Goal: Task Accomplishment & Management: Complete application form

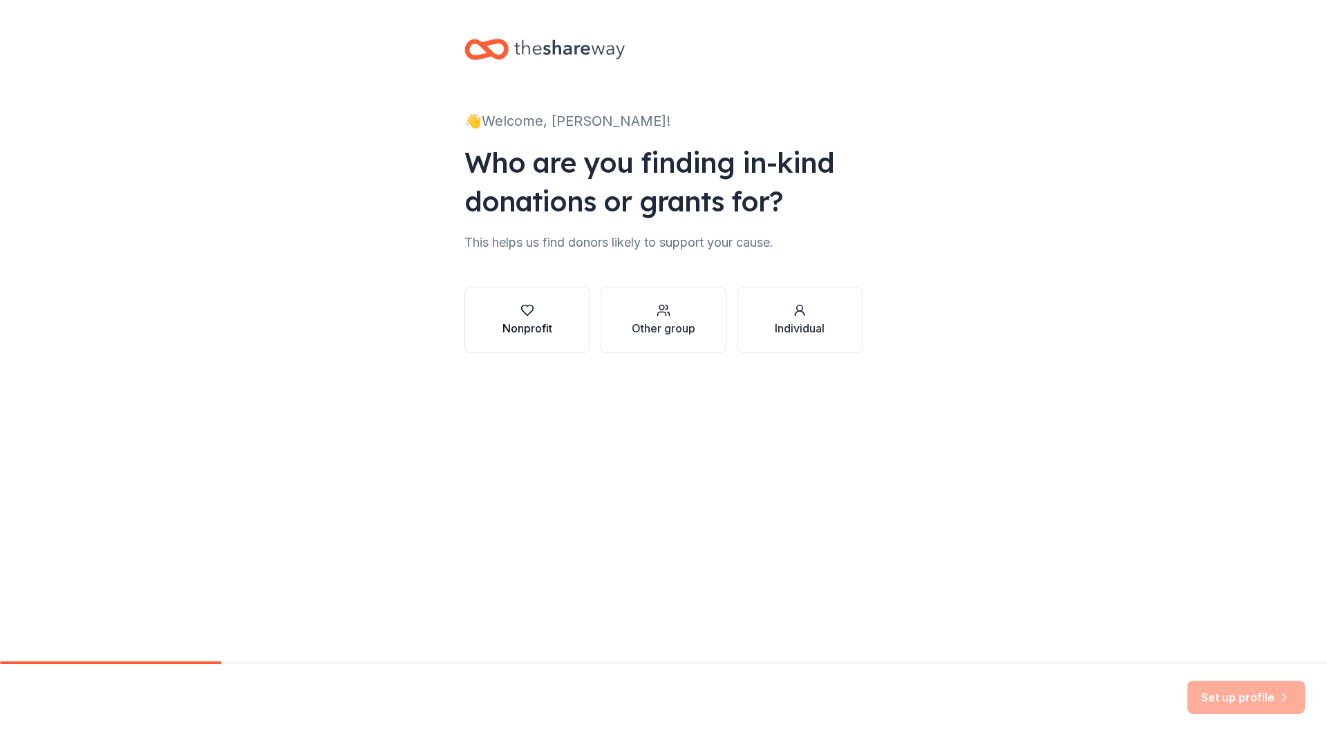
click at [520, 315] on icon "button" at bounding box center [527, 310] width 14 height 14
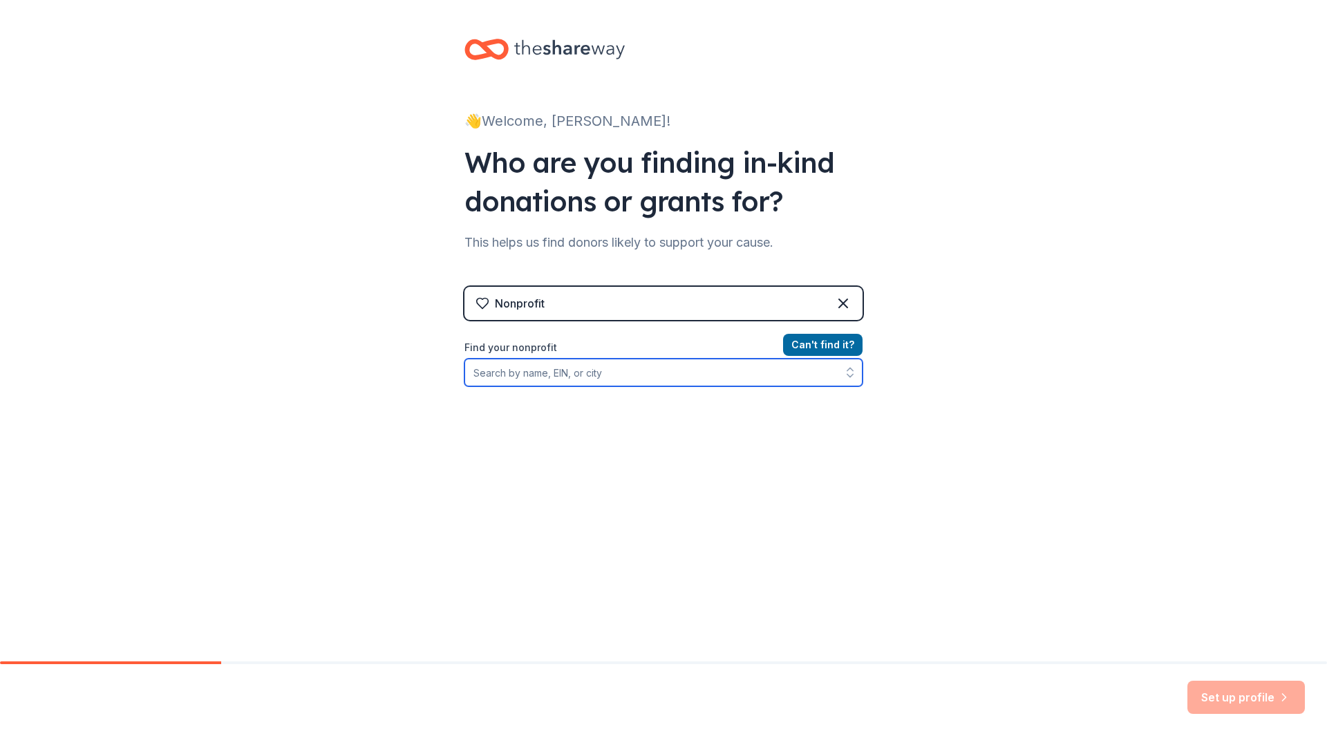
click at [508, 377] on input "Find your nonprofit" at bounding box center [663, 373] width 398 height 28
type input "St. Paul United Church of Christ Barrington, IL 60010"
drag, startPoint x: 728, startPoint y: 368, endPoint x: 435, endPoint y: 380, distance: 292.5
click at [435, 380] on div "👋 Welcome, Jana! Who are you finding in-kind donations or grants for? This help…" at bounding box center [663, 295] width 1327 height 591
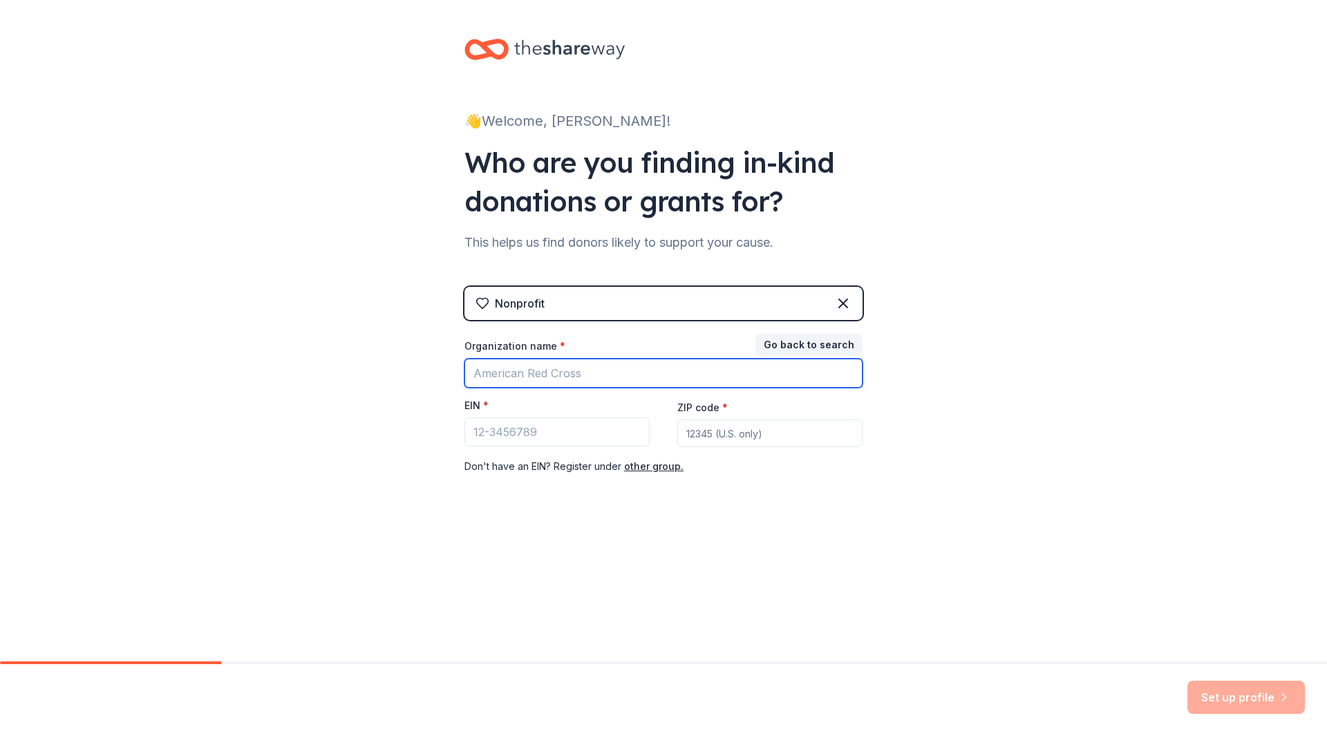
click at [501, 378] on input "Organization name *" at bounding box center [663, 373] width 398 height 29
click at [796, 345] on button "Go back to search" at bounding box center [808, 345] width 107 height 22
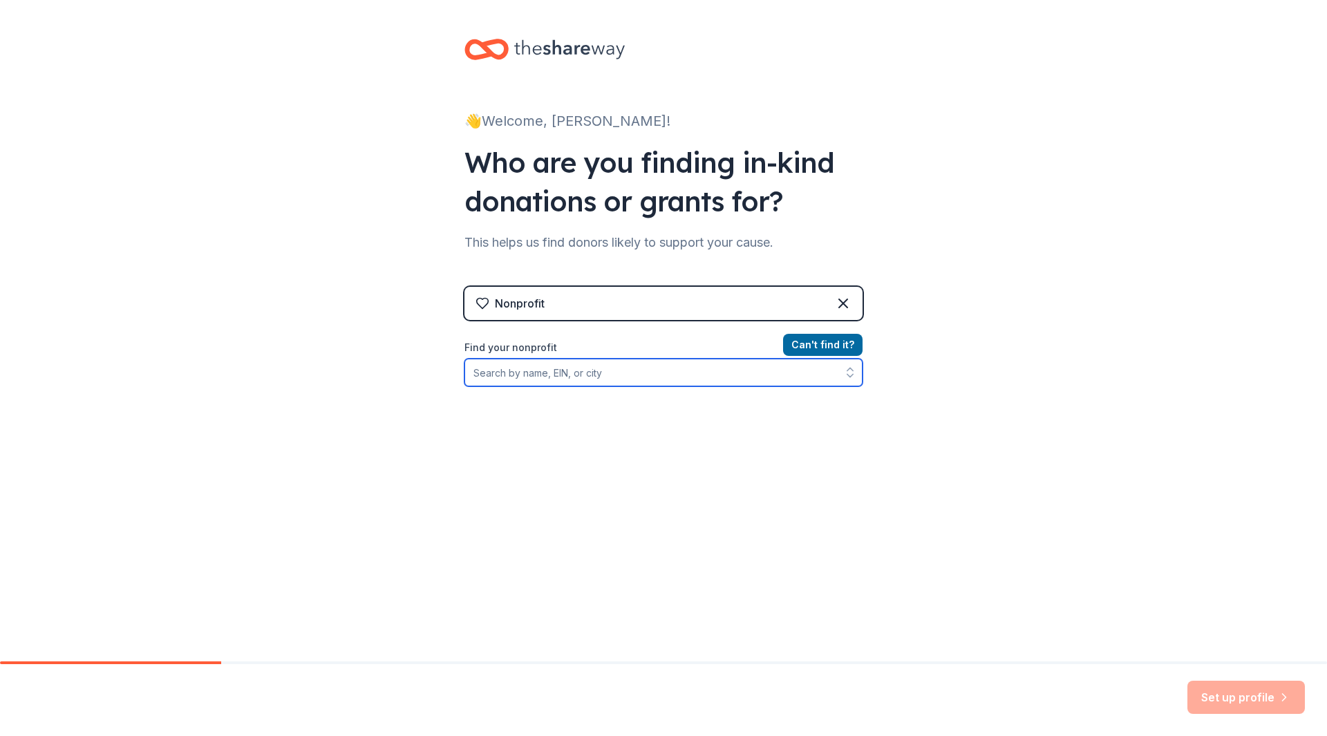
click at [504, 373] on input "Find your nonprofit" at bounding box center [663, 373] width 398 height 28
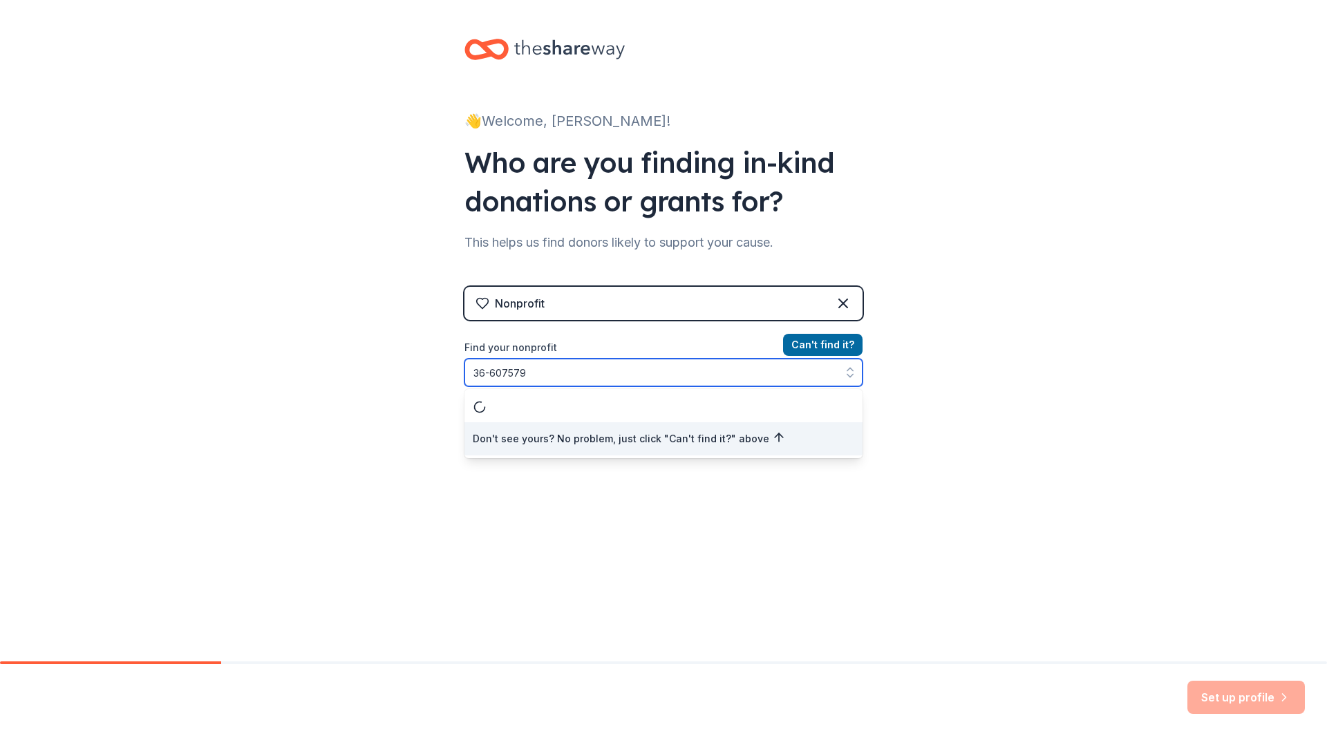
type input "36-6075791"
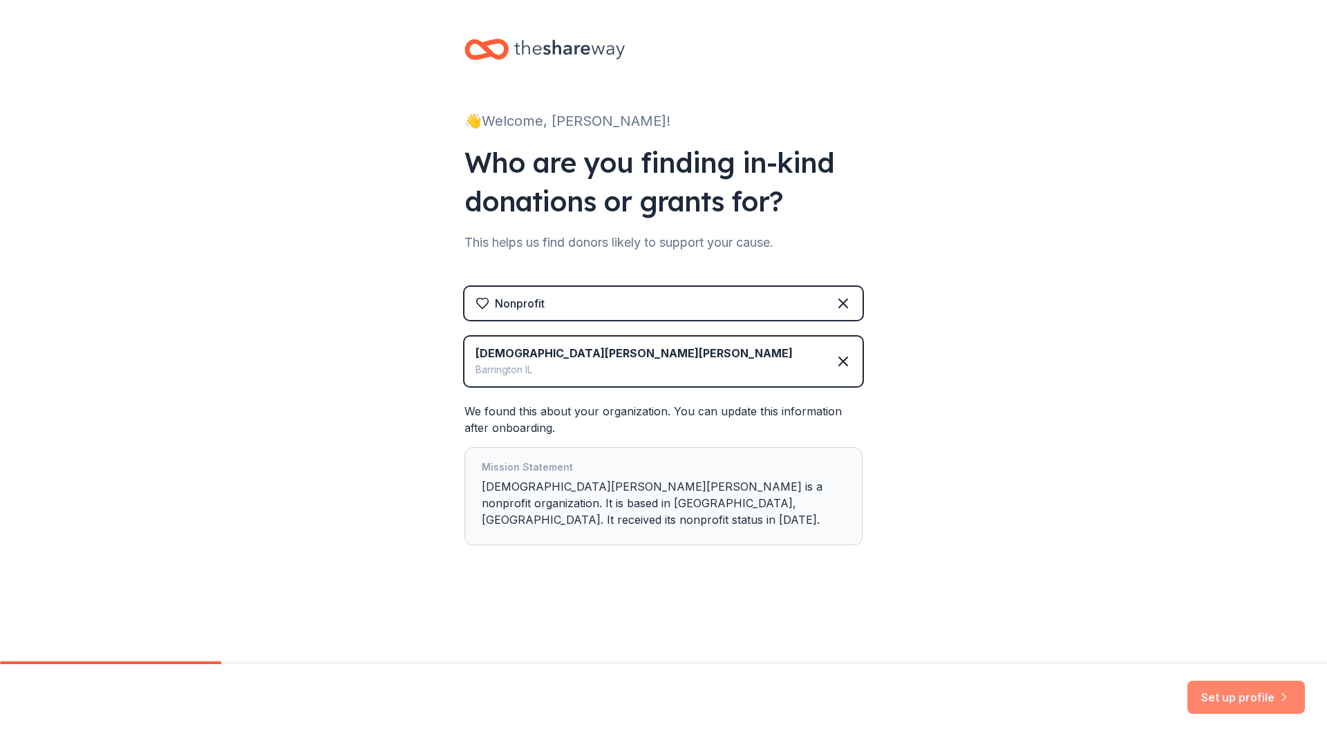
click at [1252, 692] on button "Set up profile" at bounding box center [1245, 697] width 117 height 33
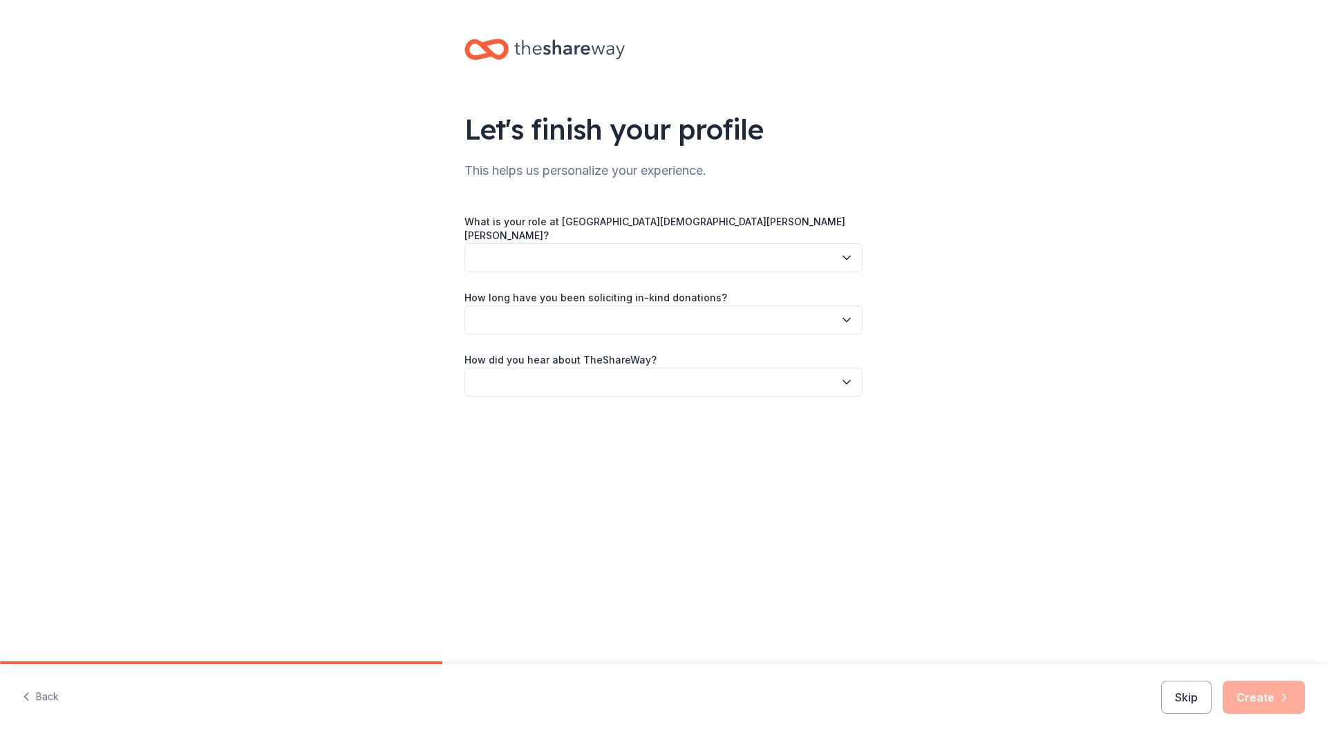
click at [847, 251] on icon "button" at bounding box center [847, 258] width 14 height 14
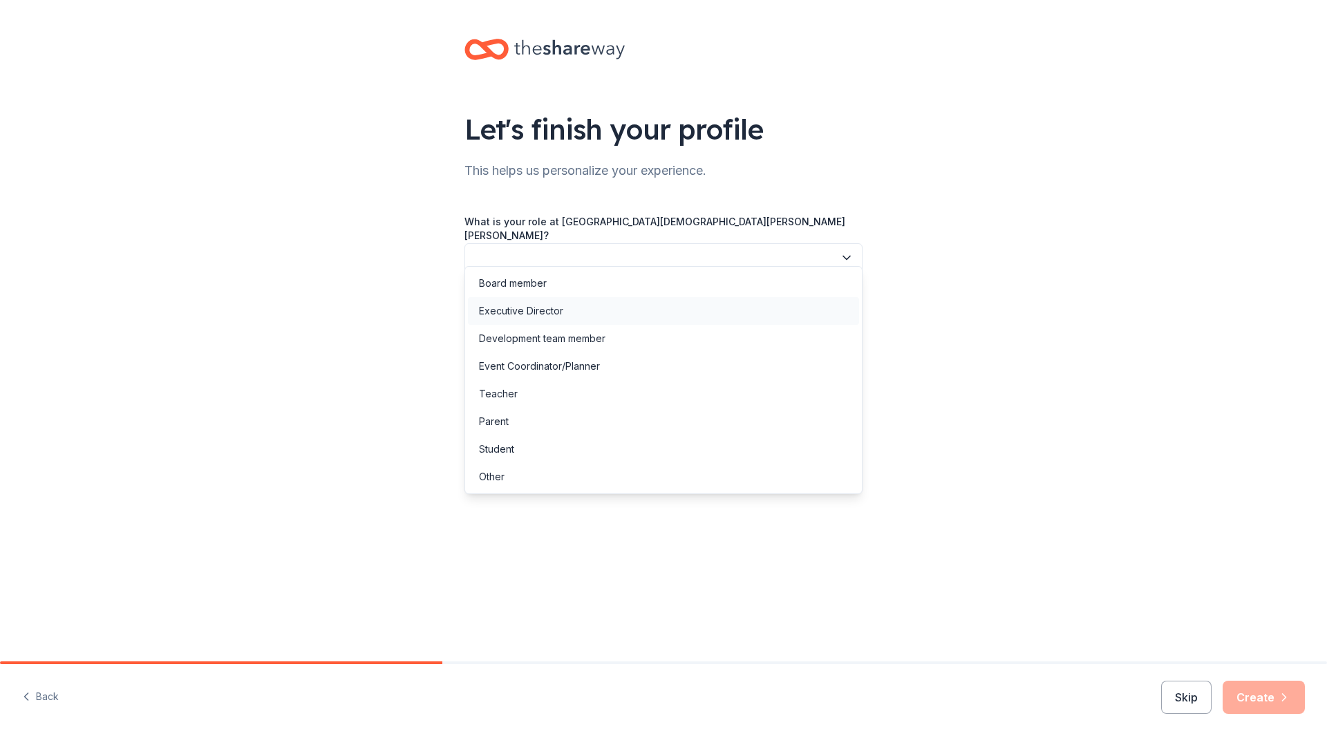
click at [560, 310] on div "Executive Director" at bounding box center [521, 311] width 84 height 17
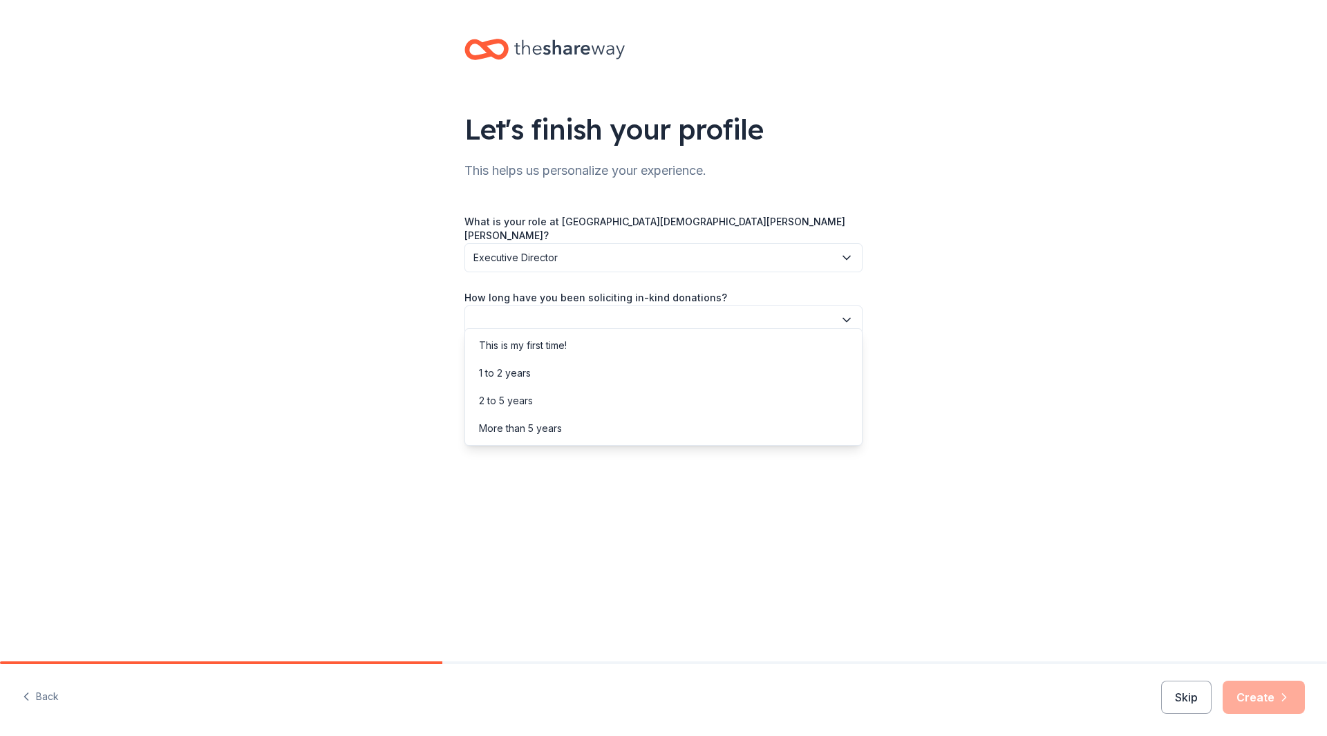
click at [845, 313] on icon "button" at bounding box center [847, 320] width 14 height 14
click at [513, 345] on div "This is my first time!" at bounding box center [523, 345] width 88 height 17
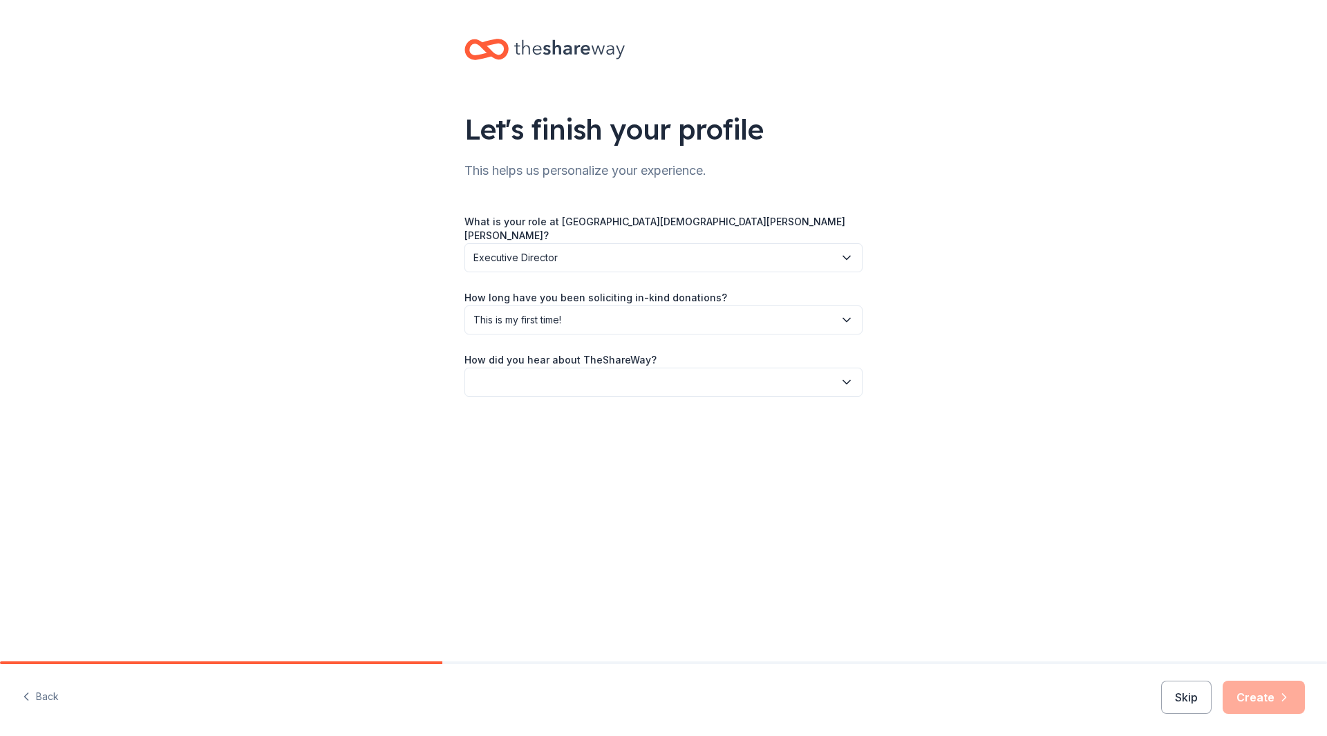
click at [845, 375] on icon "button" at bounding box center [847, 382] width 14 height 14
click at [538, 430] on div "Online search" at bounding box center [510, 435] width 63 height 17
click at [1265, 690] on button "Create" at bounding box center [1263, 697] width 82 height 33
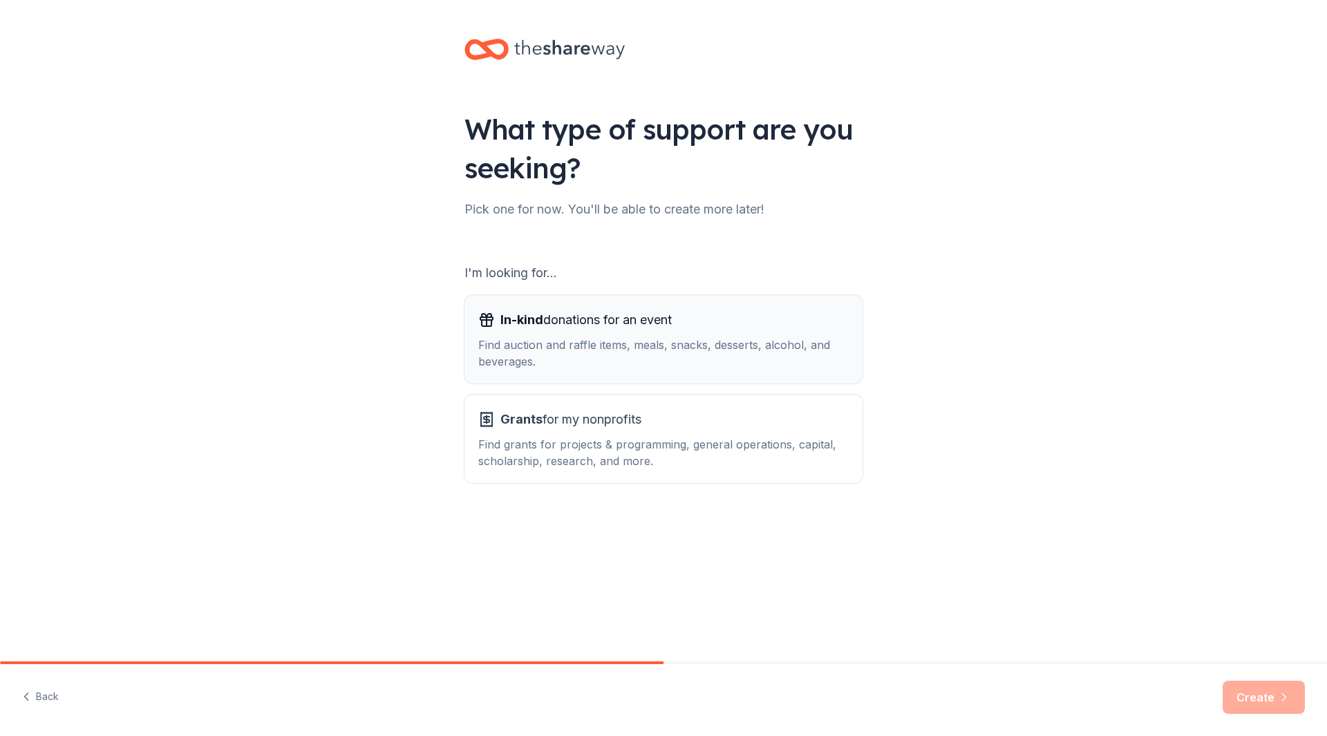
click at [543, 352] on div "Find auction and raffle items, meals, snacks, desserts, alcohol, and beverages." at bounding box center [663, 353] width 370 height 33
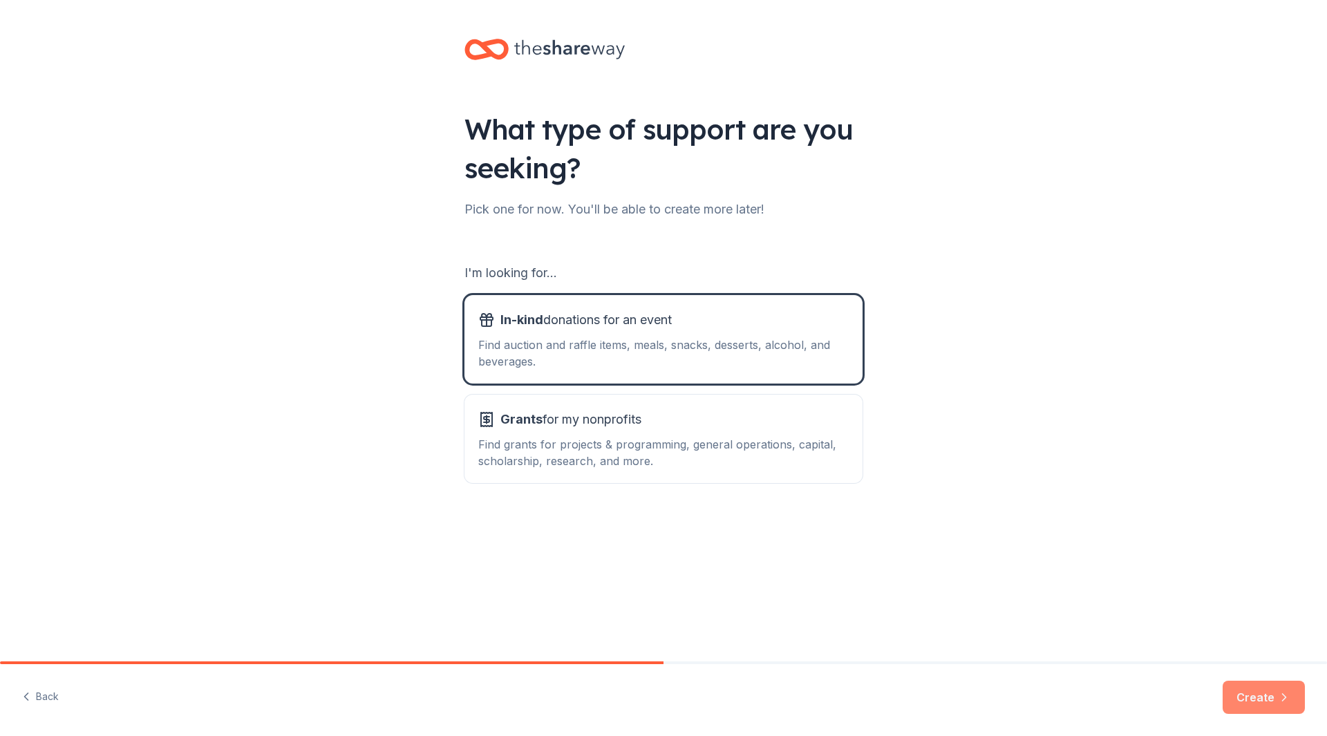
click at [1256, 698] on button "Create" at bounding box center [1263, 697] width 82 height 33
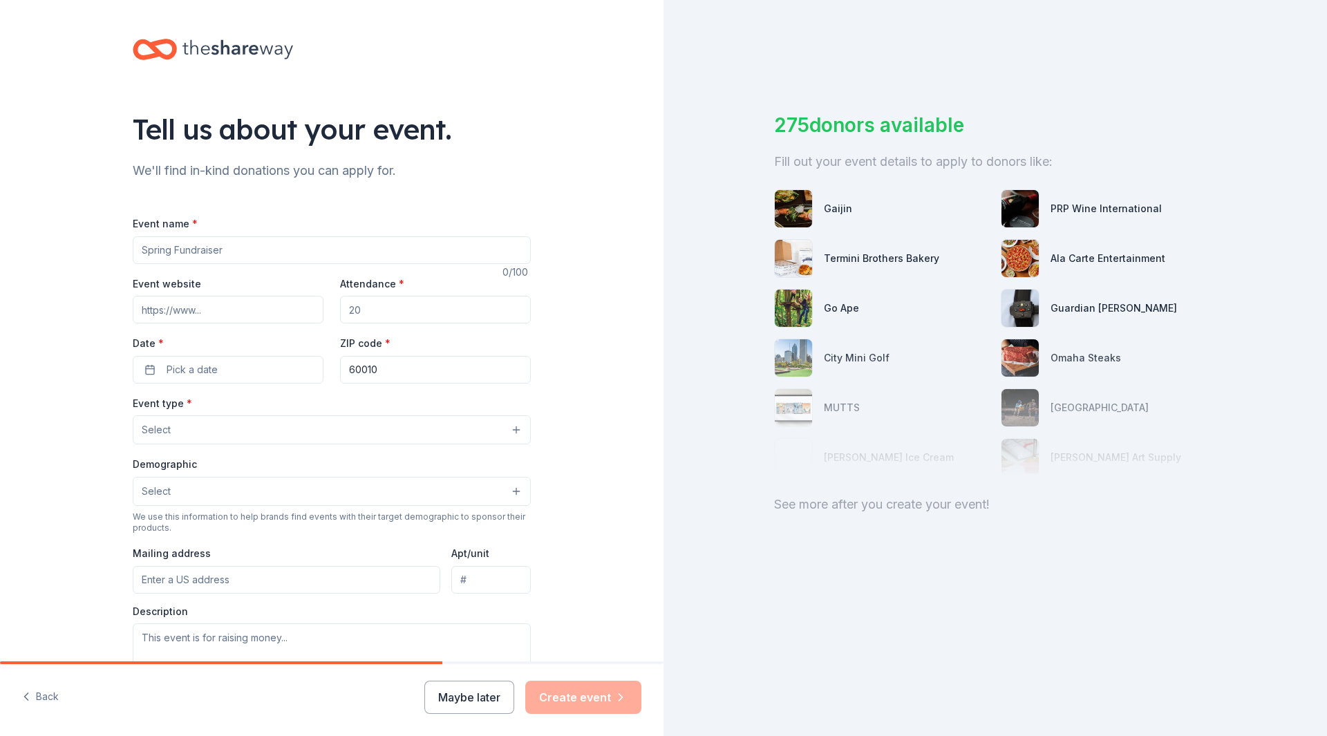
click at [172, 251] on input "Event name *" at bounding box center [332, 250] width 398 height 28
type input "P"
drag, startPoint x: 138, startPoint y: 251, endPoint x: 194, endPoint y: 243, distance: 57.2
click at [194, 243] on input "Oltoberfest" at bounding box center [332, 250] width 398 height 28
type input "Annual Oktoberfest Silent Auction"
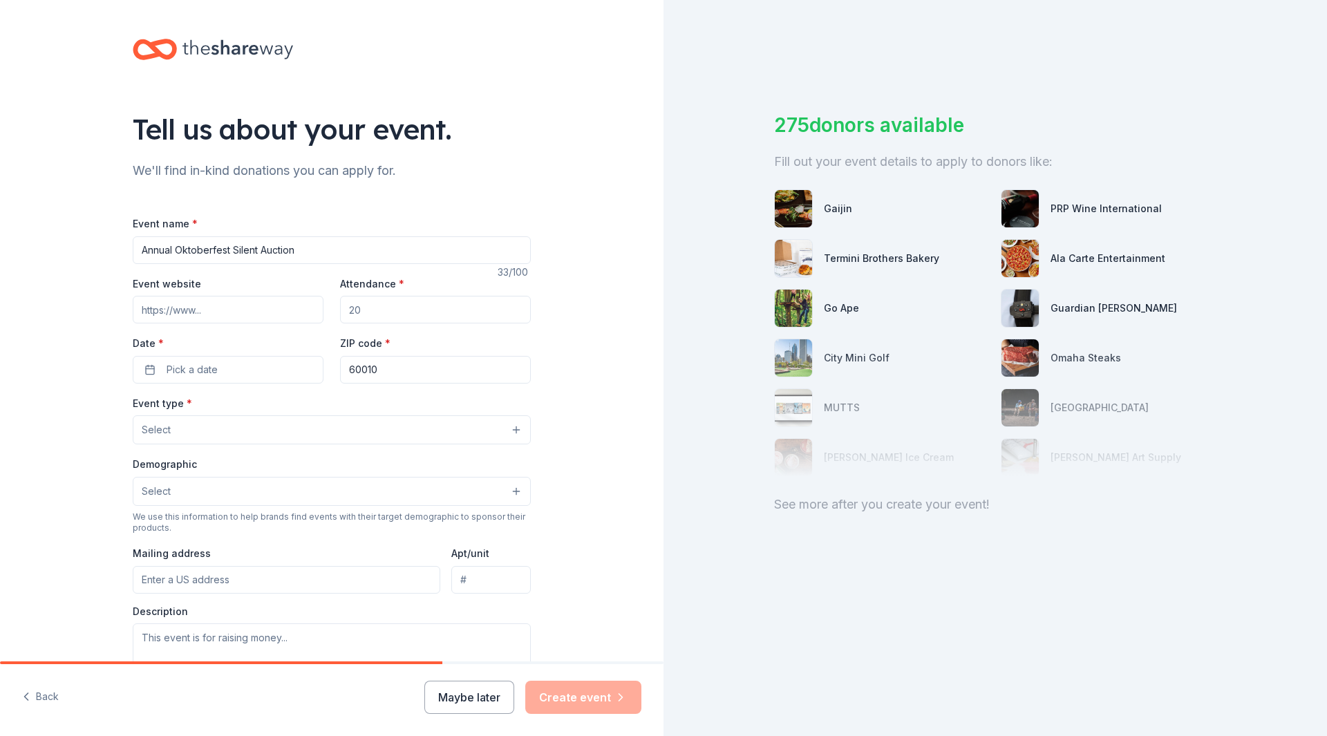
click at [174, 311] on input "Event website" at bounding box center [228, 310] width 191 height 28
type input "www.stpauluccbarrington.org"
drag, startPoint x: 359, startPoint y: 310, endPoint x: 340, endPoint y: 312, distance: 18.8
click at [340, 312] on input "Attendance *" at bounding box center [435, 310] width 191 height 28
drag, startPoint x: 342, startPoint y: 312, endPoint x: 362, endPoint y: 309, distance: 20.3
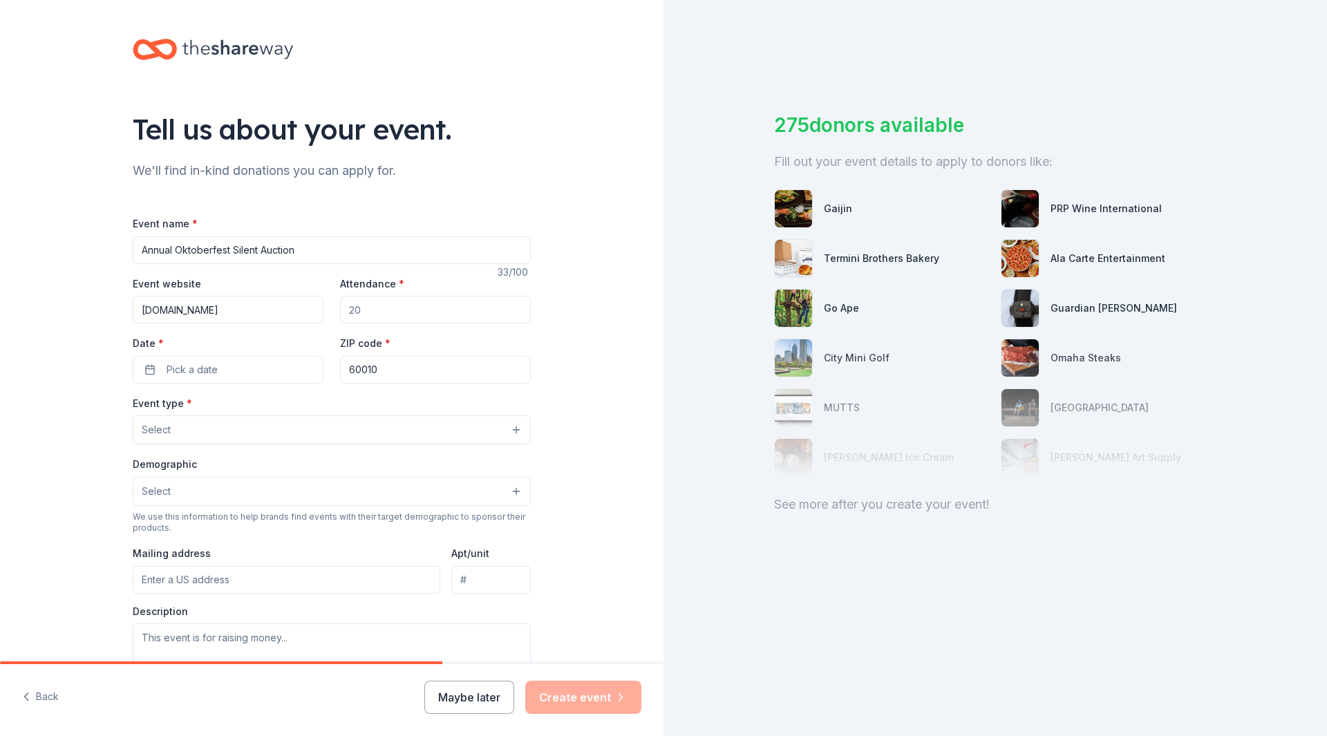
click at [362, 309] on input "Attendance *" at bounding box center [435, 310] width 191 height 28
type input "100"
click at [206, 364] on span "Pick a date" at bounding box center [192, 369] width 51 height 17
click at [146, 368] on button "Pick a date" at bounding box center [228, 370] width 191 height 28
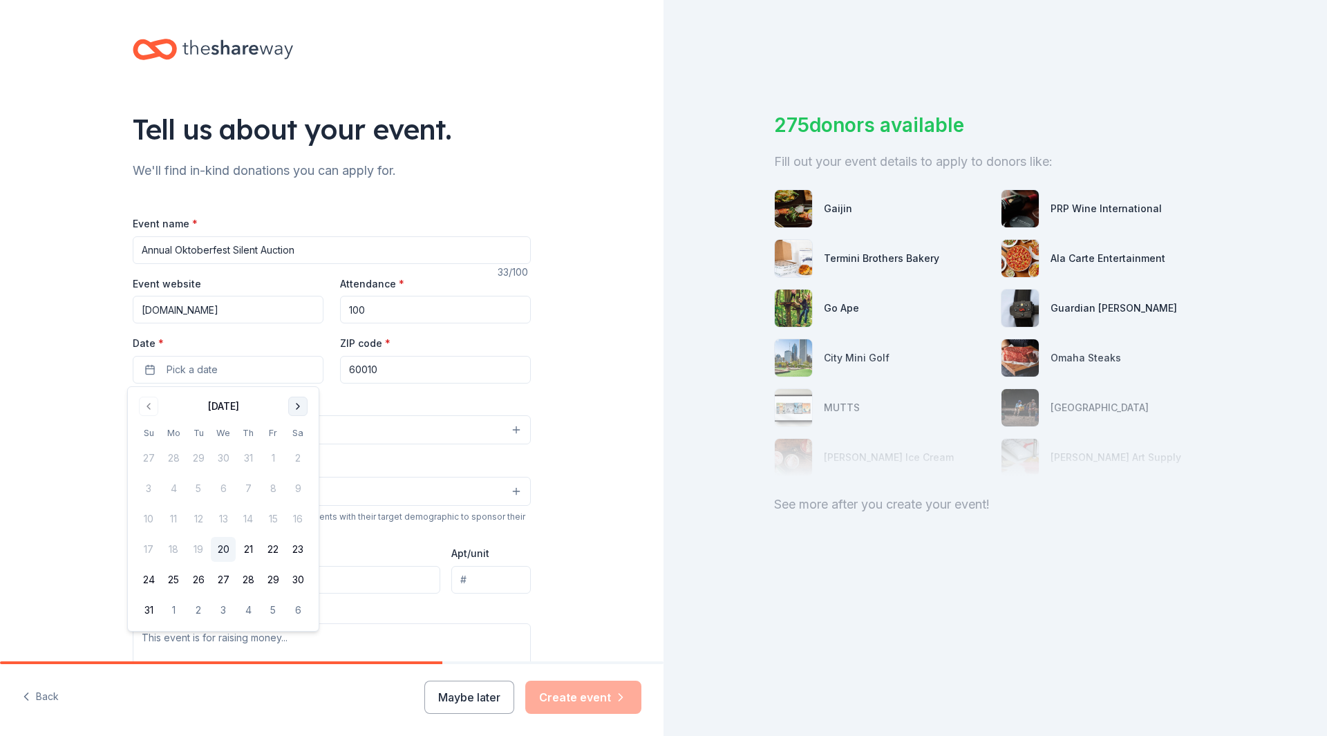
click at [300, 404] on button "Go to next month" at bounding box center [297, 406] width 19 height 19
click at [298, 487] on button "11" at bounding box center [297, 488] width 25 height 25
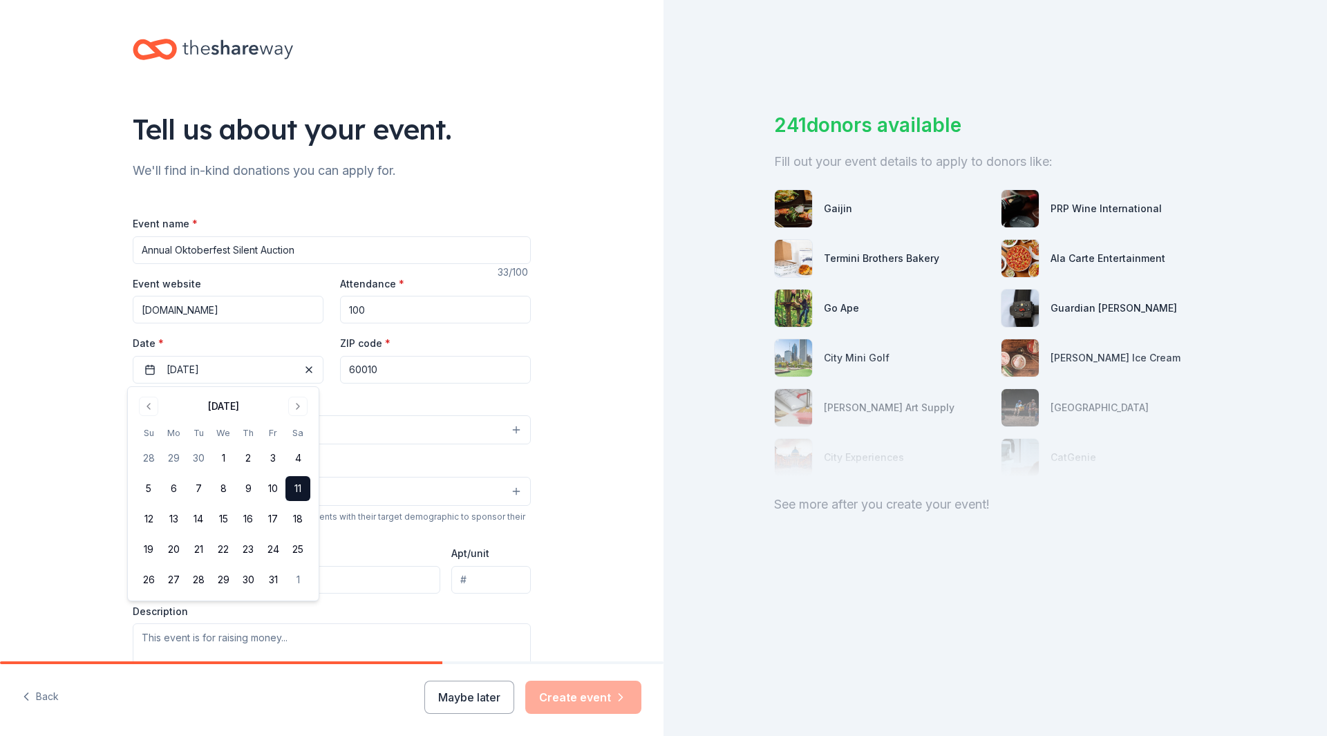
click at [352, 400] on div "Event type * Select" at bounding box center [332, 420] width 398 height 50
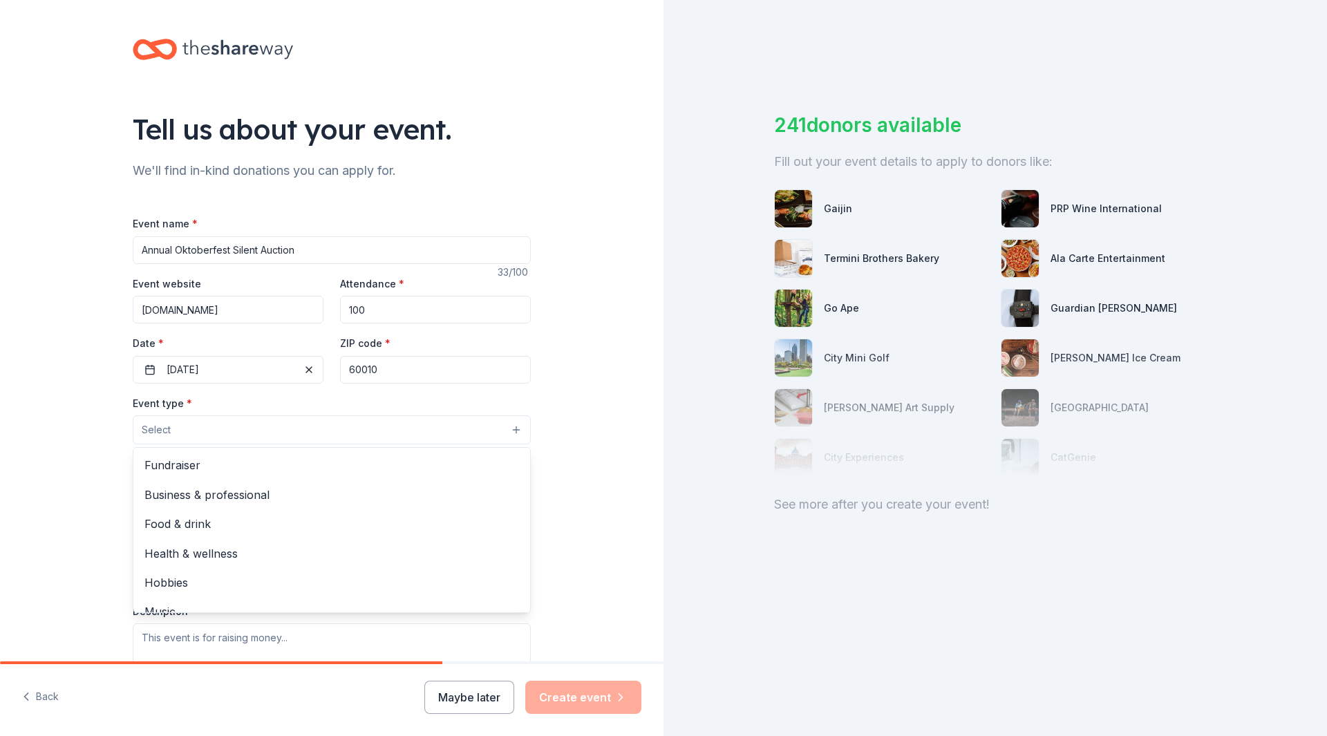
click at [509, 431] on button "Select" at bounding box center [332, 429] width 398 height 29
click at [569, 498] on div "Tell us about your event. We'll find in-kind donations you can apply for. Event…" at bounding box center [331, 460] width 663 height 920
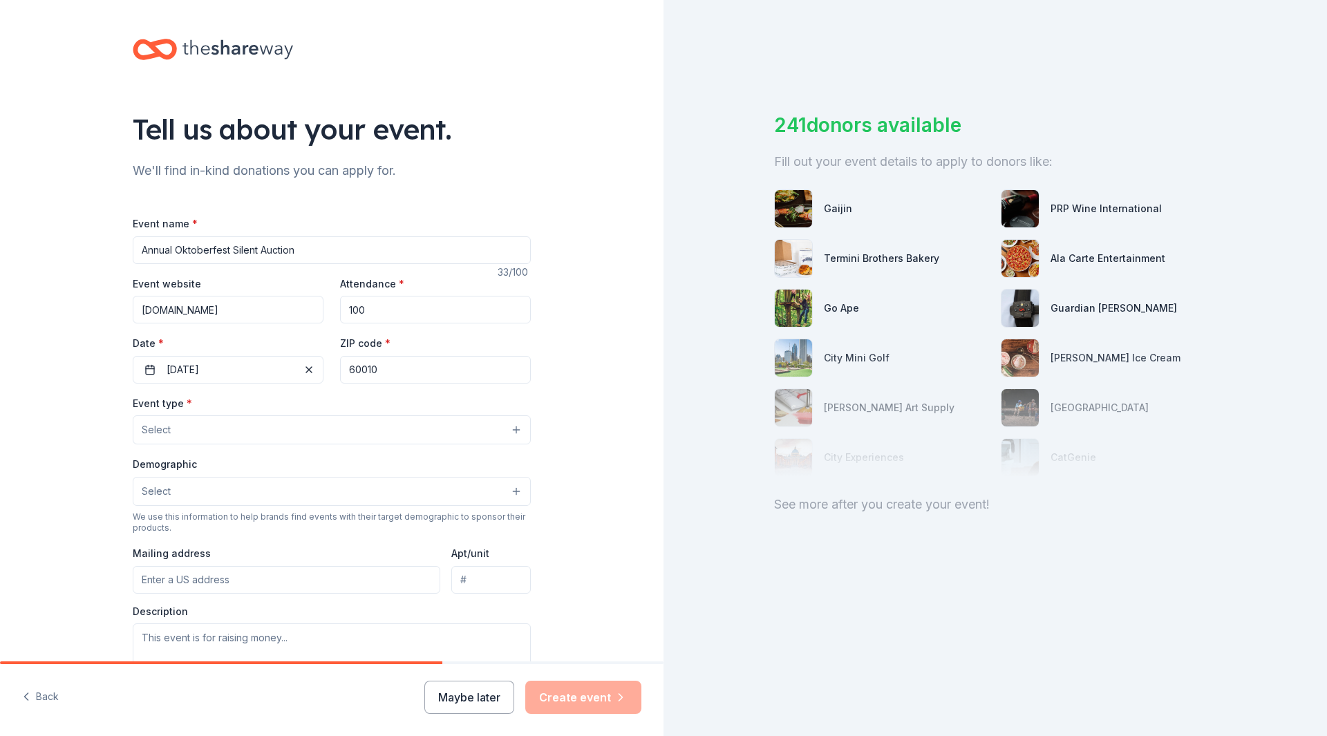
click at [509, 430] on button "Select" at bounding box center [332, 429] width 398 height 29
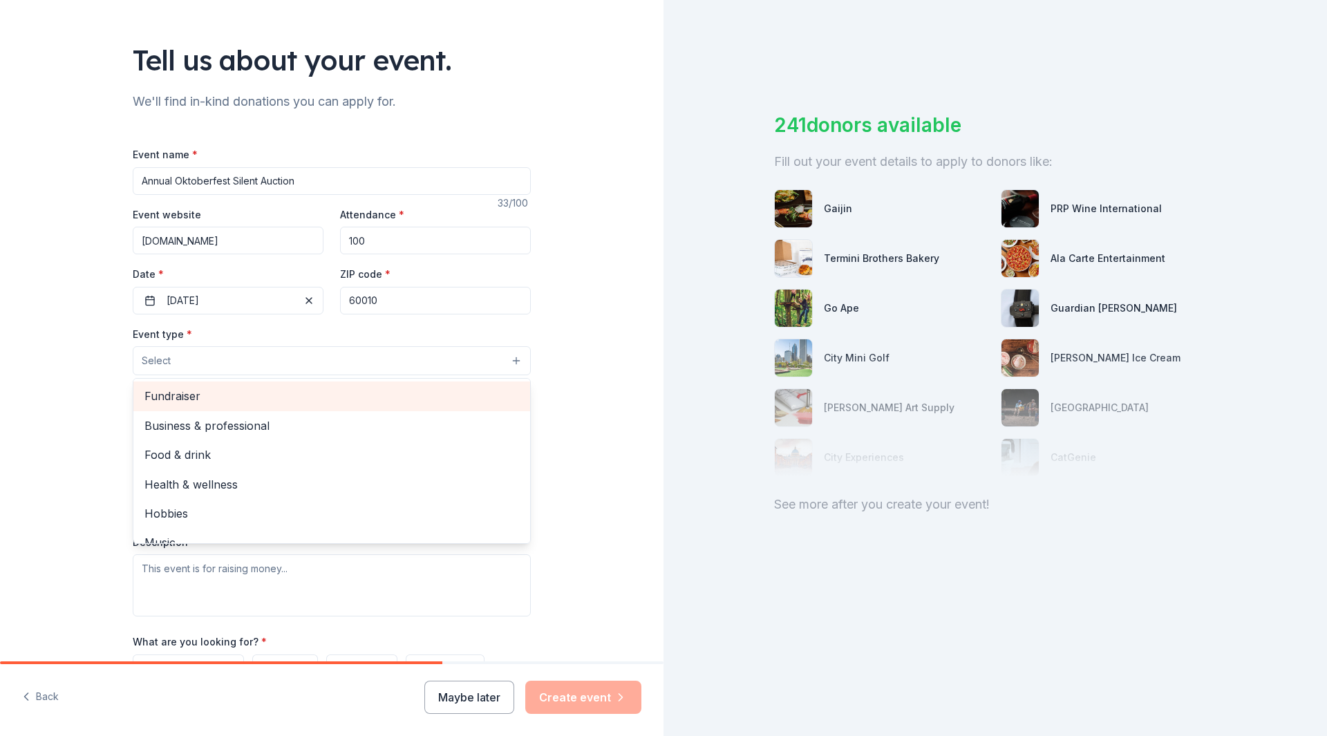
click at [178, 398] on span "Fundraiser" at bounding box center [331, 396] width 375 height 18
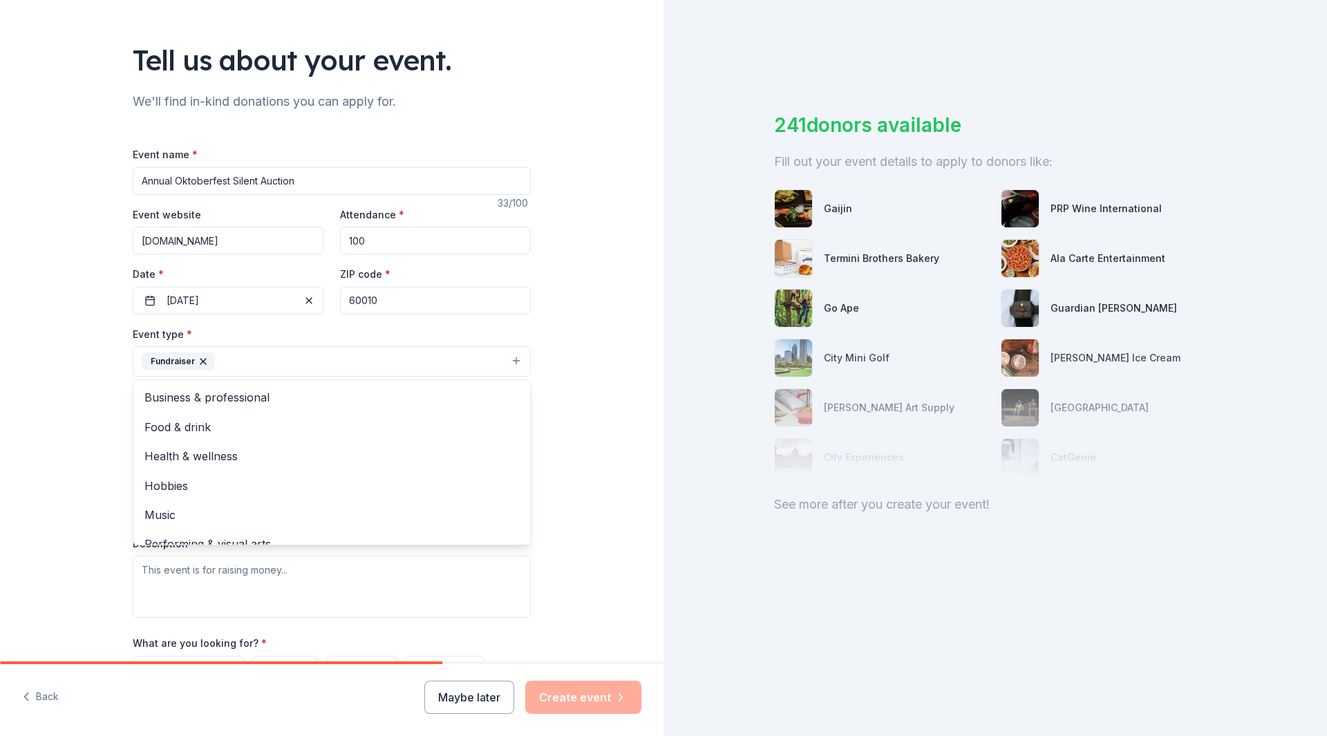
click at [560, 448] on div "Tell us about your event. We'll find in-kind donations you can apply for. Event…" at bounding box center [331, 391] width 663 height 921
click at [177, 426] on button "Select" at bounding box center [332, 423] width 398 height 29
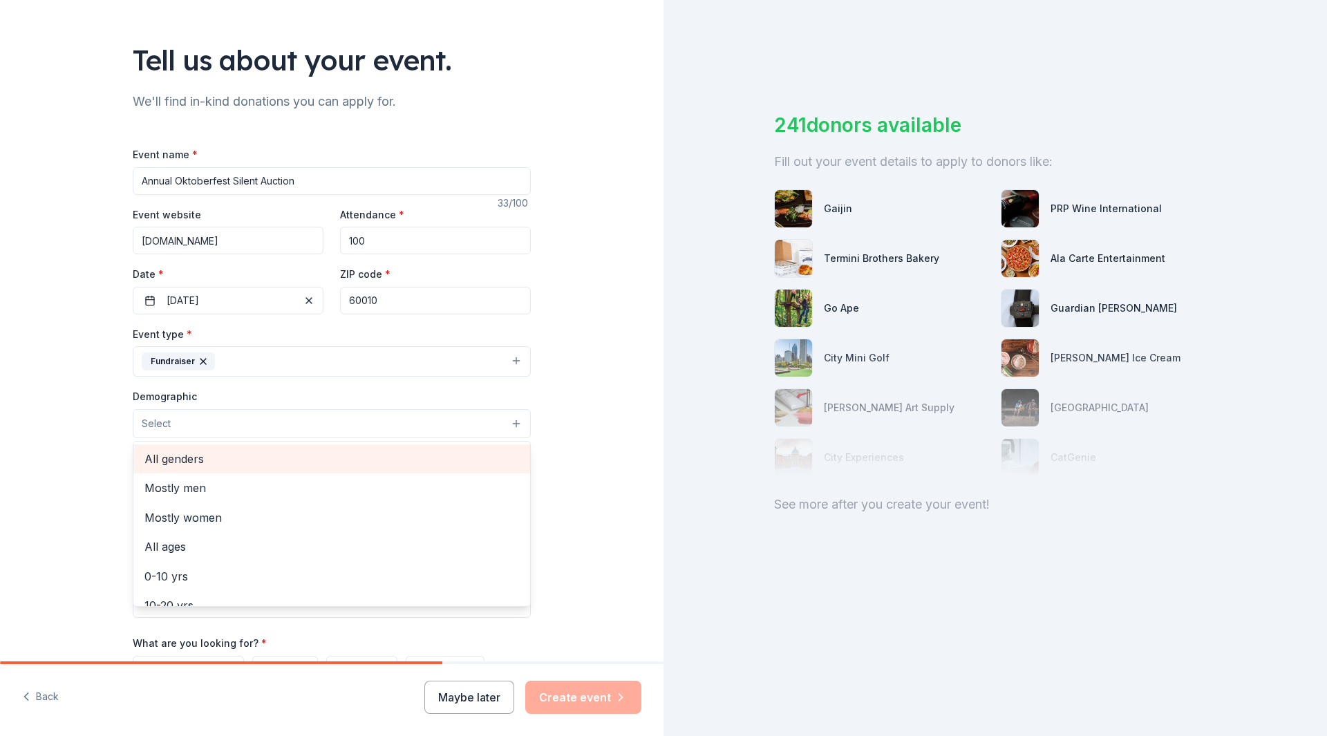
click at [174, 455] on span "All genders" at bounding box center [331, 459] width 375 height 18
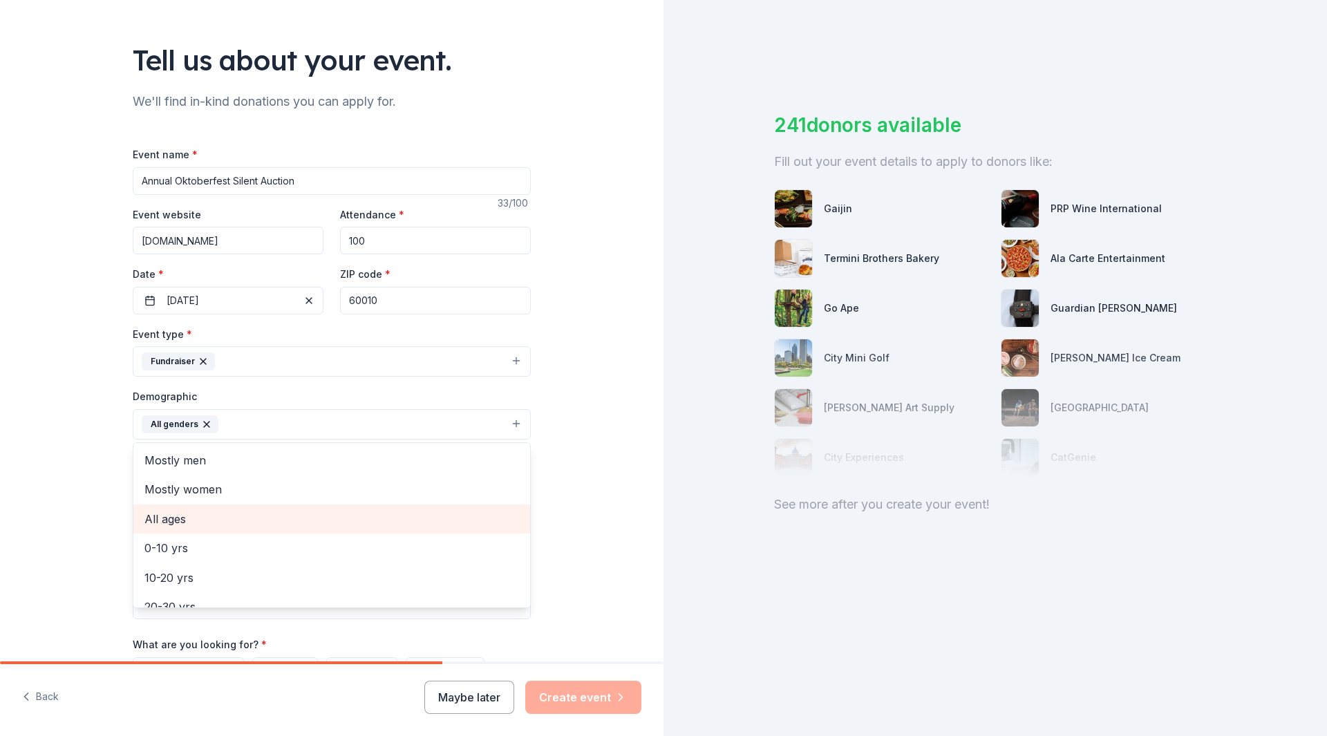
click at [173, 526] on span "All ages" at bounding box center [331, 519] width 375 height 18
click at [269, 419] on icon "button" at bounding box center [274, 424] width 11 height 11
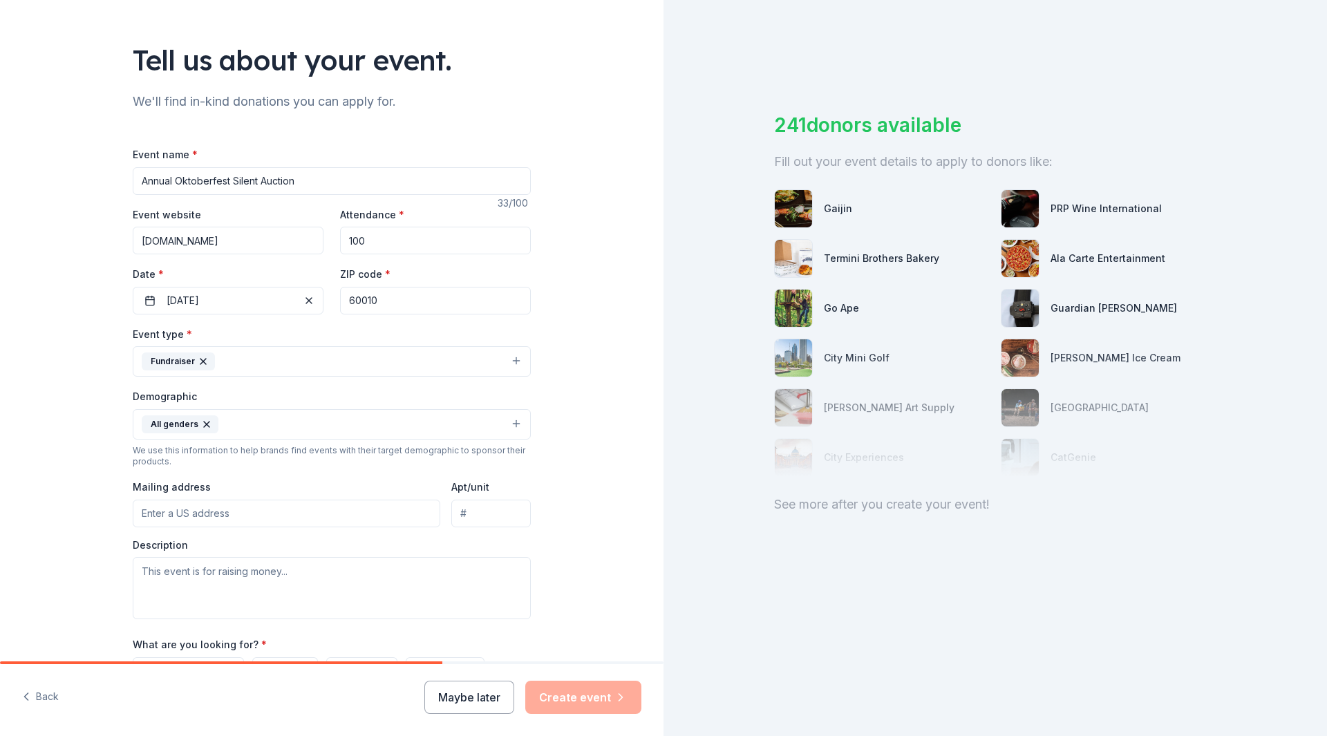
click at [224, 419] on button "All genders" at bounding box center [332, 424] width 398 height 30
click at [511, 424] on button "All genders" at bounding box center [332, 424] width 398 height 30
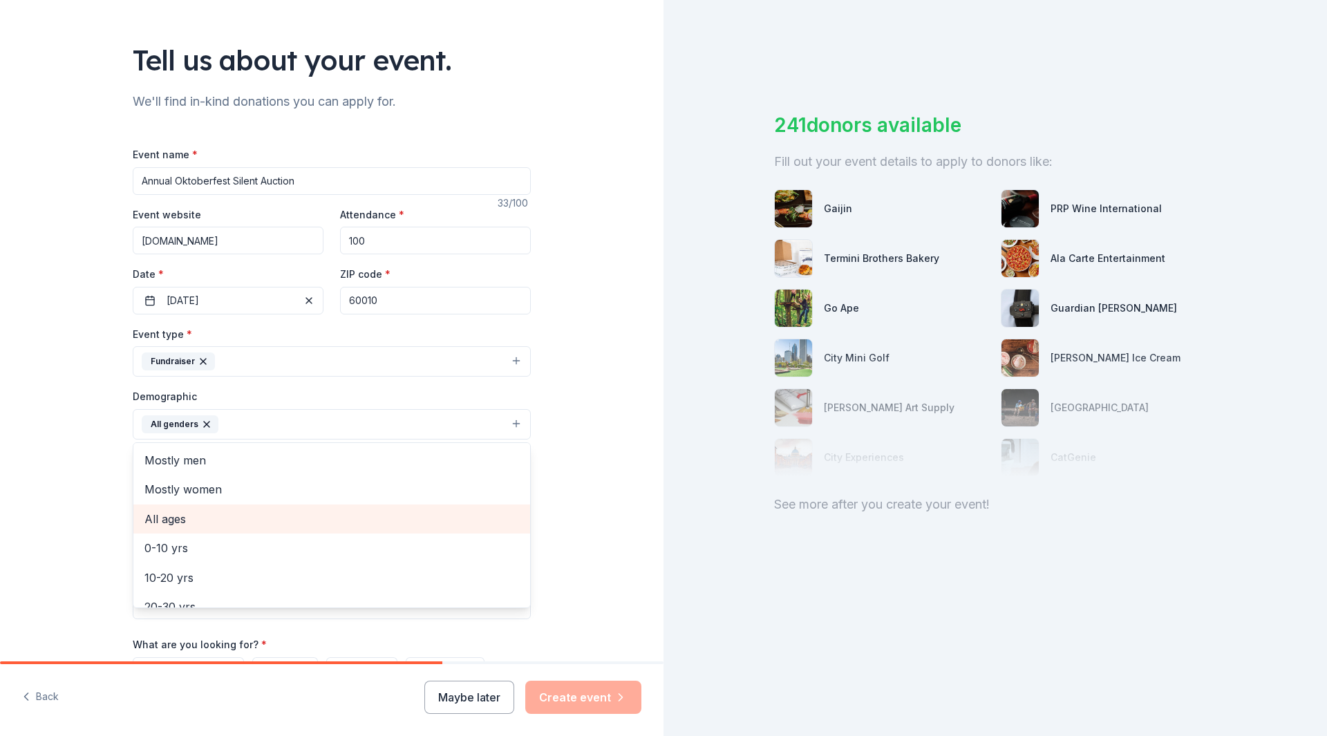
click at [166, 516] on span "All ages" at bounding box center [331, 519] width 375 height 18
click at [569, 497] on div "Tell us about your event. We'll find in-kind donations you can apply for. Event…" at bounding box center [331, 392] width 663 height 922
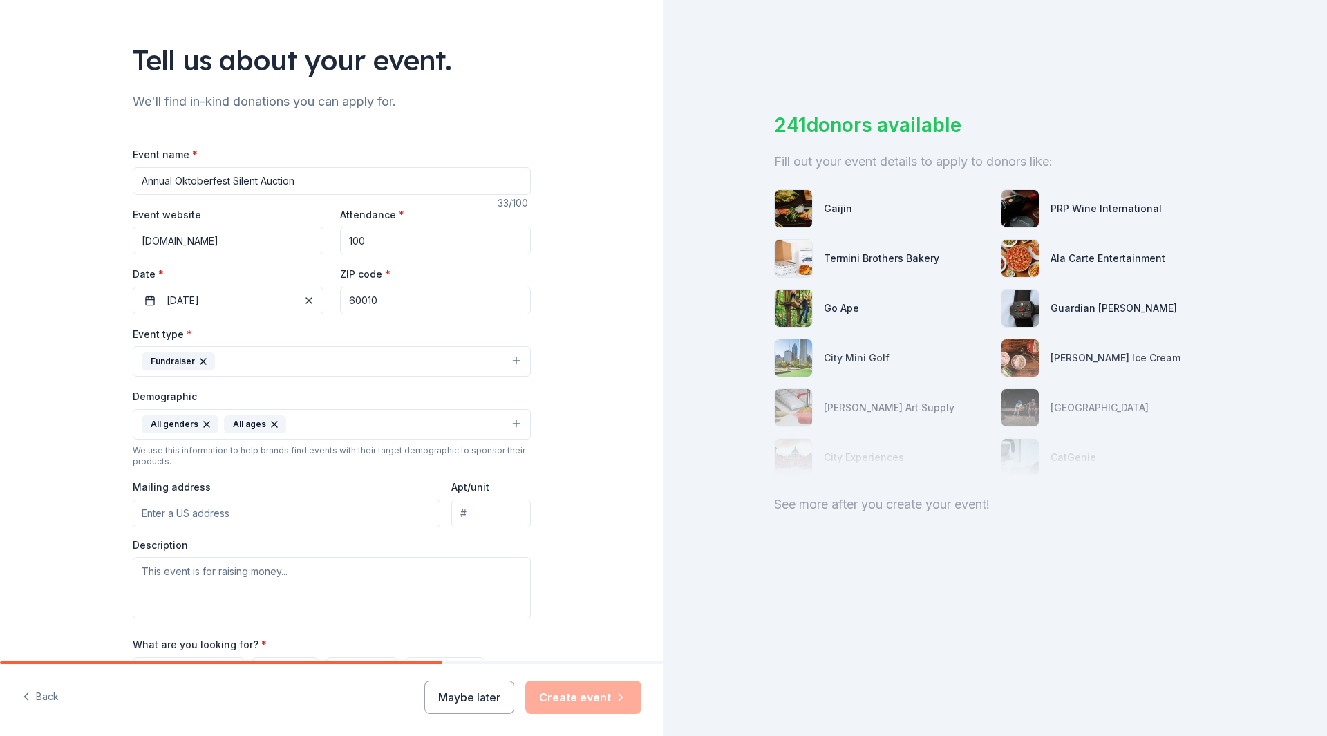
click at [201, 516] on input "Mailing address" at bounding box center [286, 514] width 307 height 28
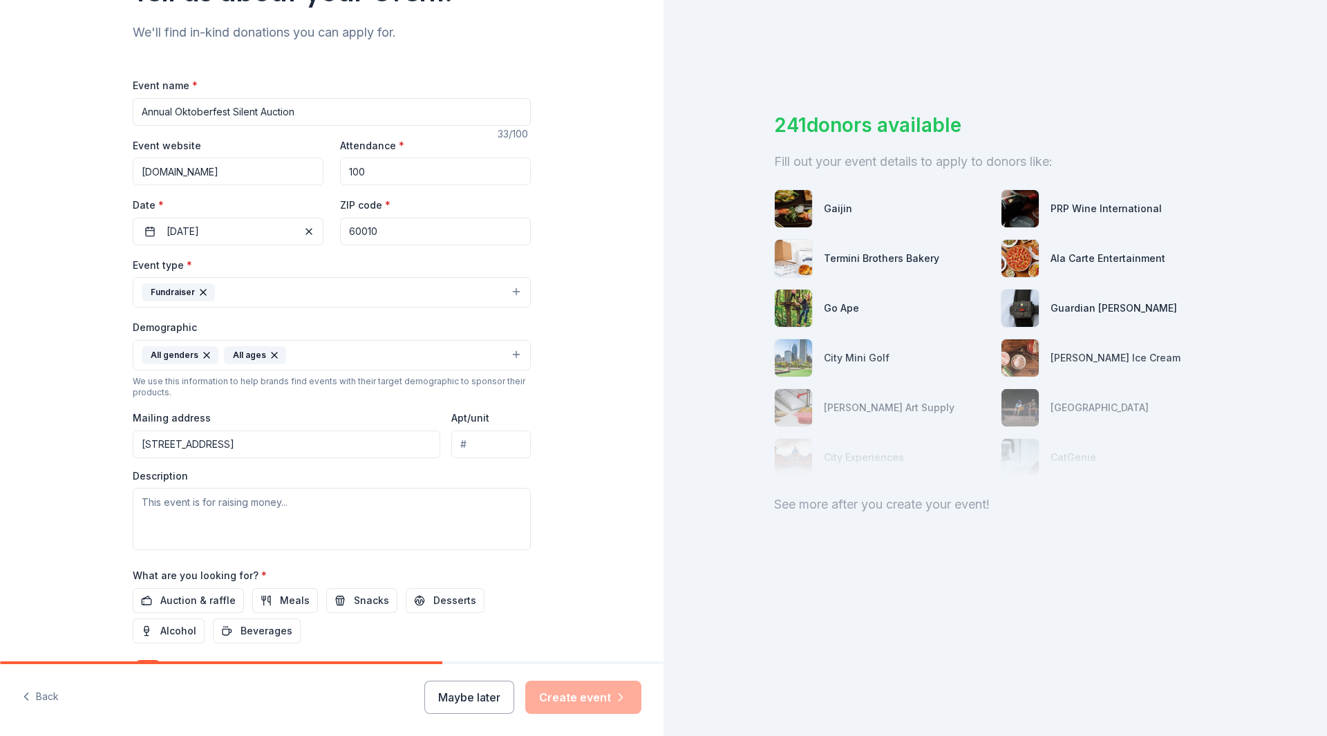
type input "401 East Main Street, Barrington, IL, 60010"
click at [143, 513] on textarea at bounding box center [332, 519] width 398 height 62
type textarea "T"
type textarea "I"
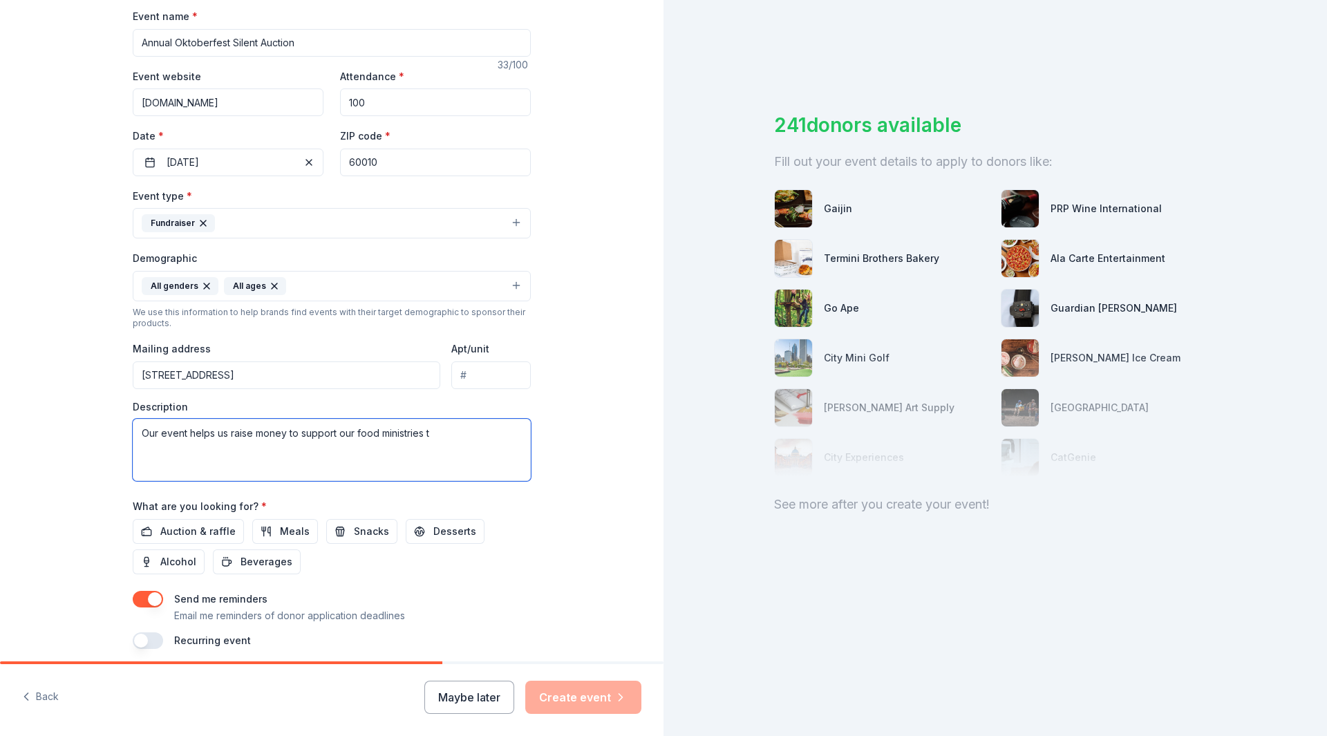
scroll to position [261, 0]
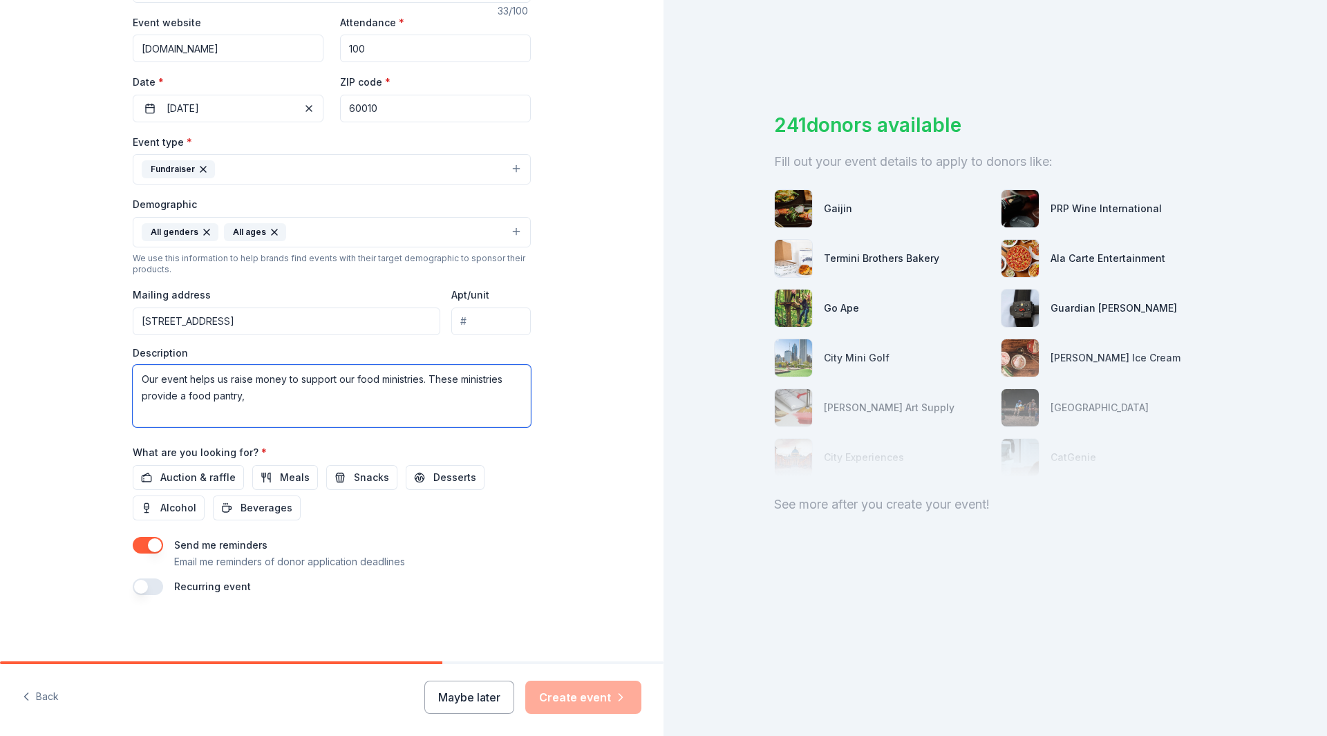
click at [182, 397] on textarea "Our event helps us raise money to support our food ministries. These ministries…" at bounding box center [332, 396] width 398 height 62
click at [286, 399] on textarea "Our event helps us raise money to support our food ministries. These ministries…" at bounding box center [332, 396] width 398 height 62
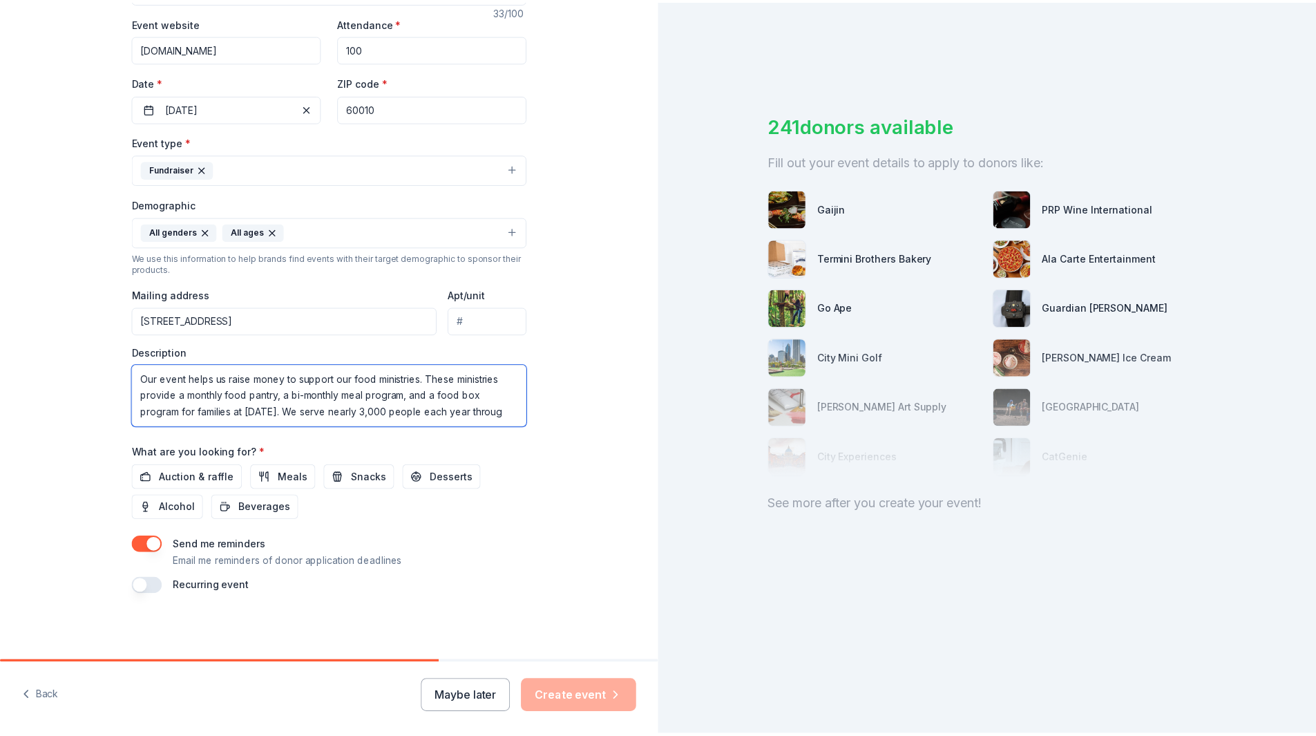
scroll to position [9, 0]
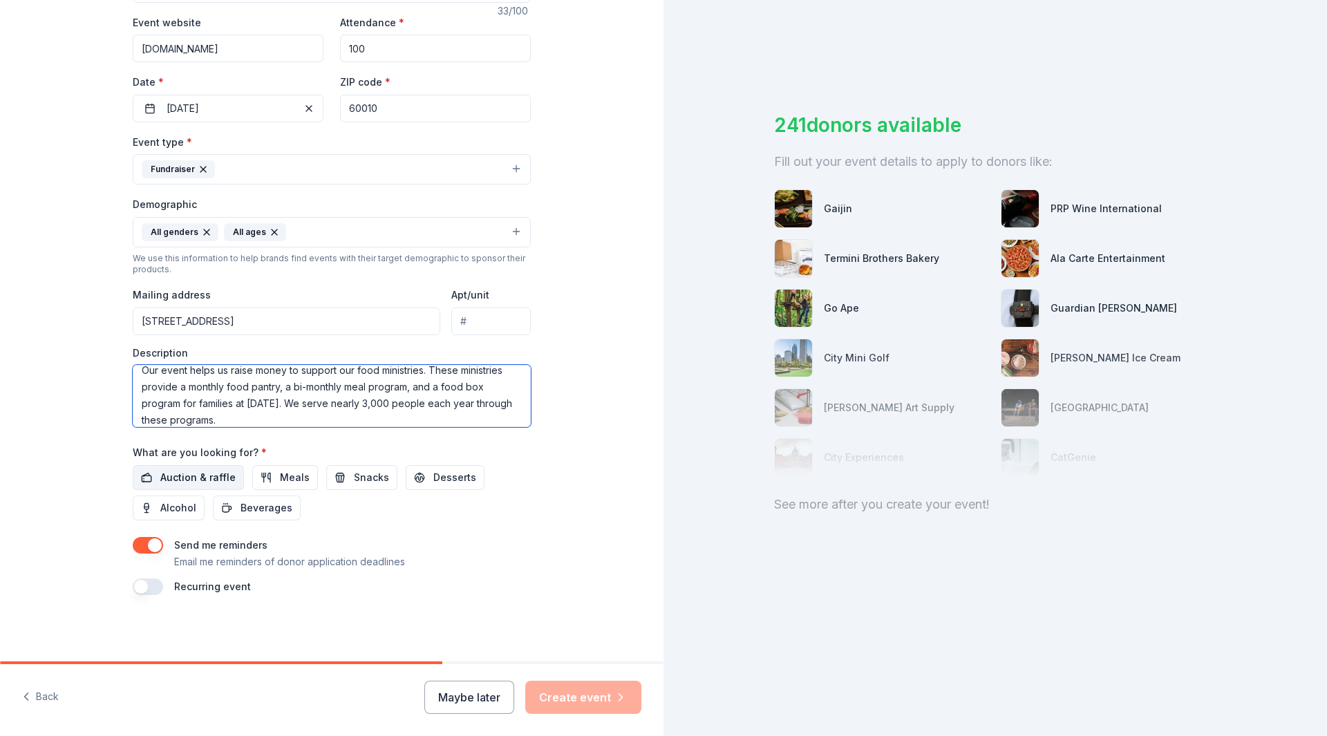
type textarea "Our event helps us raise money to support our food ministries. These ministries…"
click at [167, 477] on span "Auction & raffle" at bounding box center [197, 477] width 75 height 17
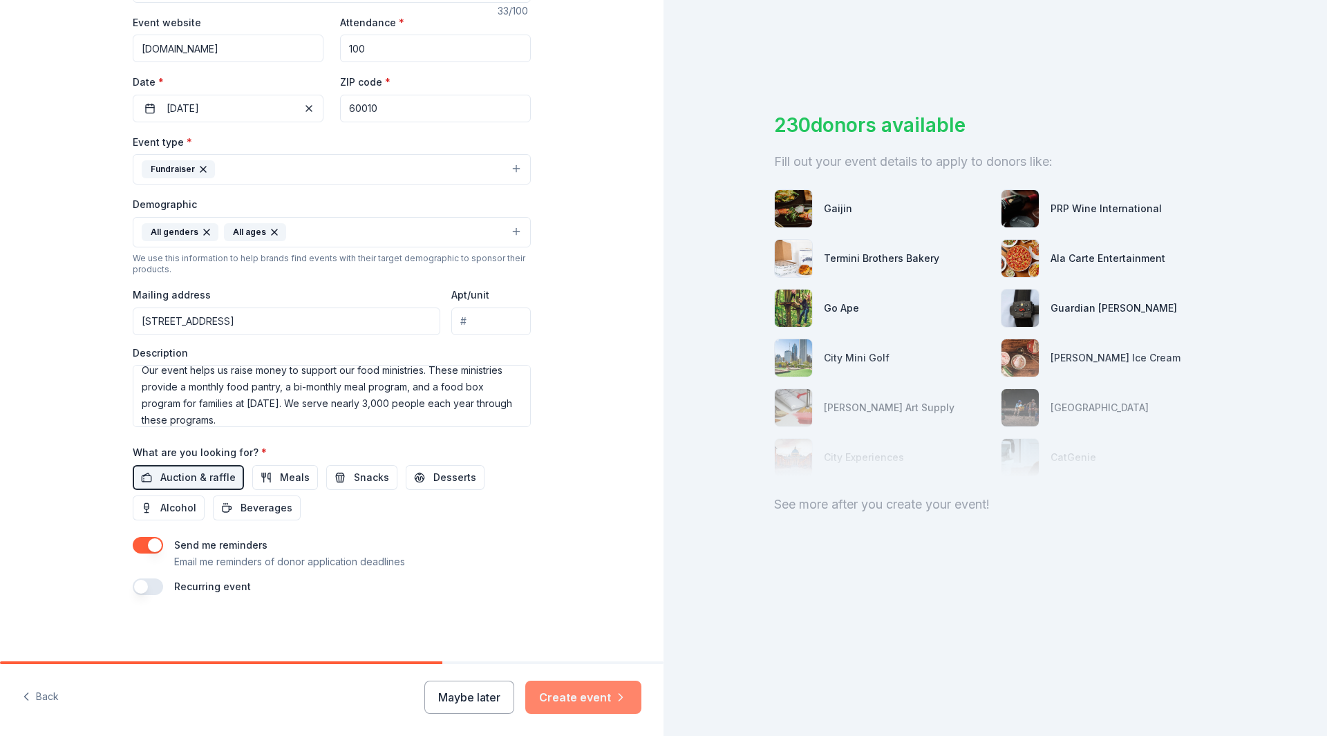
click at [571, 697] on button "Create event" at bounding box center [583, 697] width 116 height 33
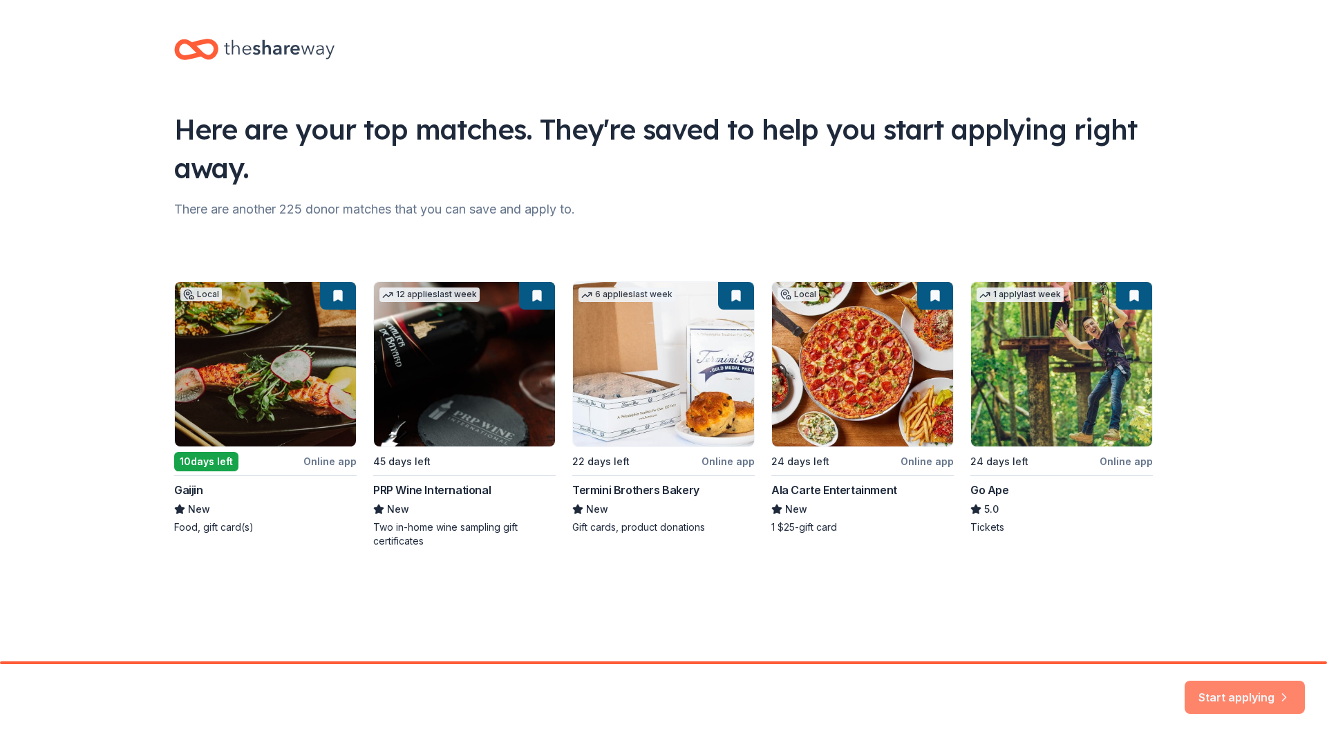
click at [1244, 686] on button "Start applying" at bounding box center [1244, 688] width 120 height 33
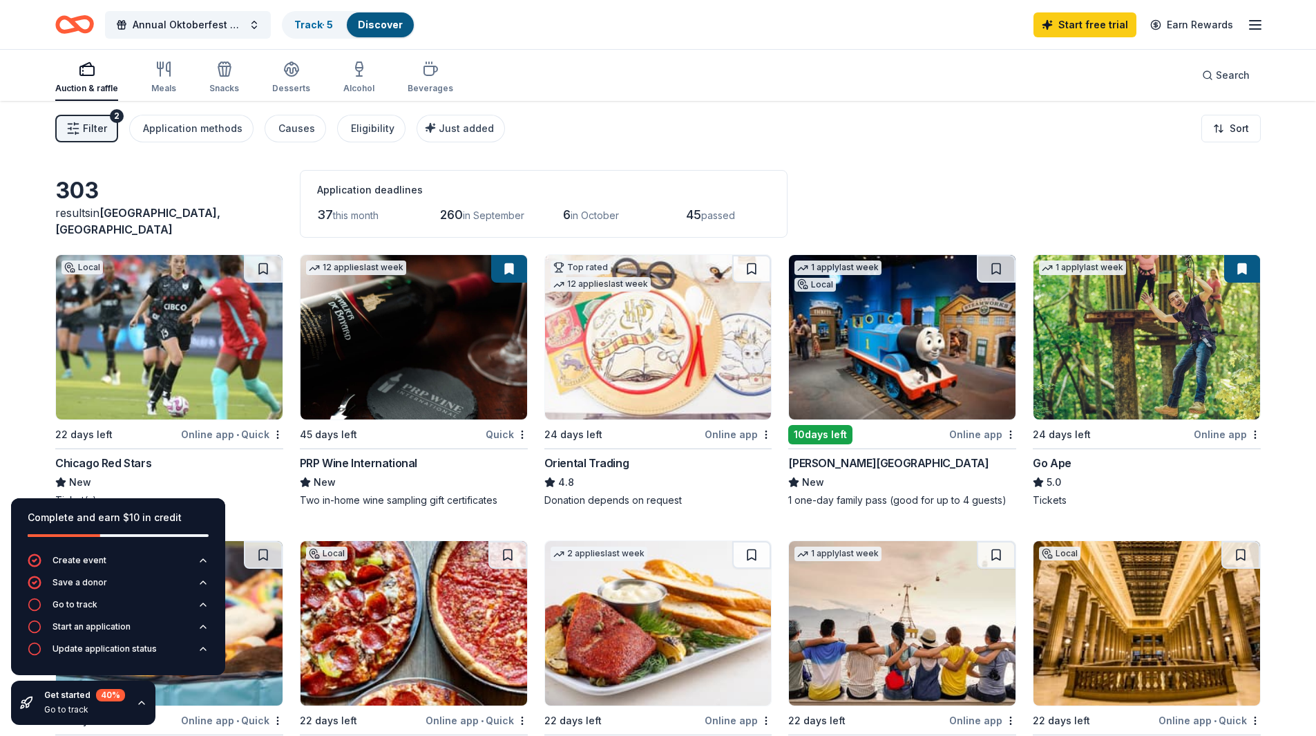
click at [965, 430] on div "Online app" at bounding box center [982, 434] width 67 height 17
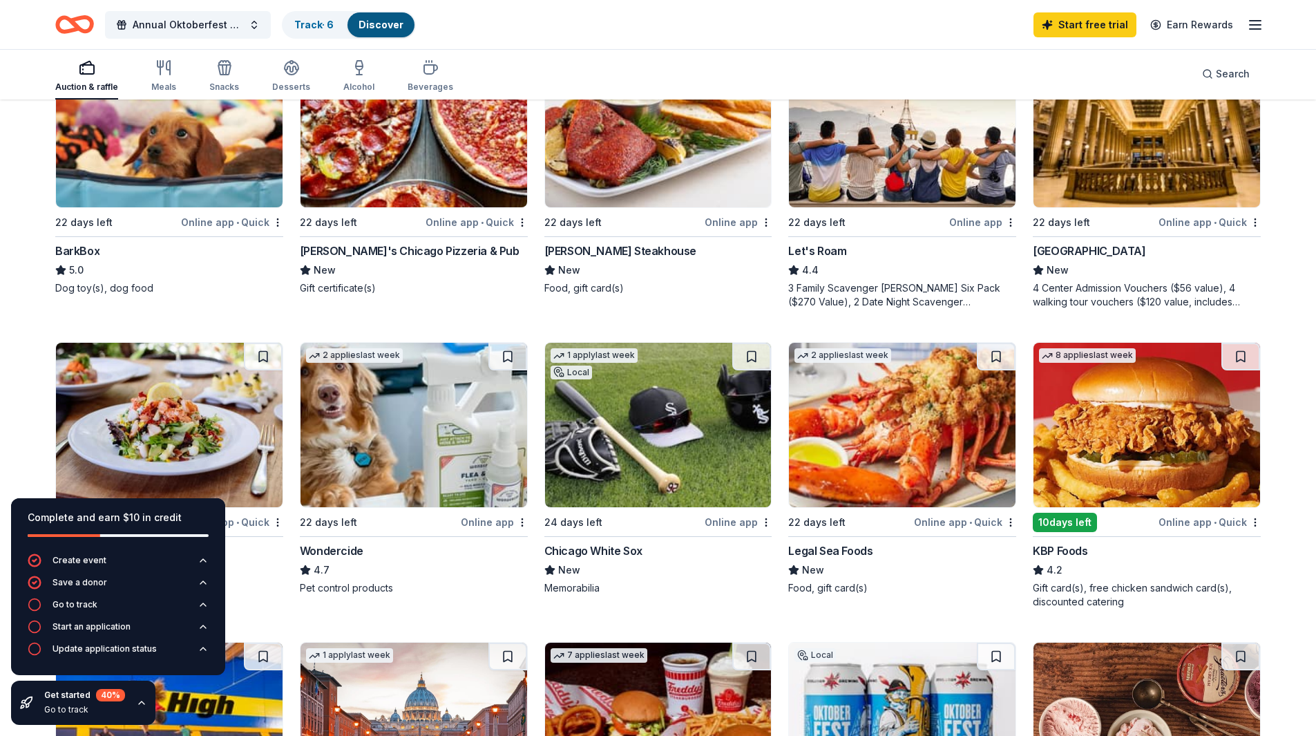
scroll to position [567, 0]
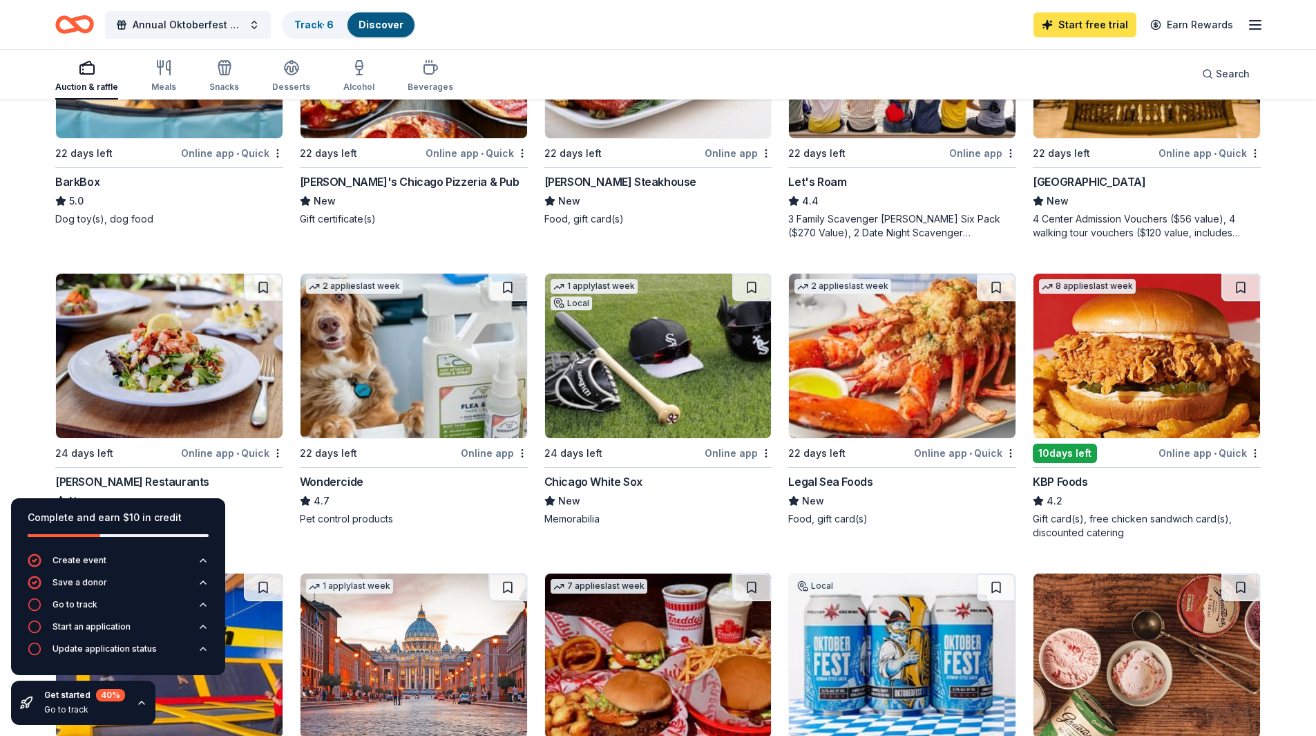
click at [1095, 17] on link "Start free trial" at bounding box center [1085, 24] width 103 height 25
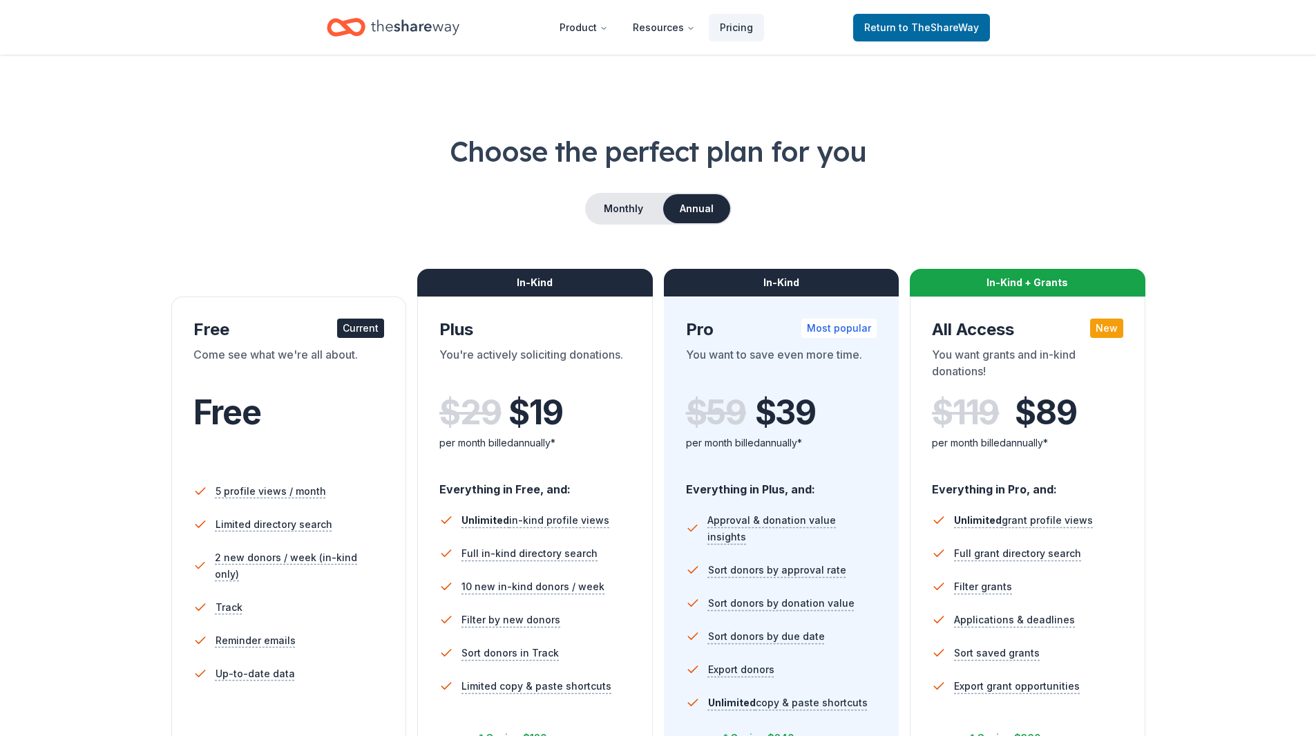
scroll to position [138, 0]
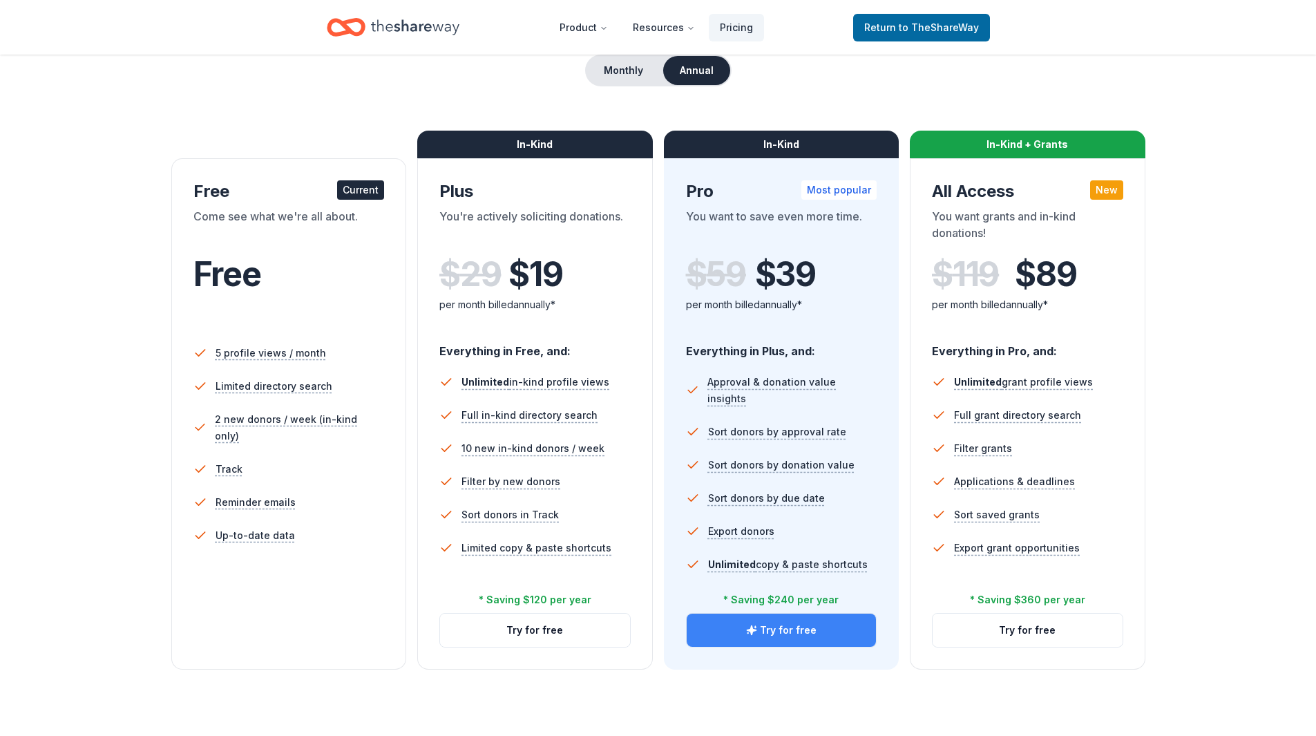
click at [781, 627] on button "Try for free" at bounding box center [782, 630] width 190 height 33
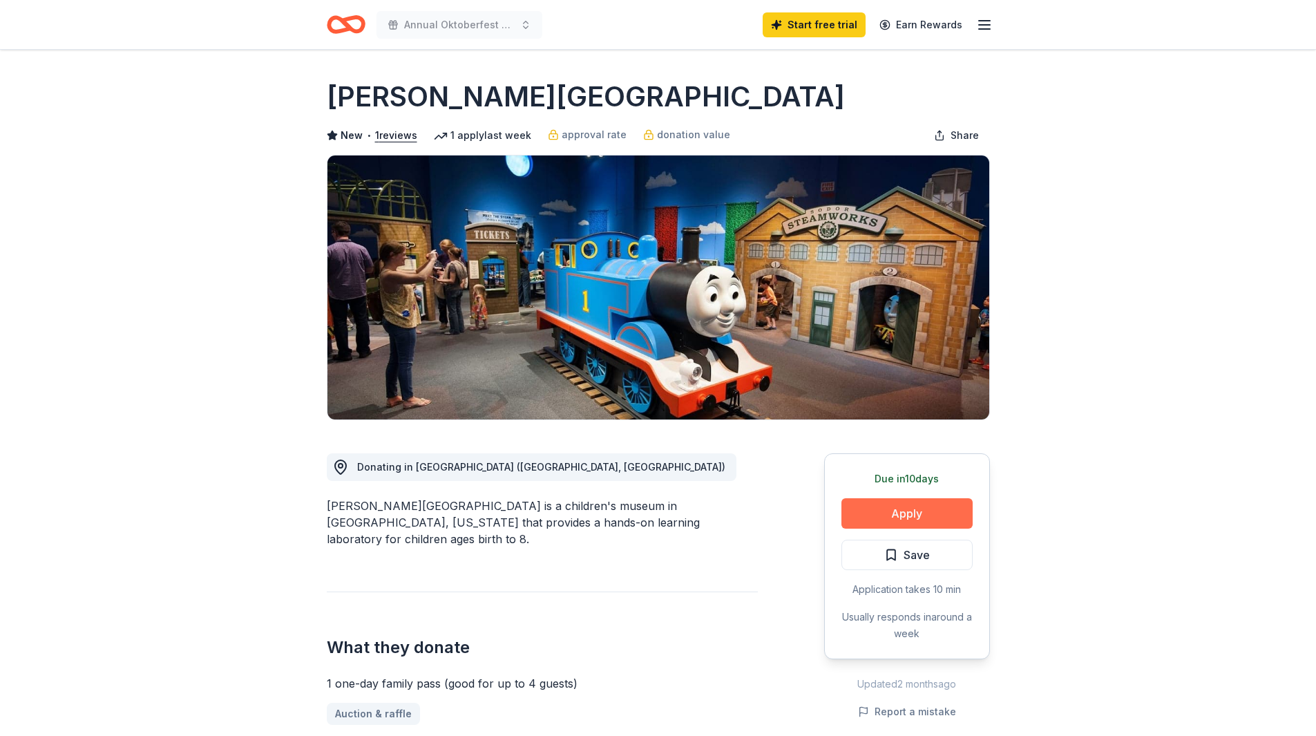
click at [897, 515] on button "Apply" at bounding box center [907, 513] width 131 height 30
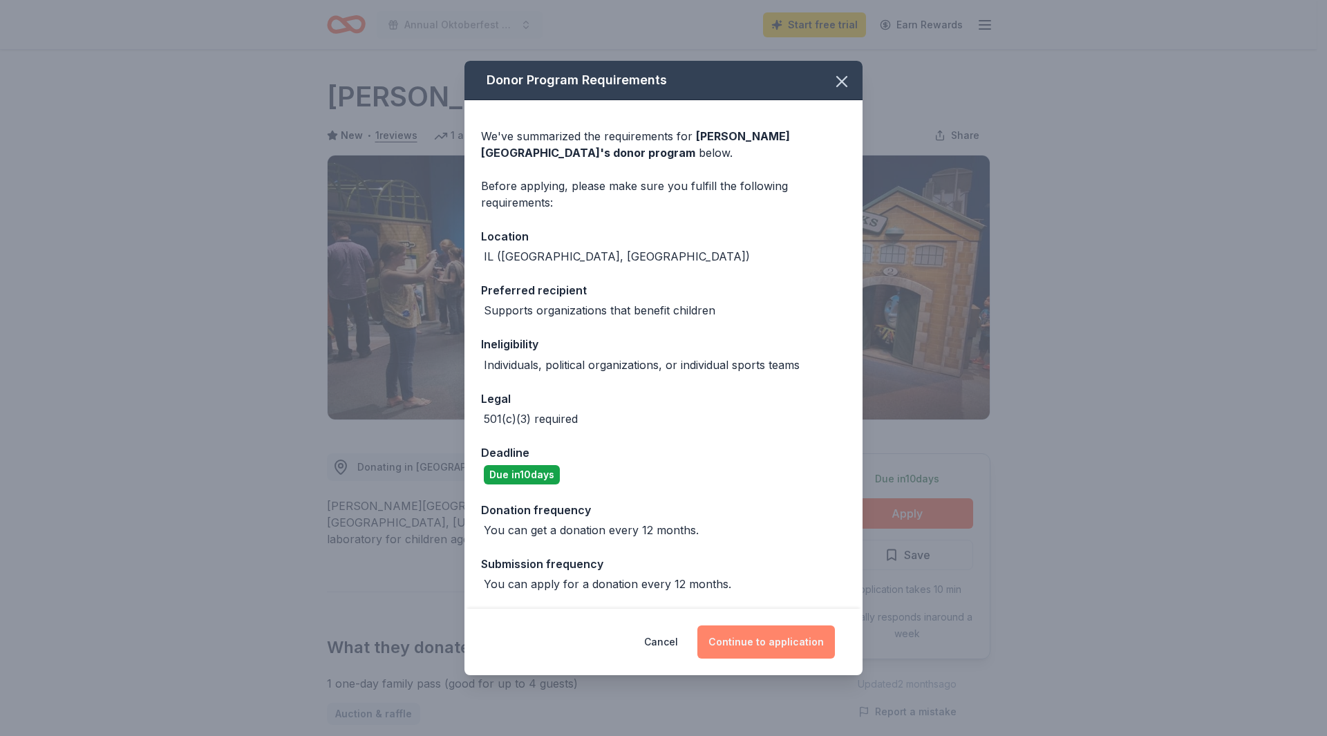
click at [757, 639] on button "Continue to application" at bounding box center [766, 641] width 138 height 33
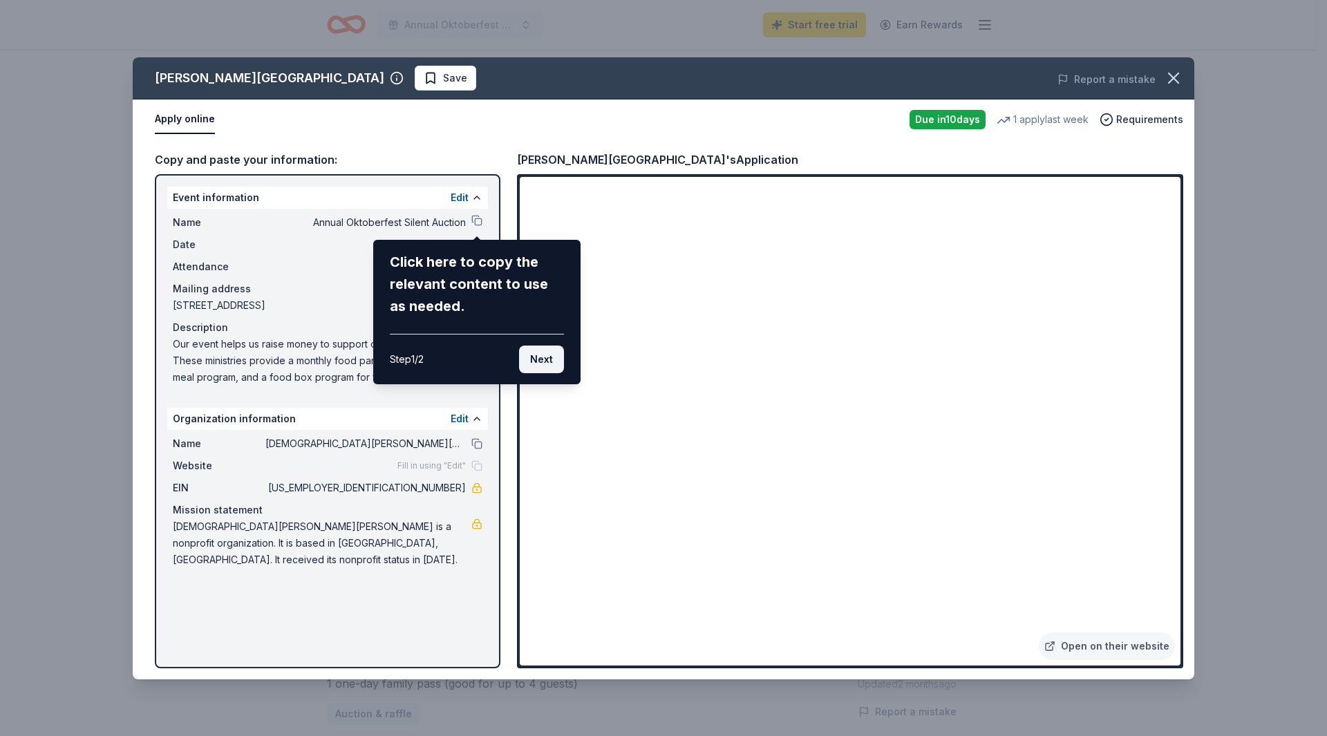
click at [542, 363] on button "Next" at bounding box center [541, 359] width 45 height 28
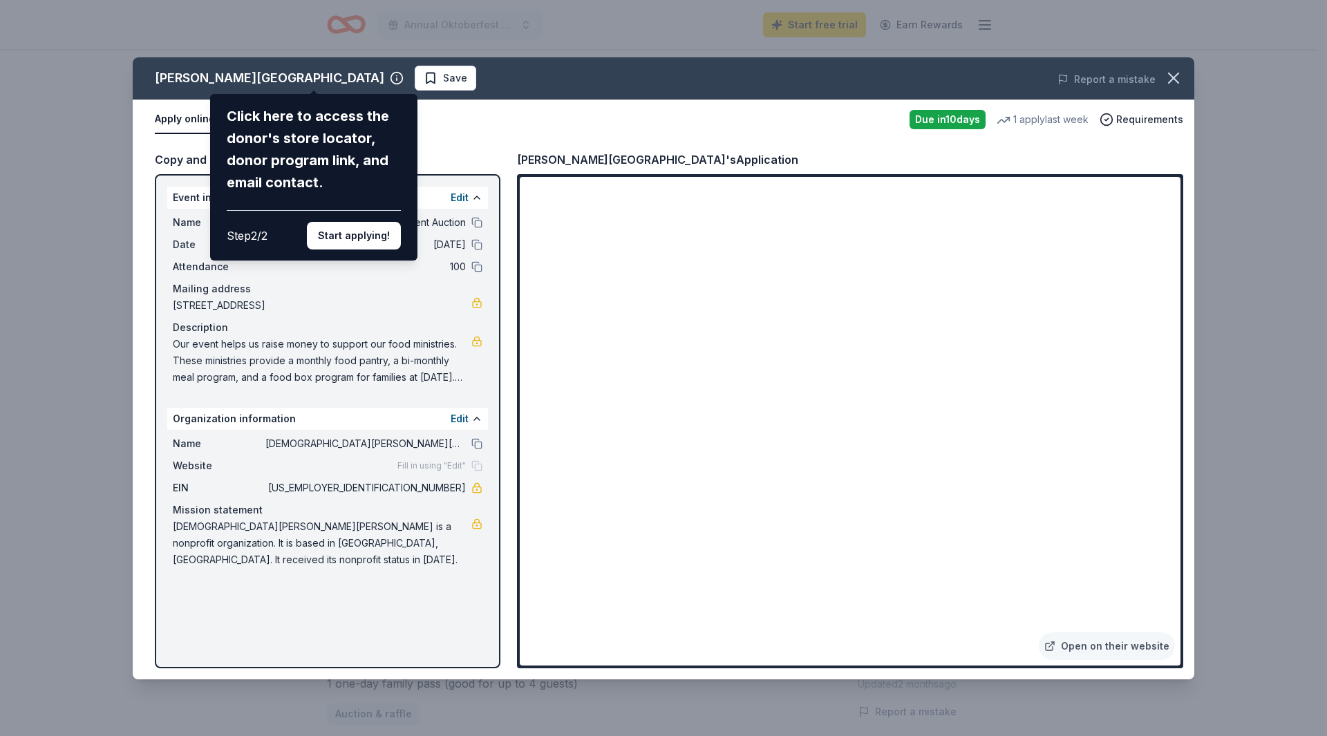
click at [562, 645] on div "Kohl Children's Museum Click here to access the donor's store locator, donor pr…" at bounding box center [663, 368] width 1061 height 622
click at [339, 230] on button "Start applying!" at bounding box center [354, 236] width 94 height 28
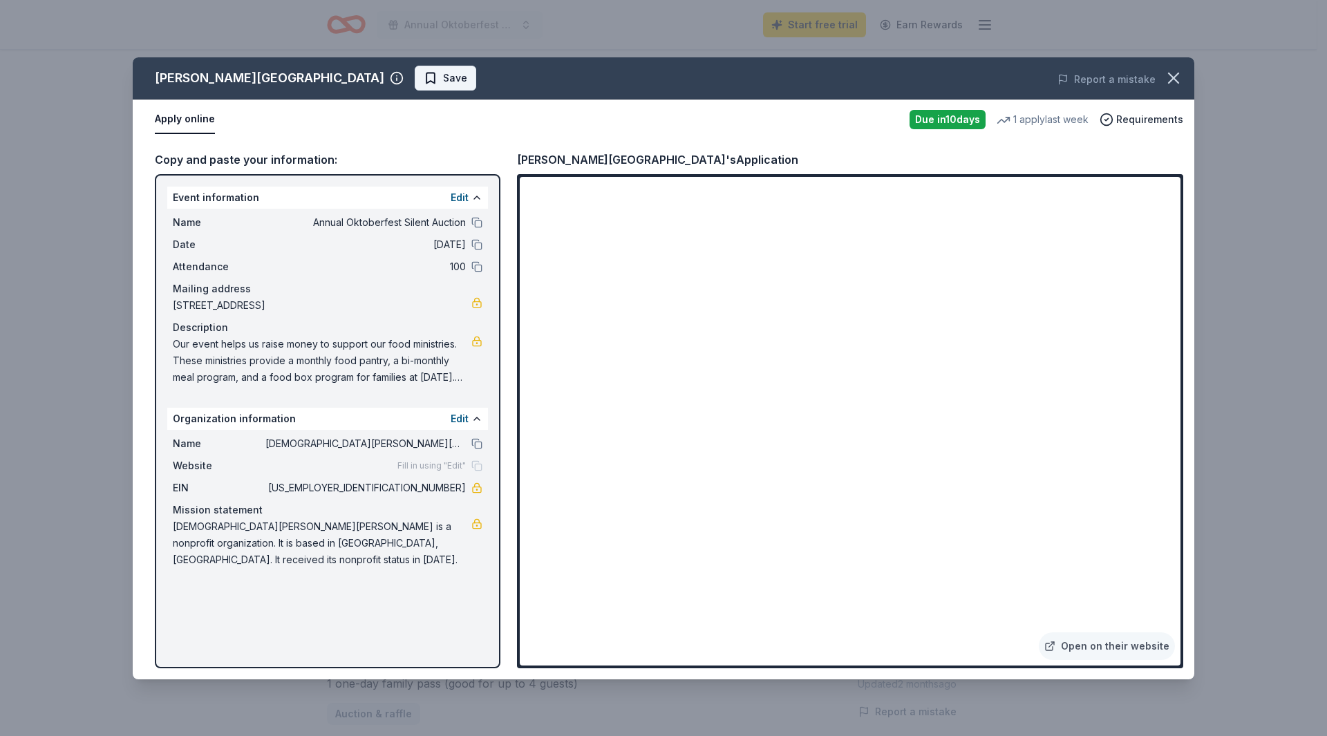
click at [443, 72] on span "Save" at bounding box center [455, 78] width 24 height 17
click at [1173, 81] on icon "button" at bounding box center [1173, 77] width 19 height 19
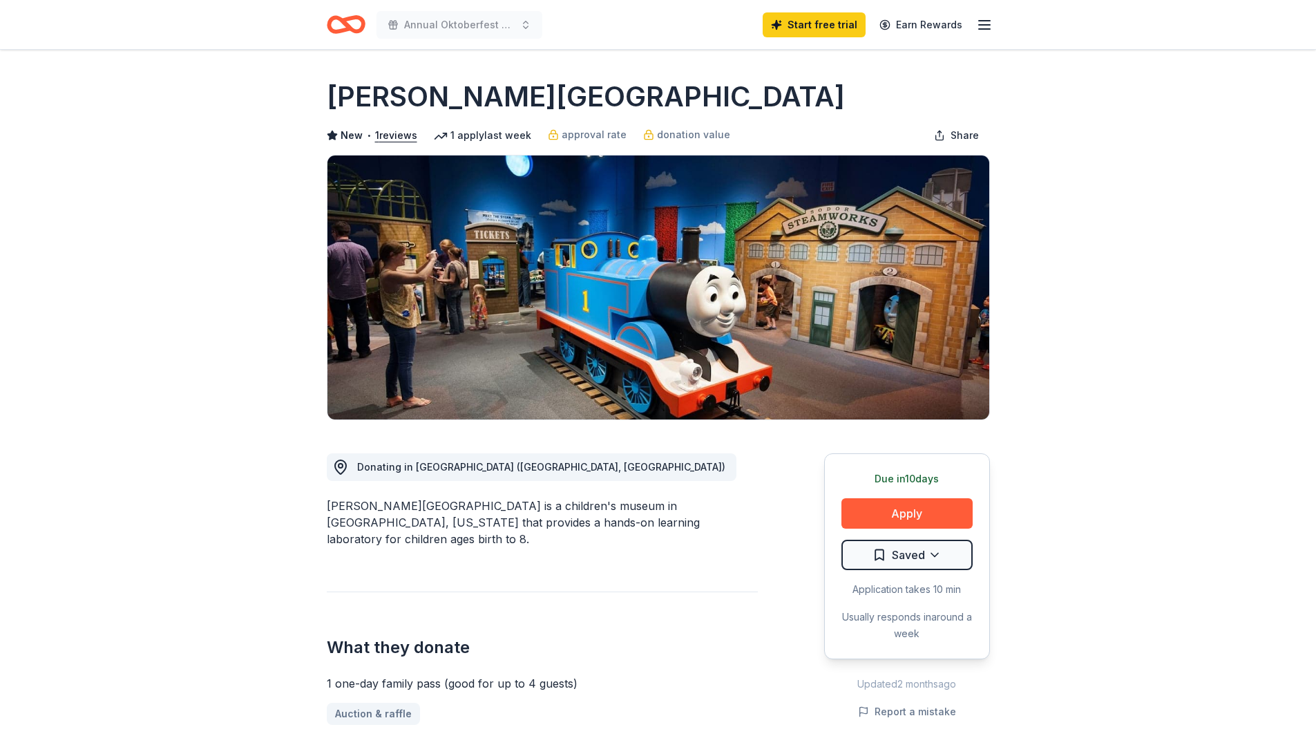
click at [354, 23] on icon "Home" at bounding box center [346, 24] width 39 height 32
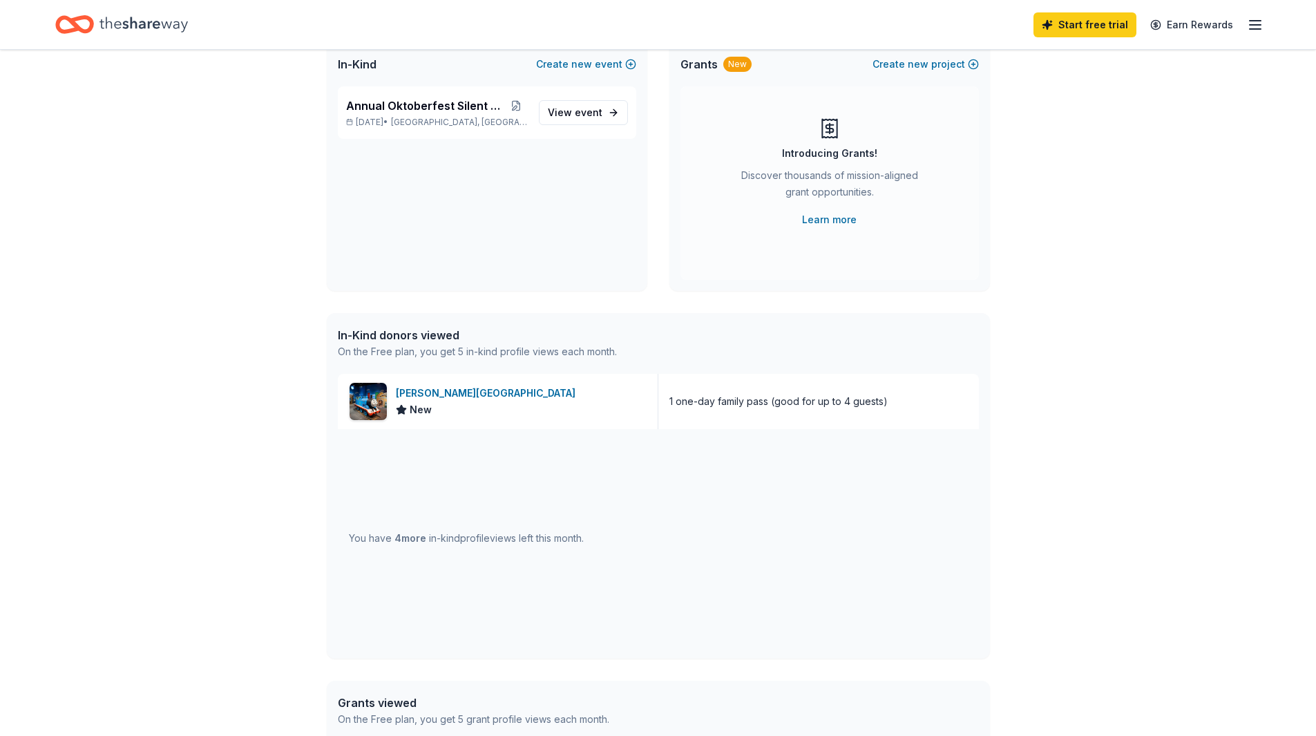
scroll to position [32, 0]
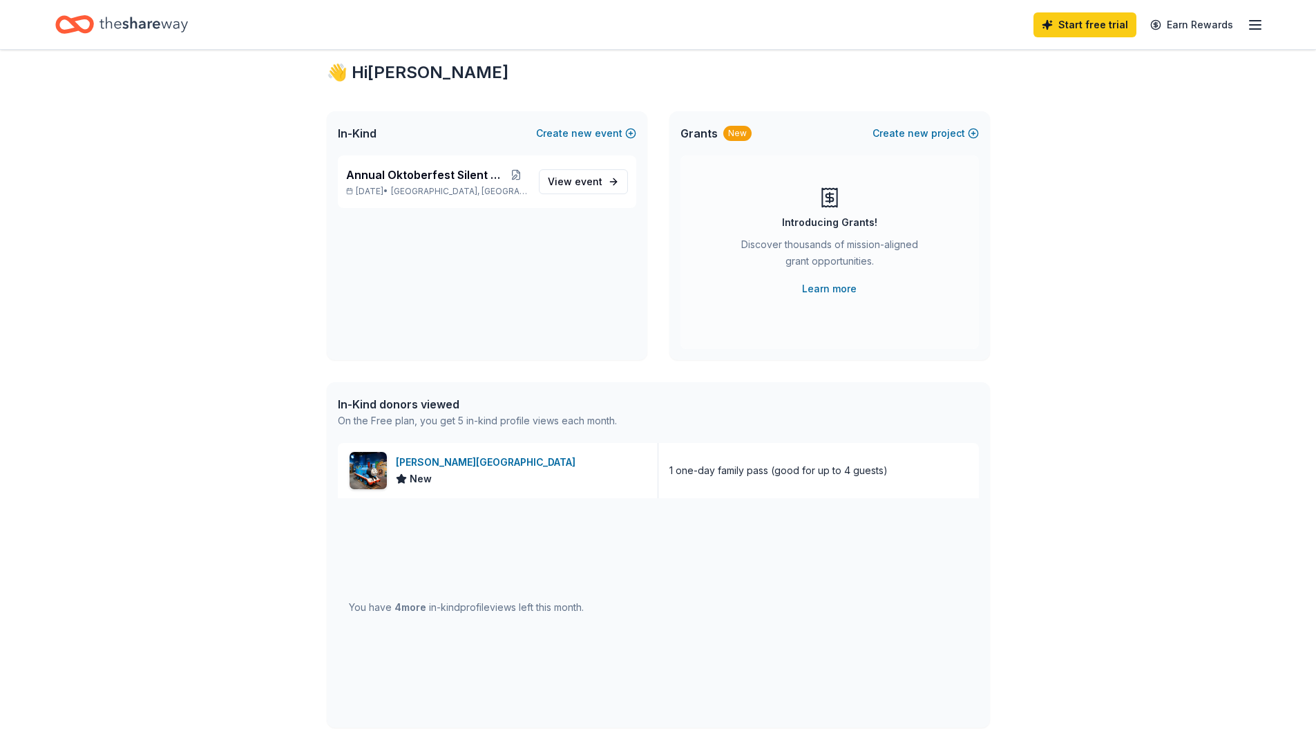
click at [133, 19] on icon "Home" at bounding box center [144, 24] width 88 height 28
click at [64, 24] on icon "Home" at bounding box center [74, 24] width 39 height 32
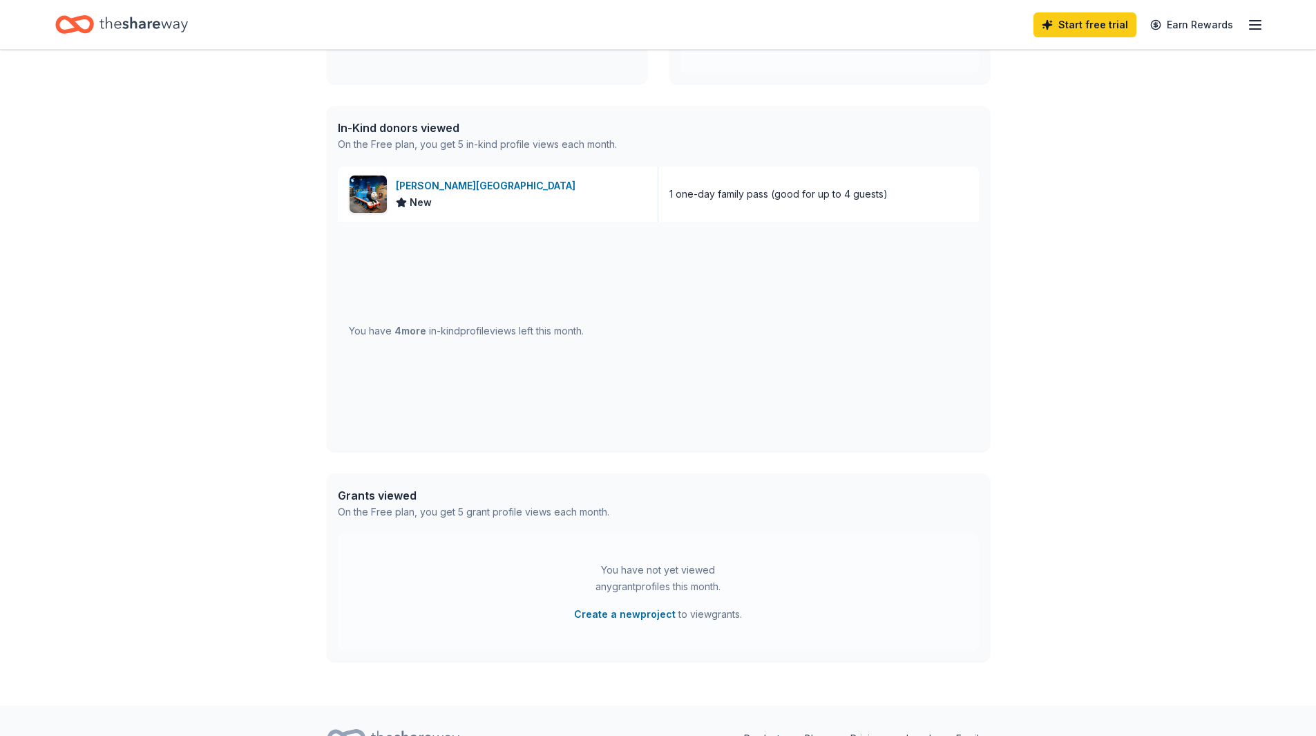
scroll to position [0, 0]
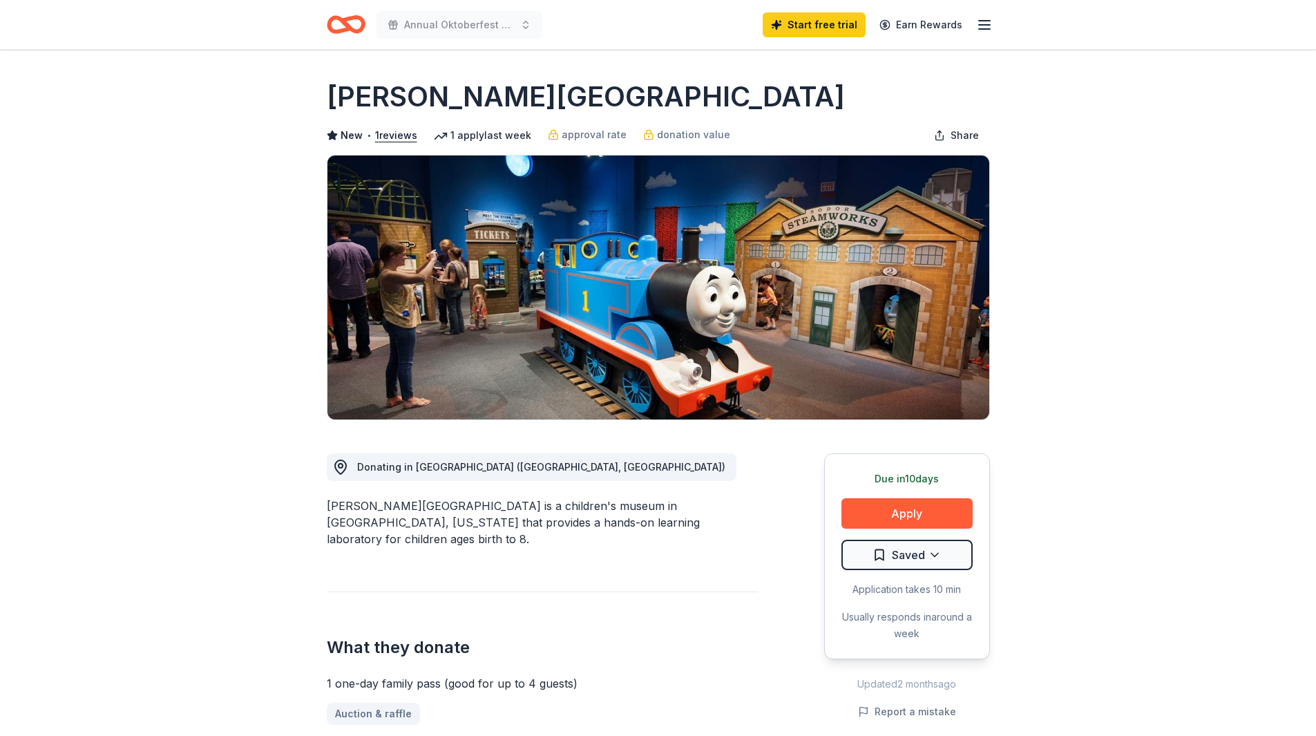
click at [985, 26] on icon "button" at bounding box center [984, 25] width 17 height 17
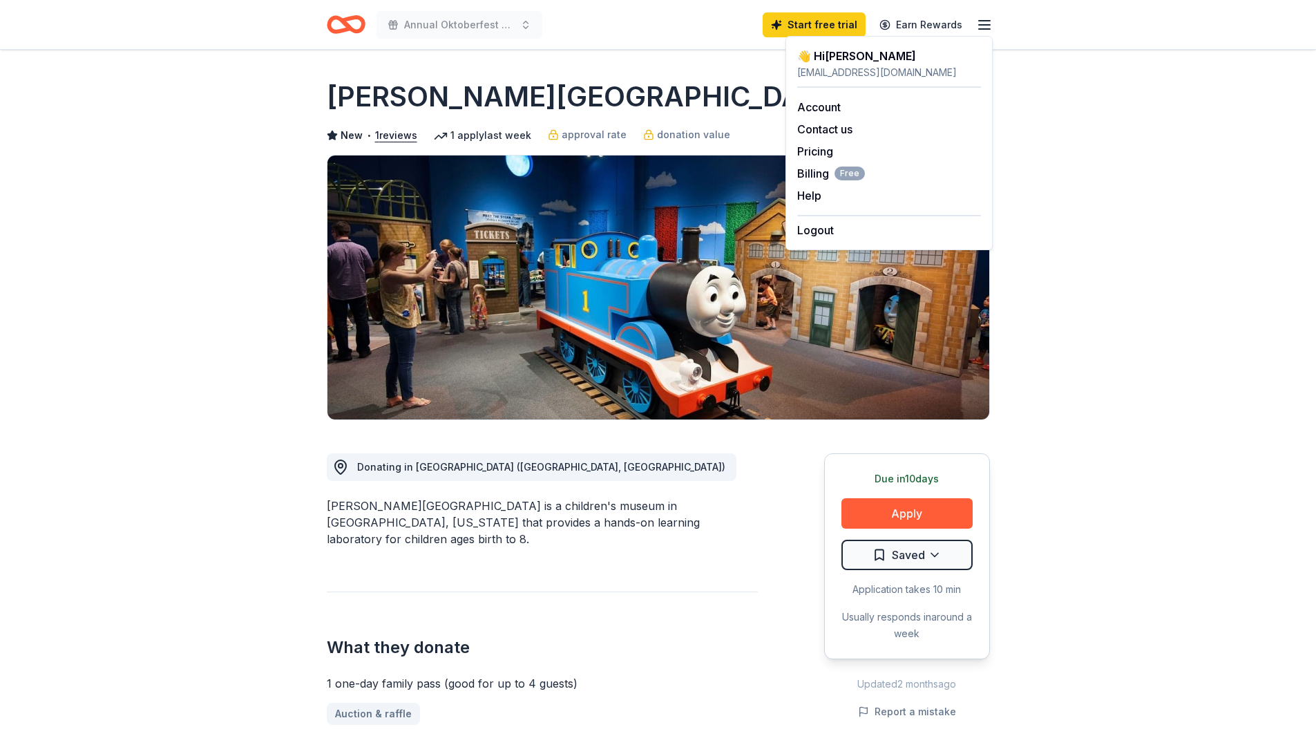
click at [341, 24] on icon "Home" at bounding box center [346, 24] width 39 height 32
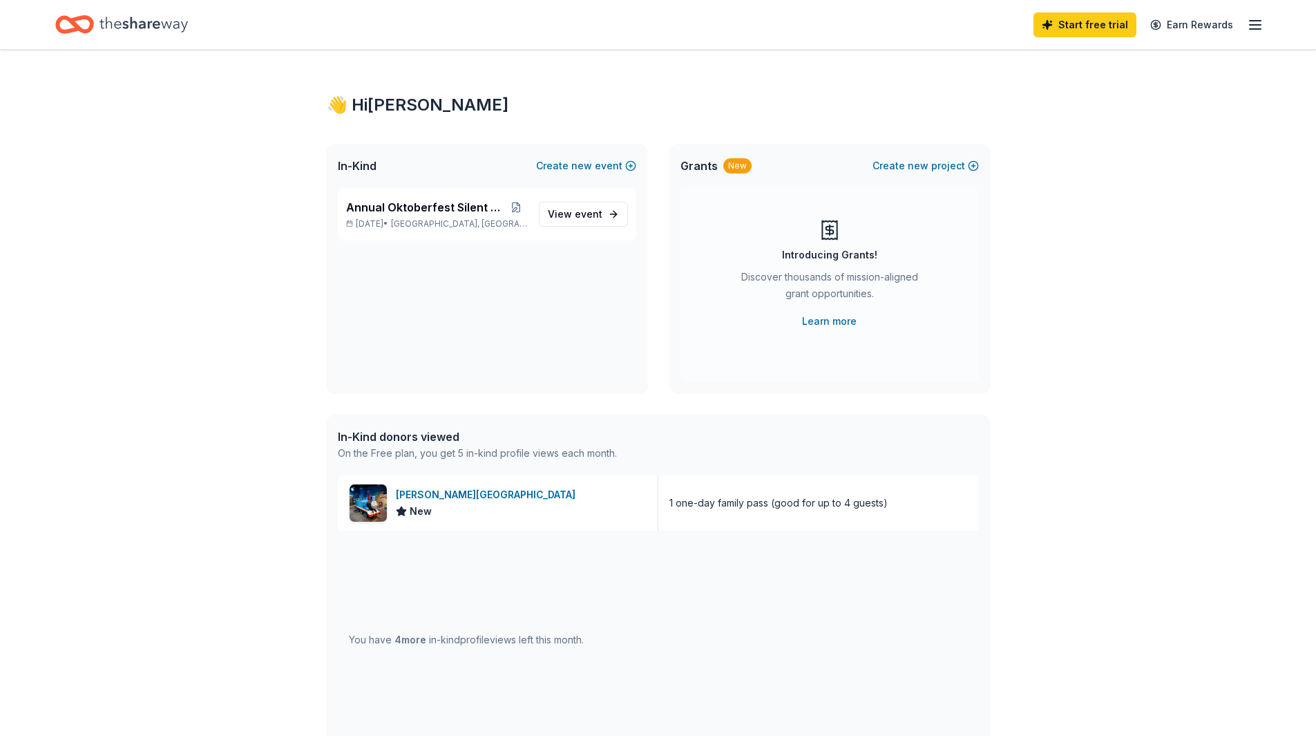
click at [433, 643] on div "You have 4 more in-kind profile views left this month." at bounding box center [466, 640] width 235 height 17
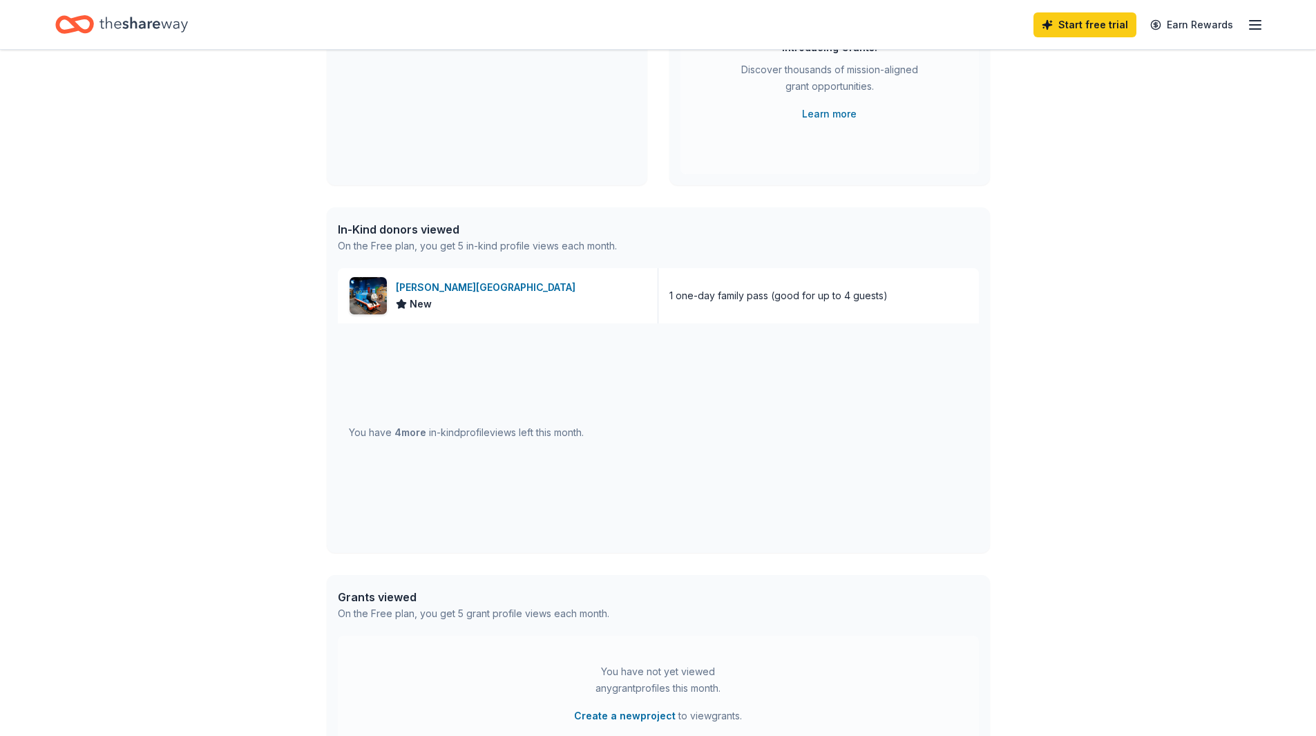
scroll to position [378, 0]
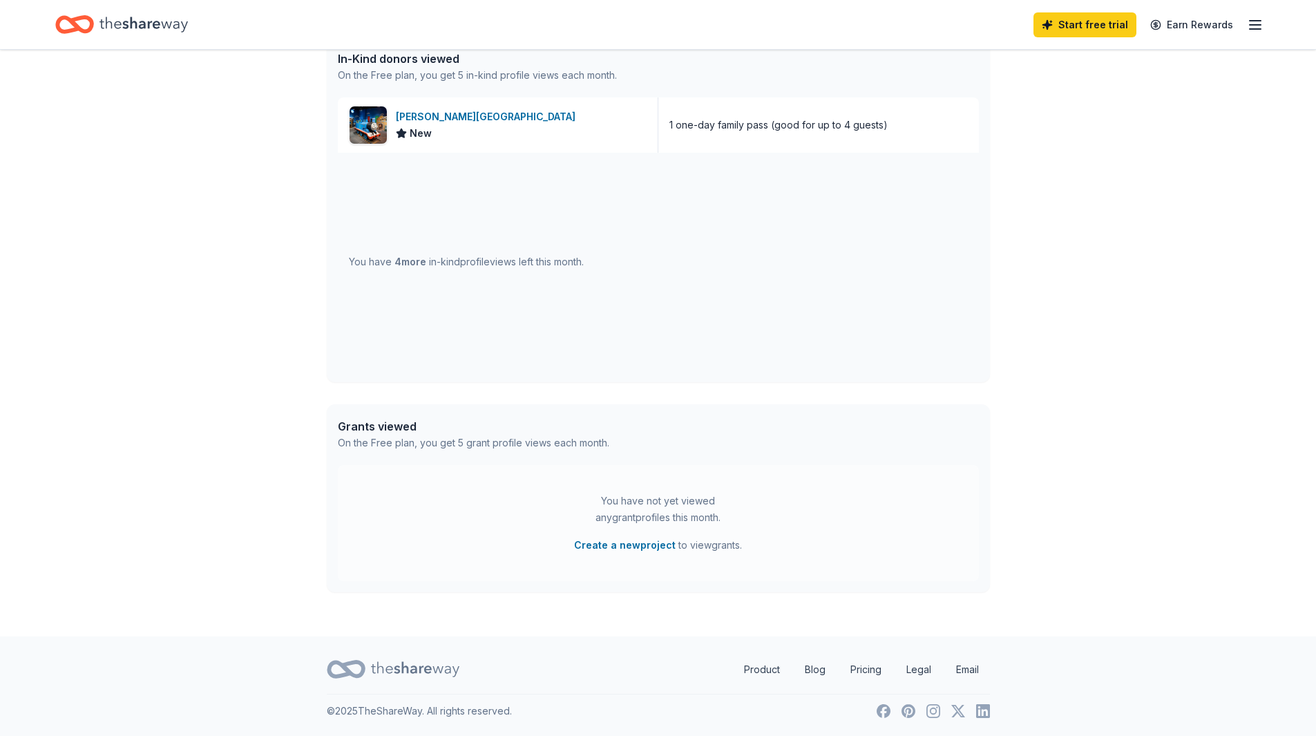
click at [1256, 21] on line "button" at bounding box center [1255, 21] width 11 height 0
click at [1088, 234] on button "Logout" at bounding box center [1086, 230] width 37 height 17
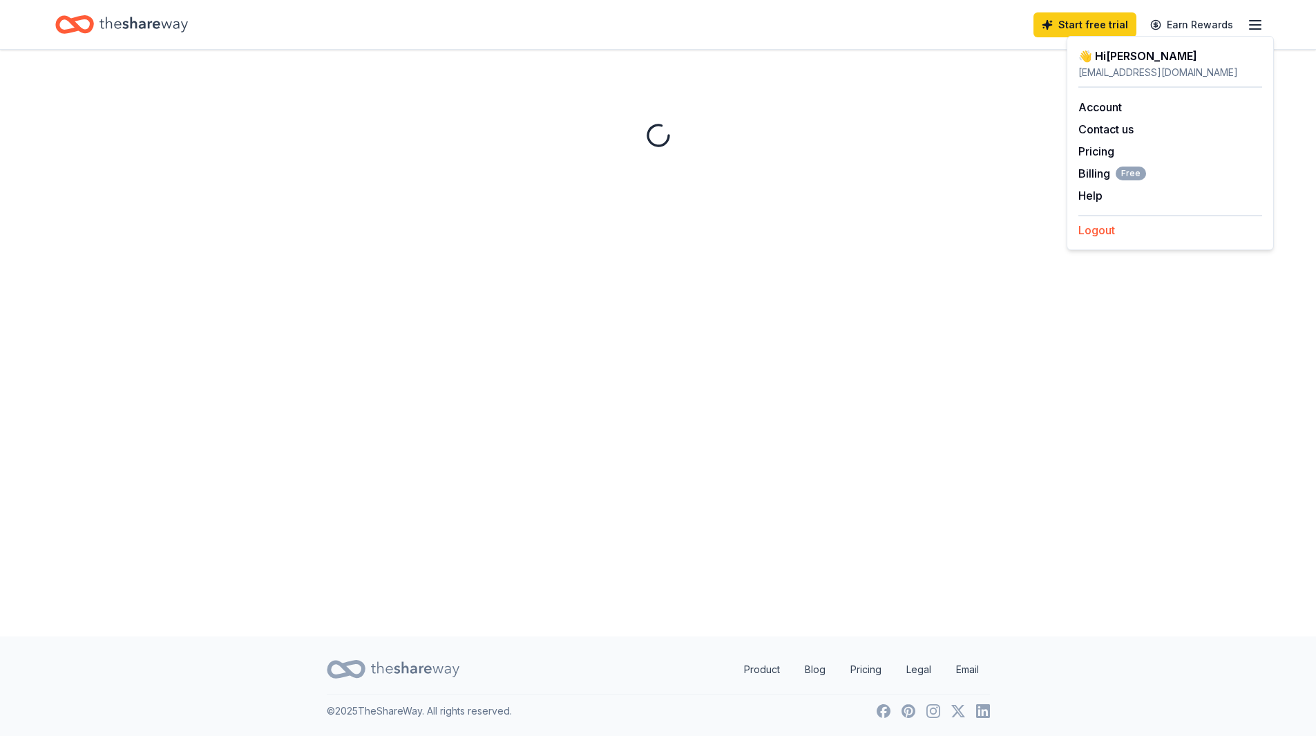
scroll to position [0, 0]
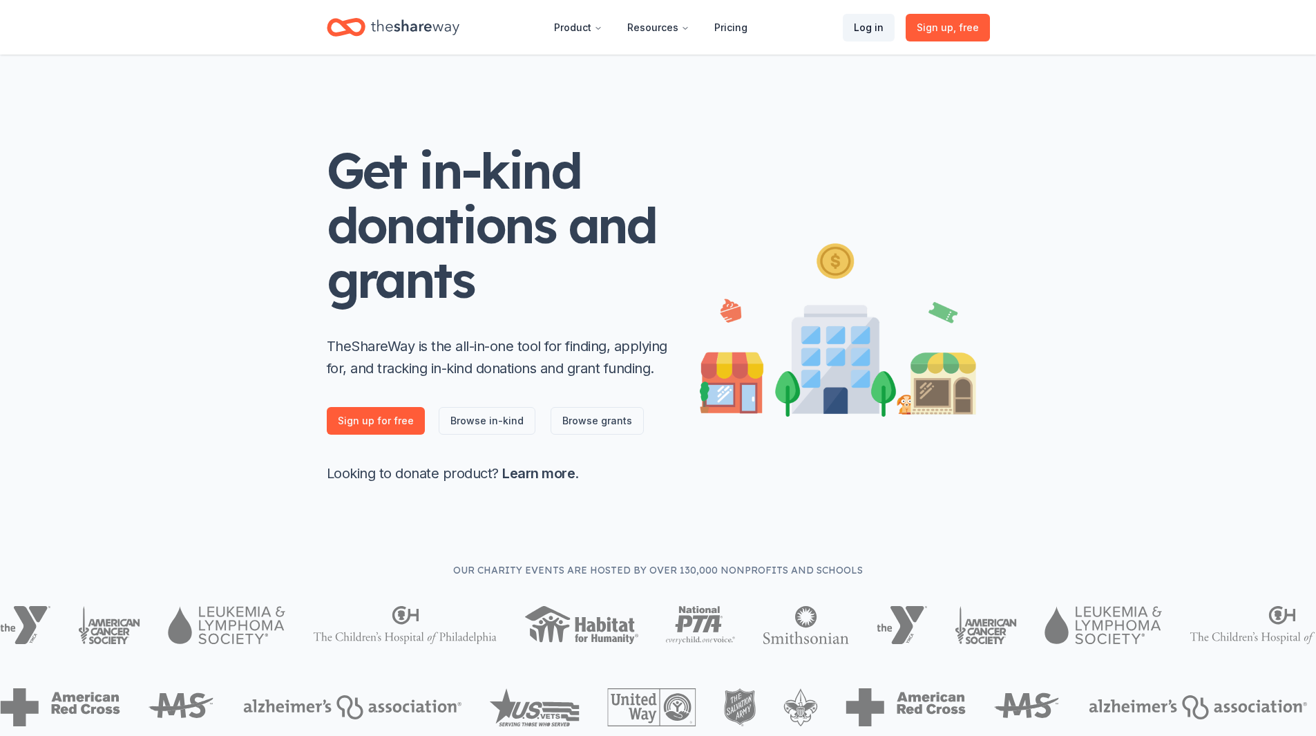
click at [871, 28] on link "Log in" at bounding box center [869, 28] width 52 height 28
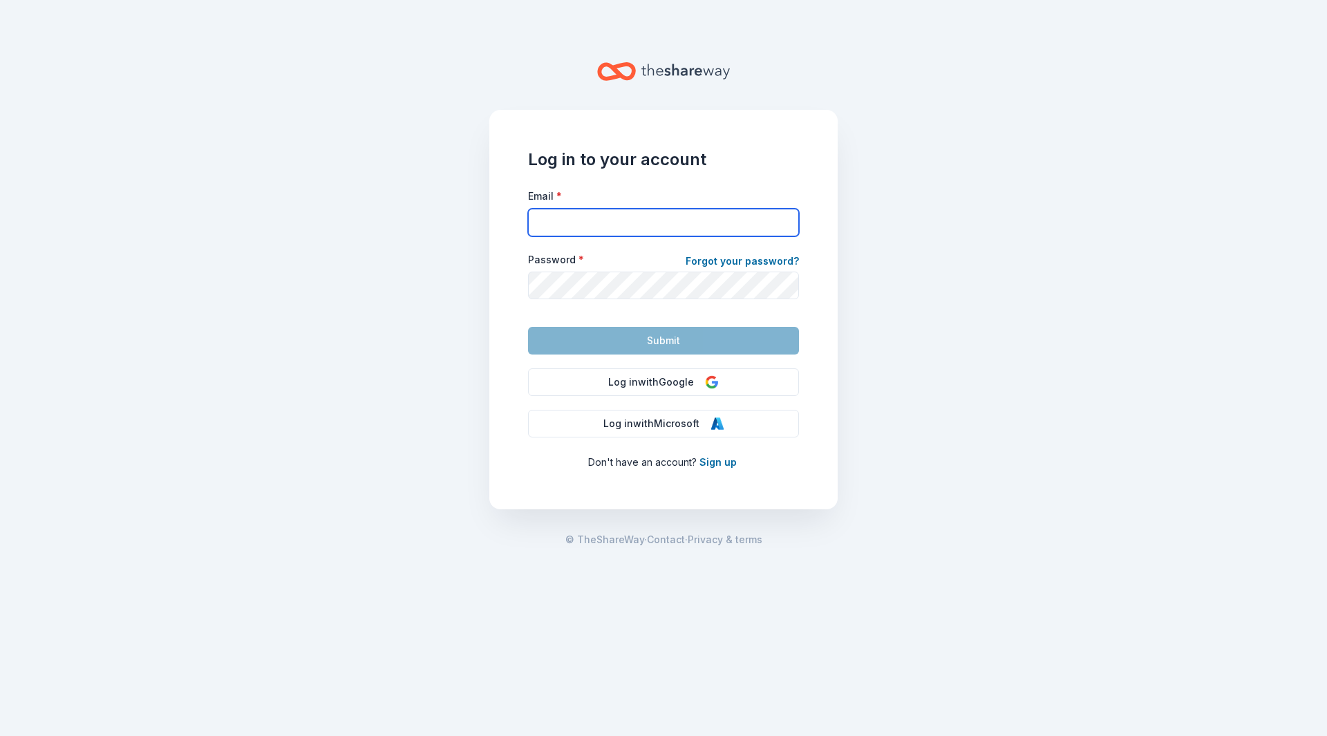
click at [553, 225] on input "Email *" at bounding box center [663, 223] width 271 height 28
type input "stpauluccchurch@gmail.com"
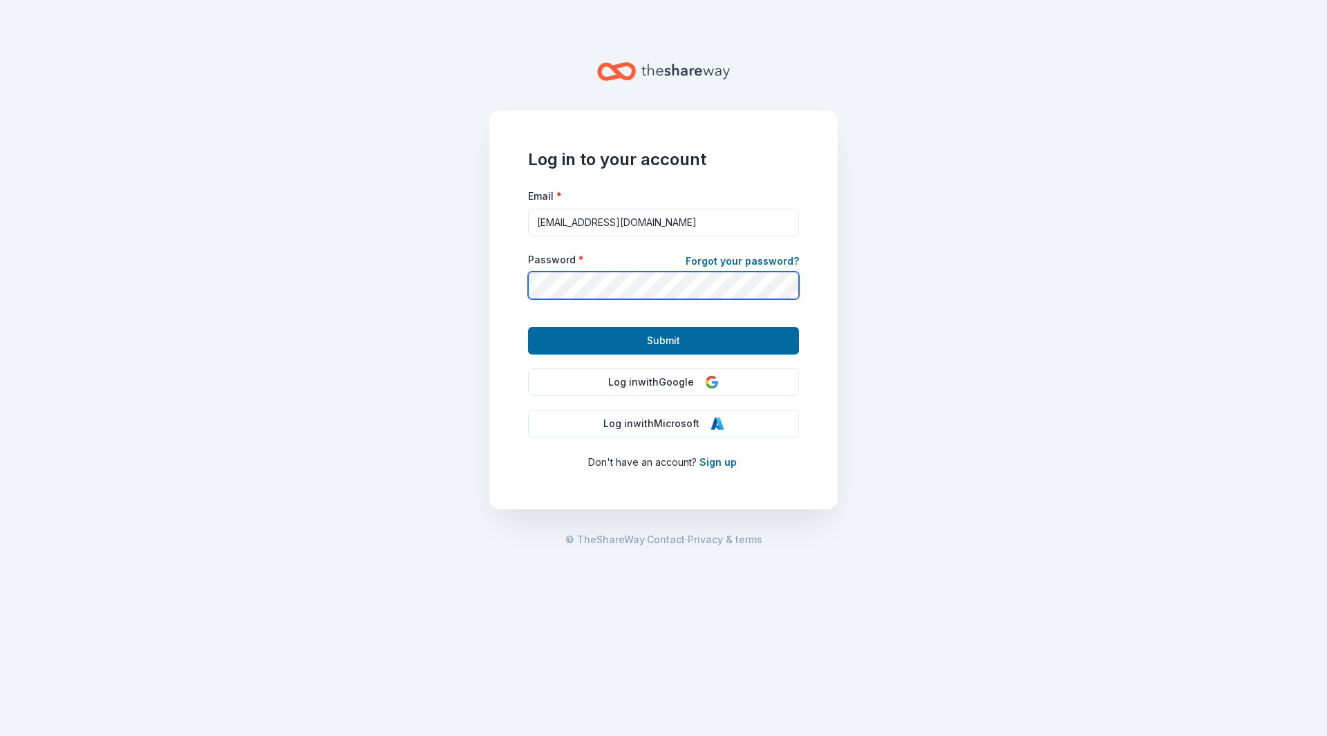
click at [528, 327] on button "Submit" at bounding box center [663, 341] width 271 height 28
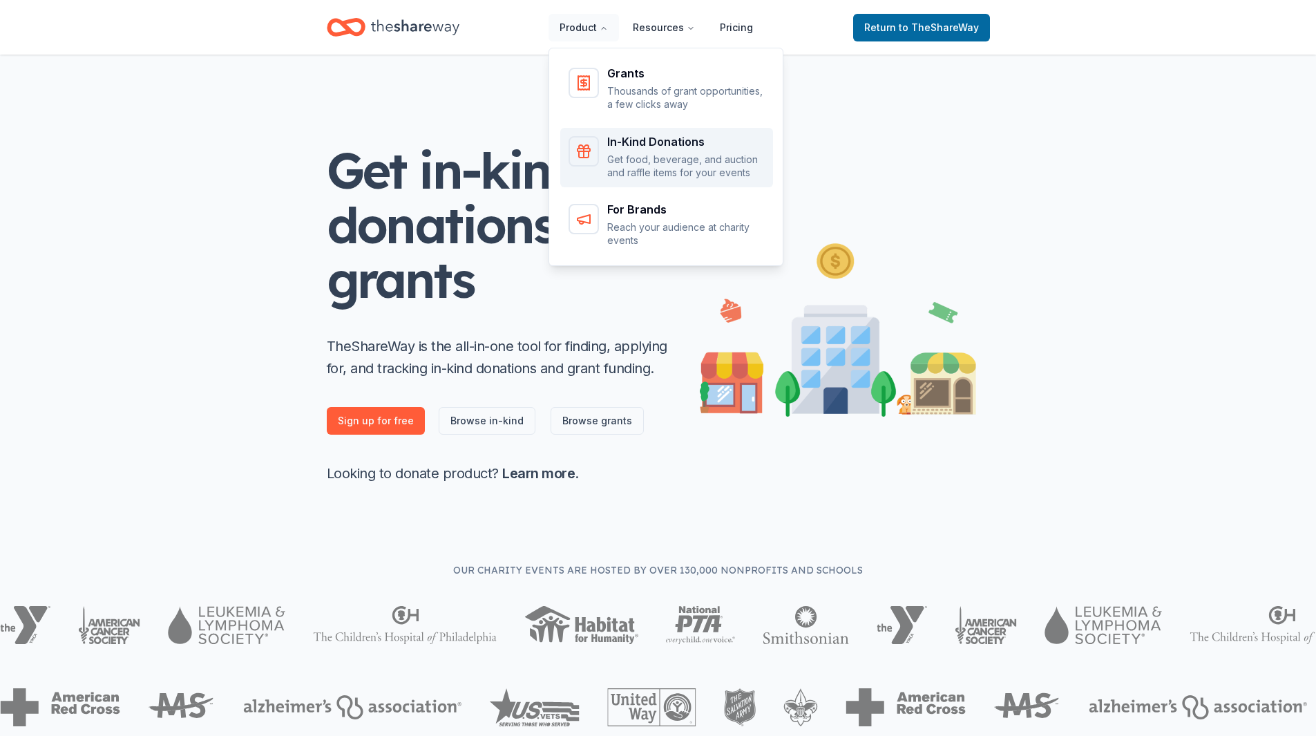
click at [633, 154] on p "Get food, beverage, and auction and raffle items for your events" at bounding box center [686, 166] width 158 height 27
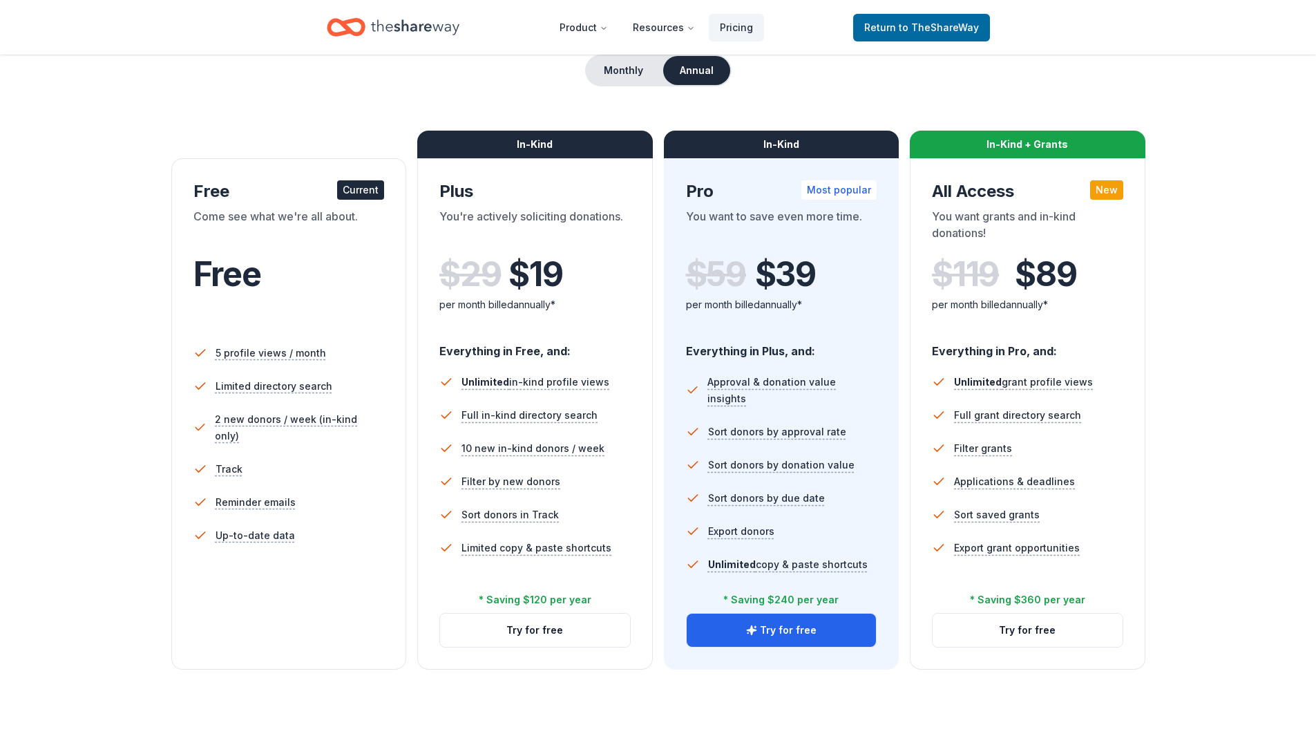
scroll to position [207, 0]
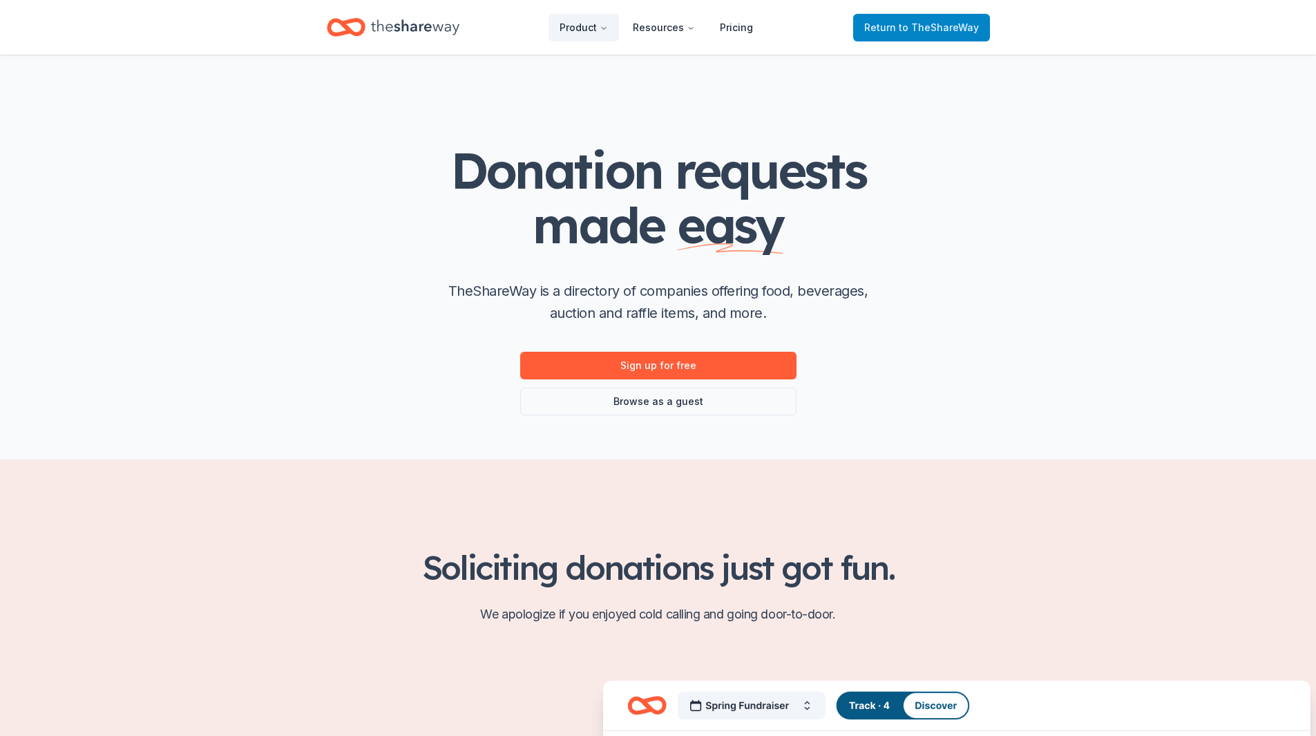
click at [902, 17] on link "Return to TheShareWay" at bounding box center [921, 28] width 137 height 28
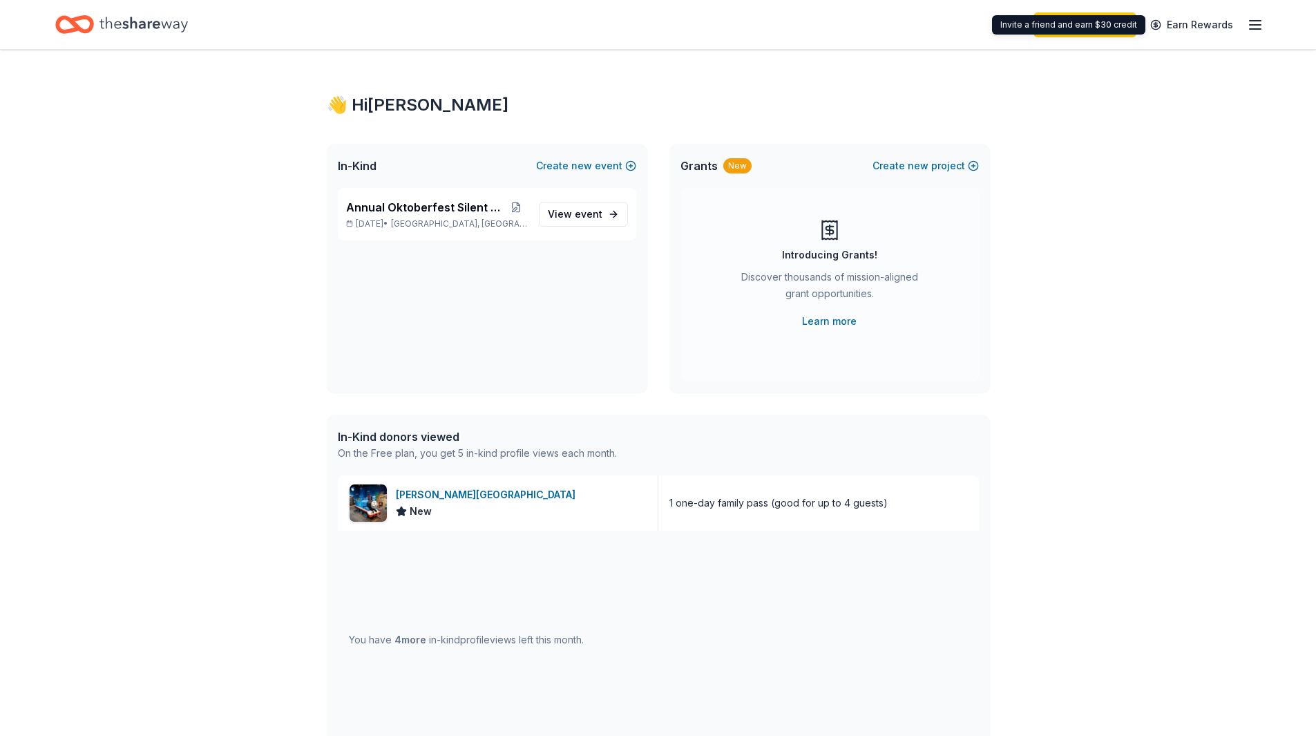
click at [1262, 23] on icon "button" at bounding box center [1255, 25] width 17 height 17
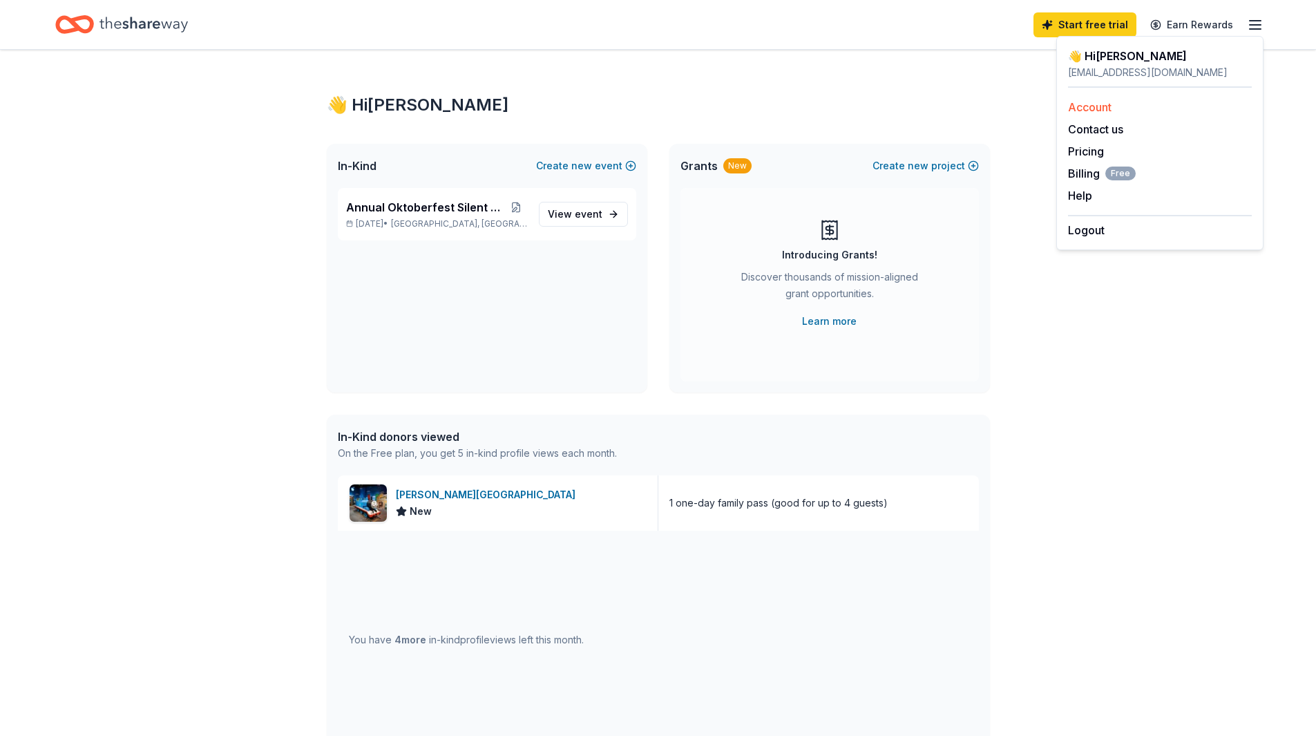
click at [1104, 102] on link "Account" at bounding box center [1090, 107] width 44 height 14
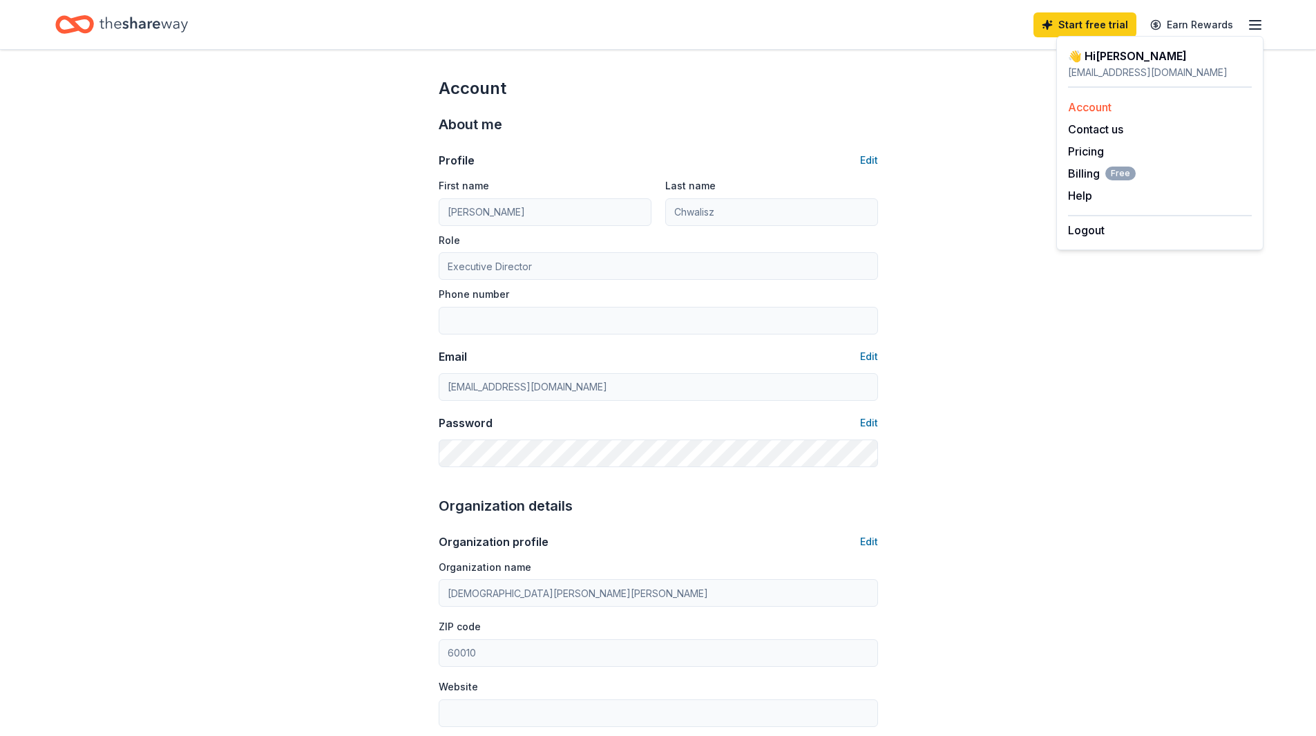
click at [1104, 102] on link "Account" at bounding box center [1090, 107] width 44 height 14
click at [1256, 26] on icon "button" at bounding box center [1255, 25] width 17 height 17
click at [81, 21] on icon "Home" at bounding box center [74, 24] width 39 height 32
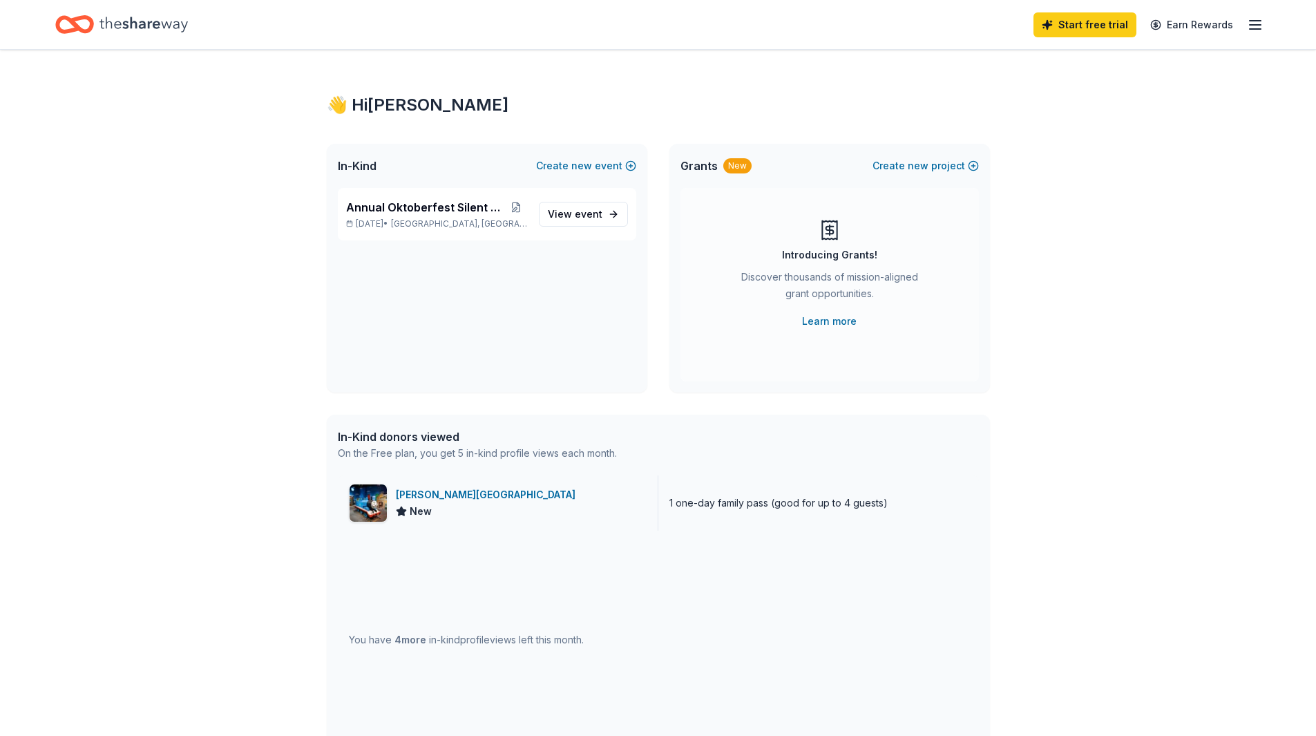
click at [455, 493] on div "[PERSON_NAME][GEOGRAPHIC_DATA]" at bounding box center [488, 494] width 185 height 17
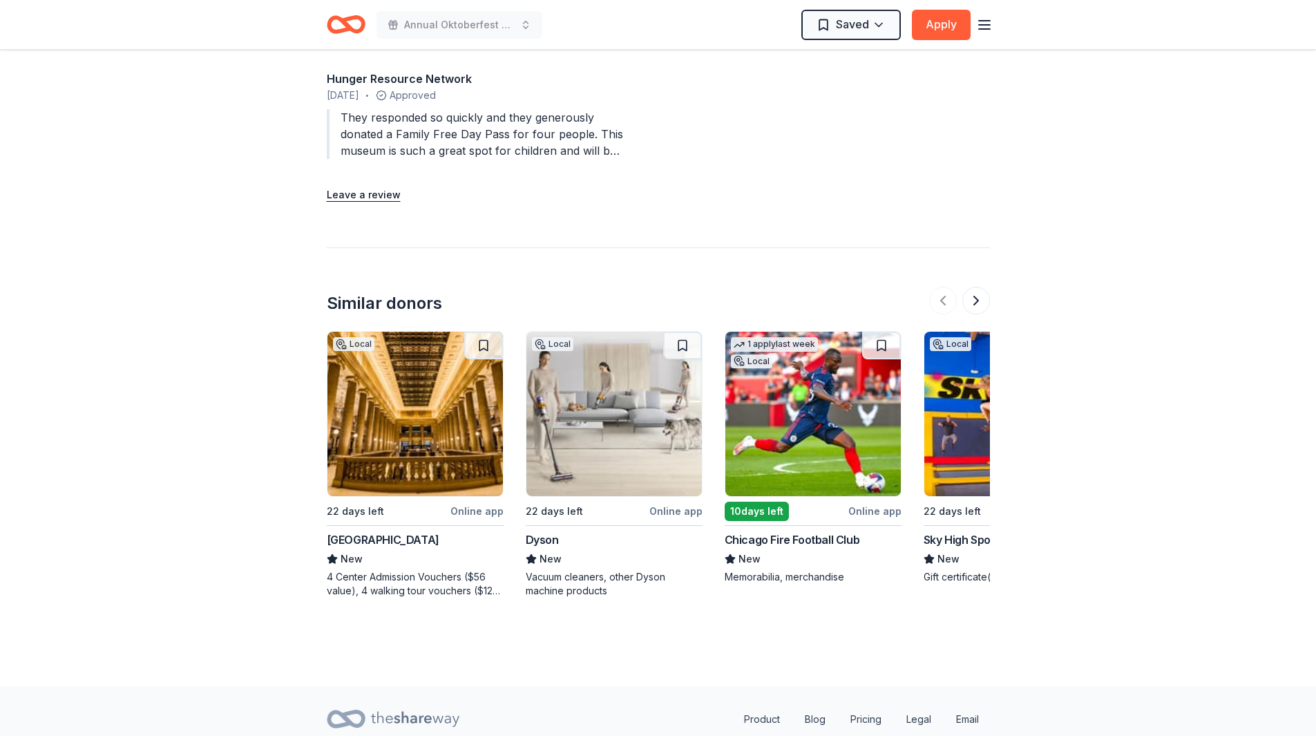
scroll to position [1553, 0]
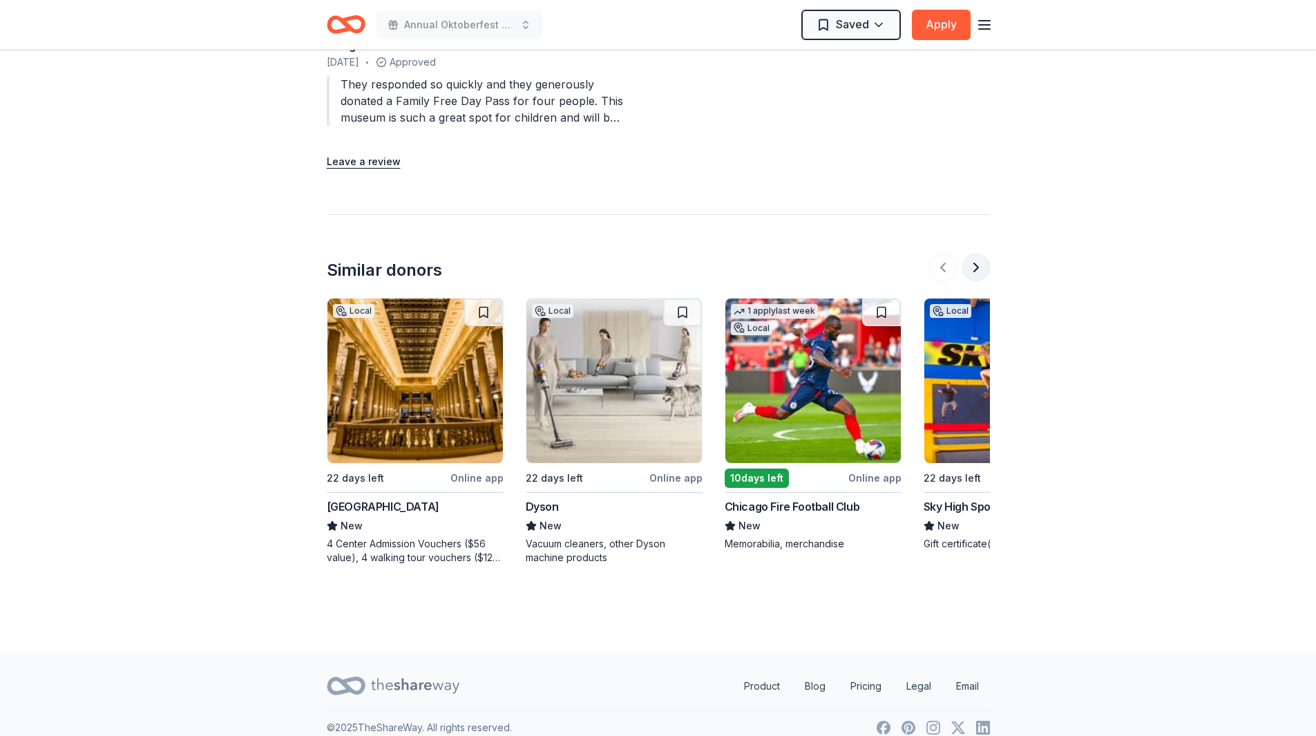
click at [978, 254] on button at bounding box center [977, 268] width 28 height 28
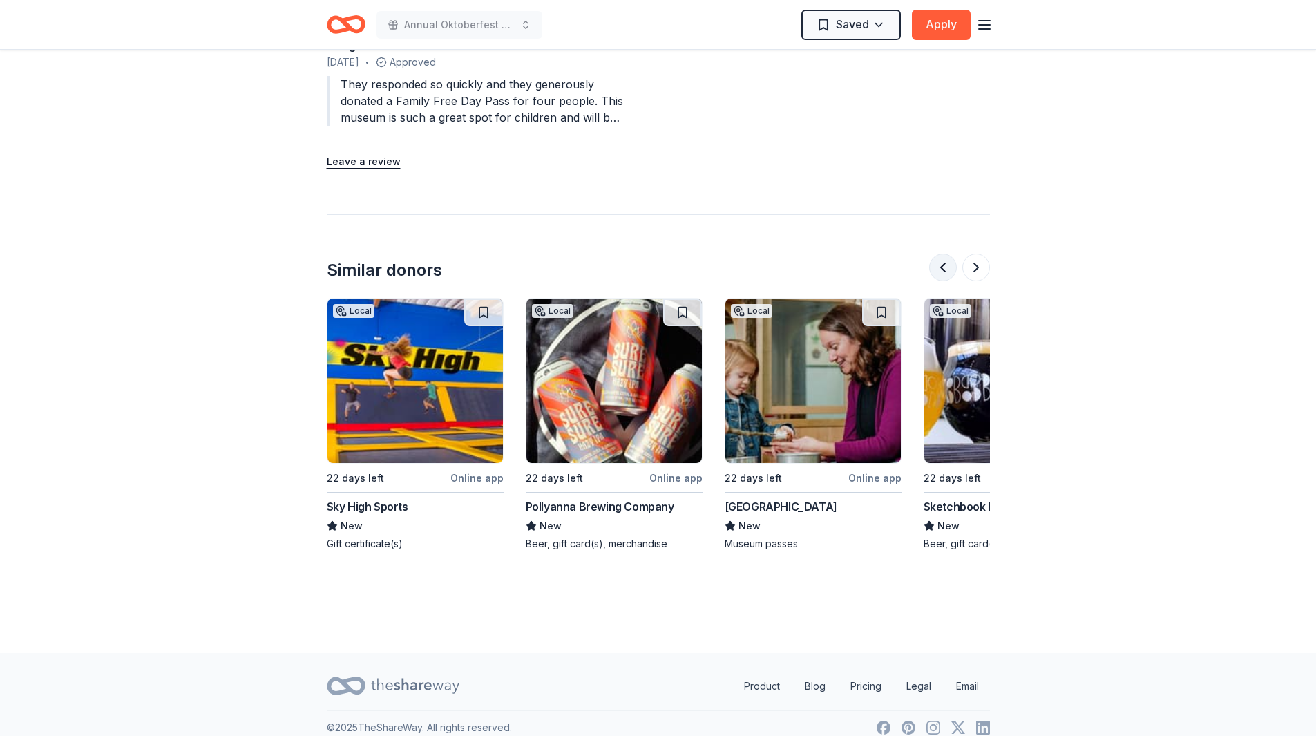
click at [938, 254] on button at bounding box center [943, 268] width 28 height 28
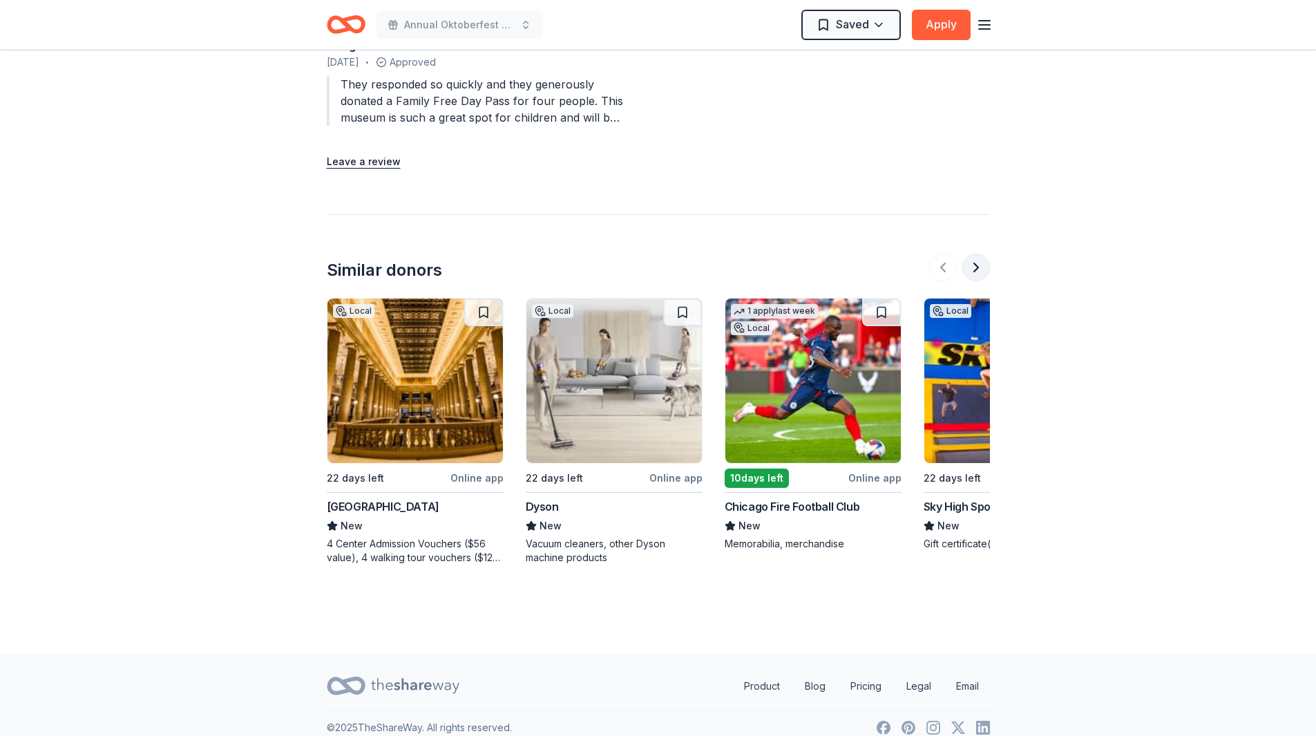
click at [981, 254] on button at bounding box center [977, 268] width 28 height 28
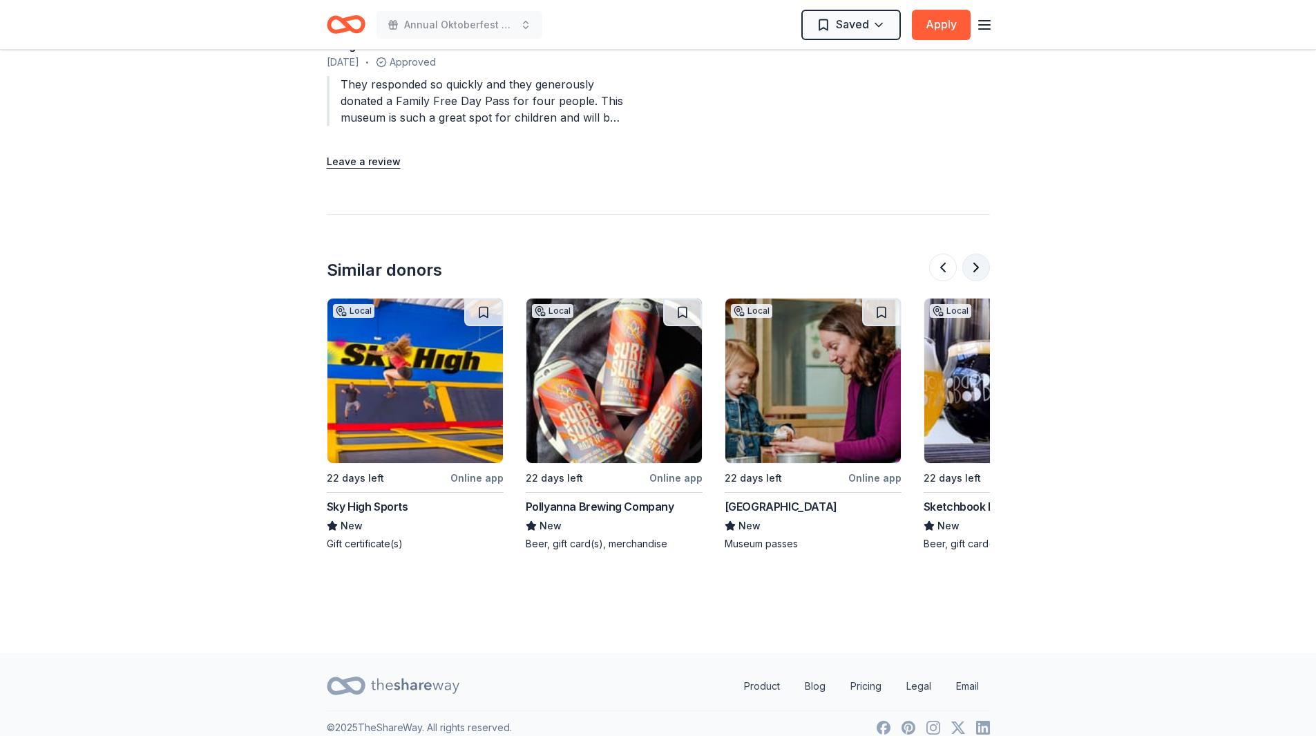
click at [981, 254] on button at bounding box center [977, 268] width 28 height 28
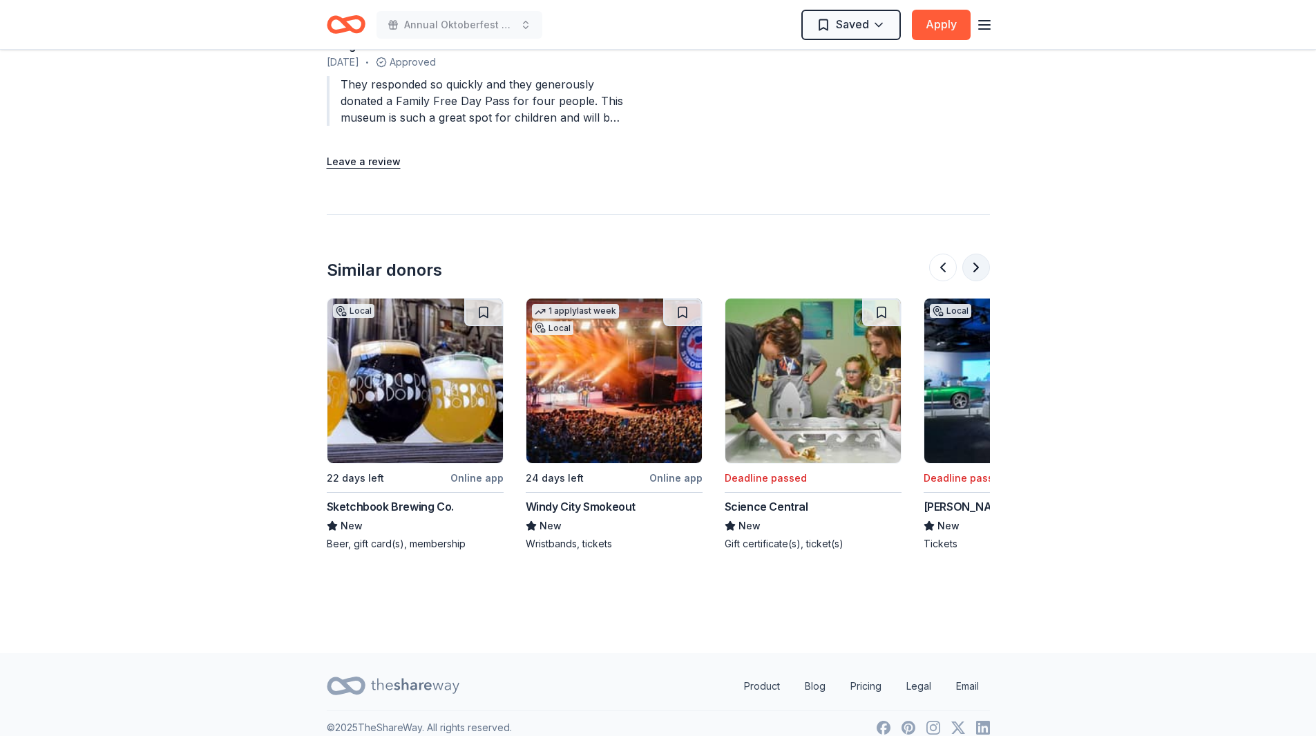
click at [981, 254] on button at bounding box center [977, 268] width 28 height 28
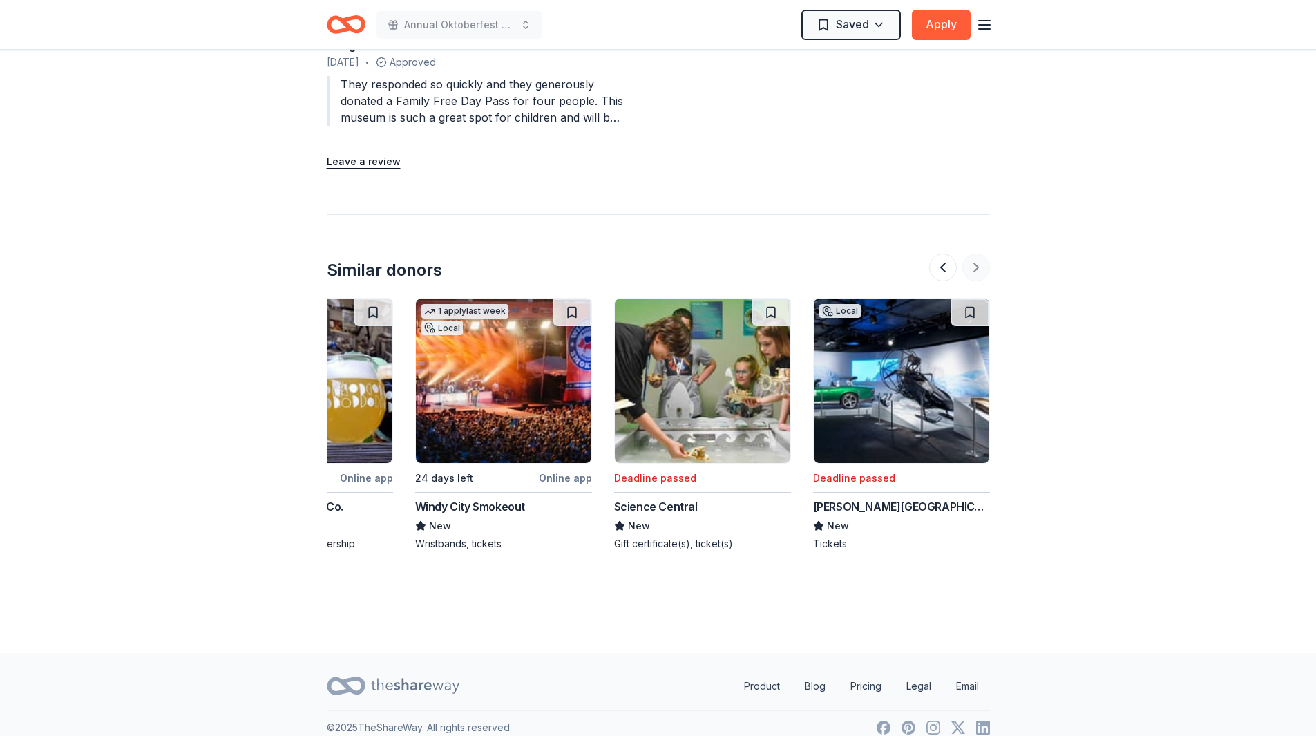
click at [981, 254] on div at bounding box center [959, 268] width 61 height 28
click at [971, 254] on div at bounding box center [959, 268] width 61 height 28
click at [946, 254] on button at bounding box center [943, 268] width 28 height 28
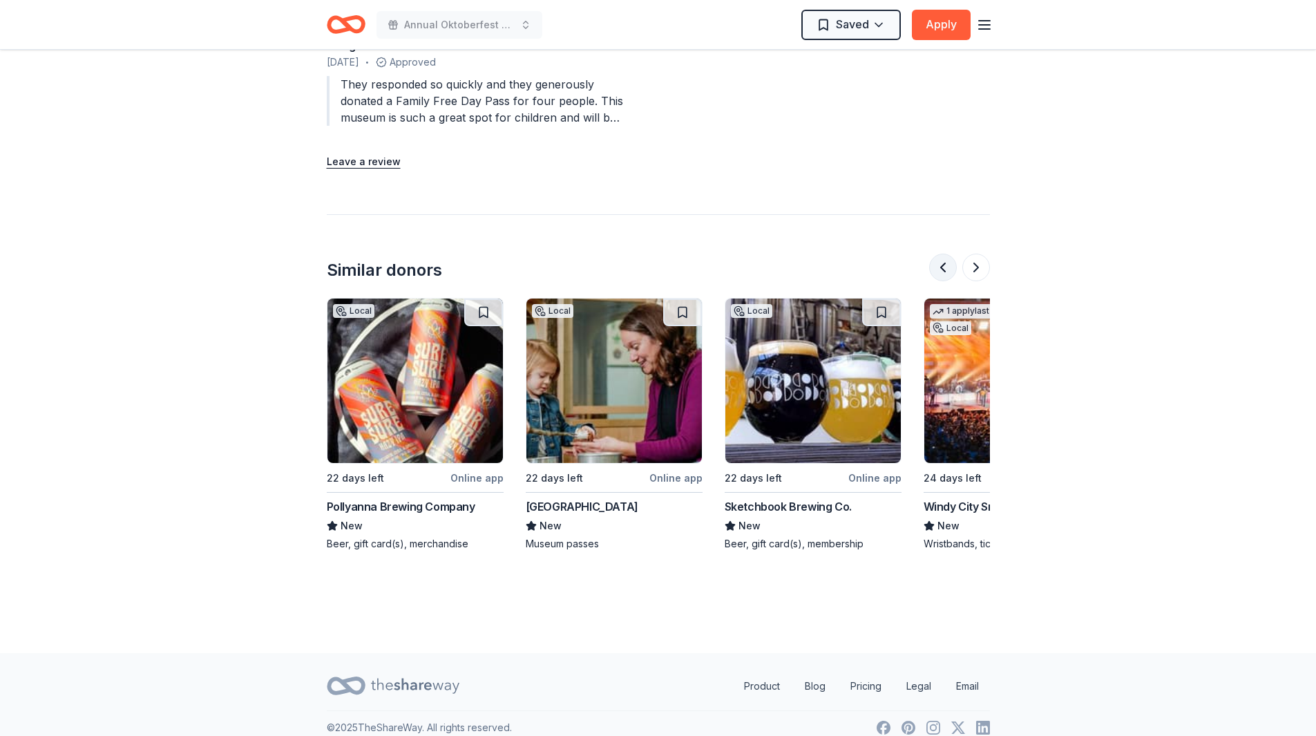
click at [946, 254] on button at bounding box center [943, 268] width 28 height 28
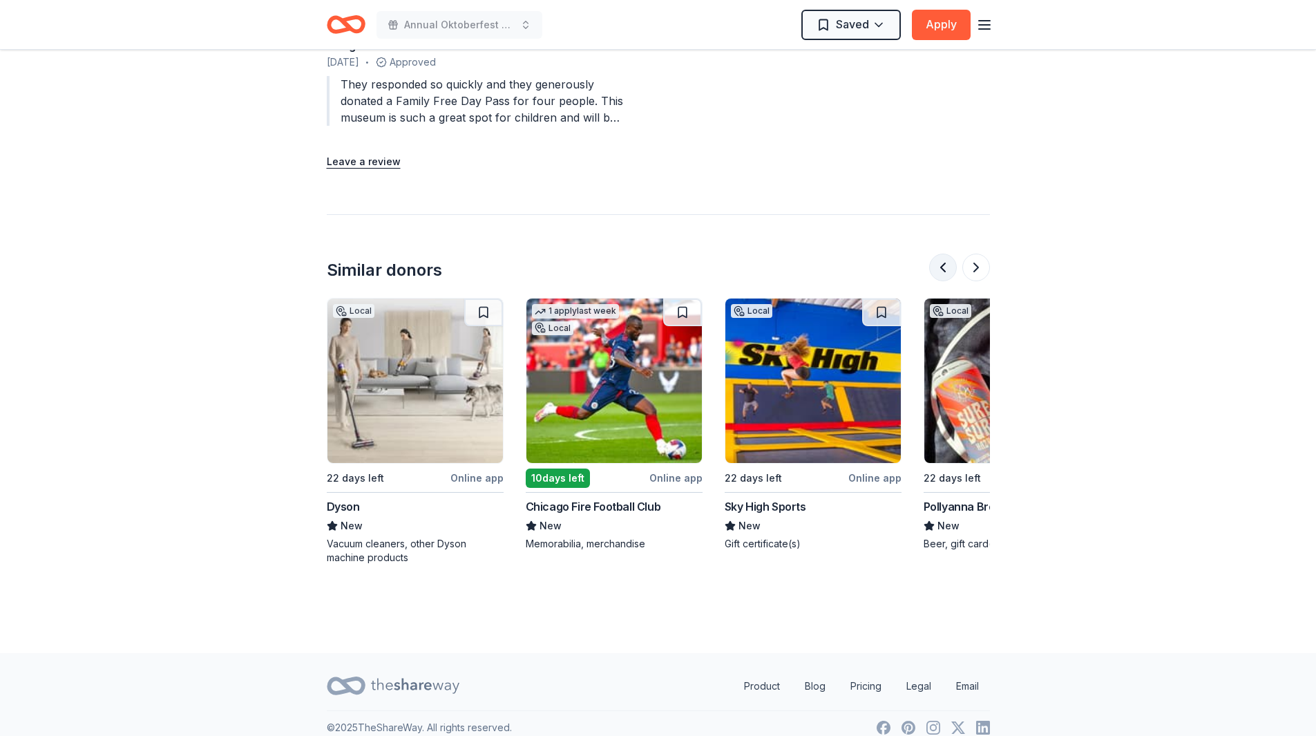
click at [946, 254] on button at bounding box center [943, 268] width 28 height 28
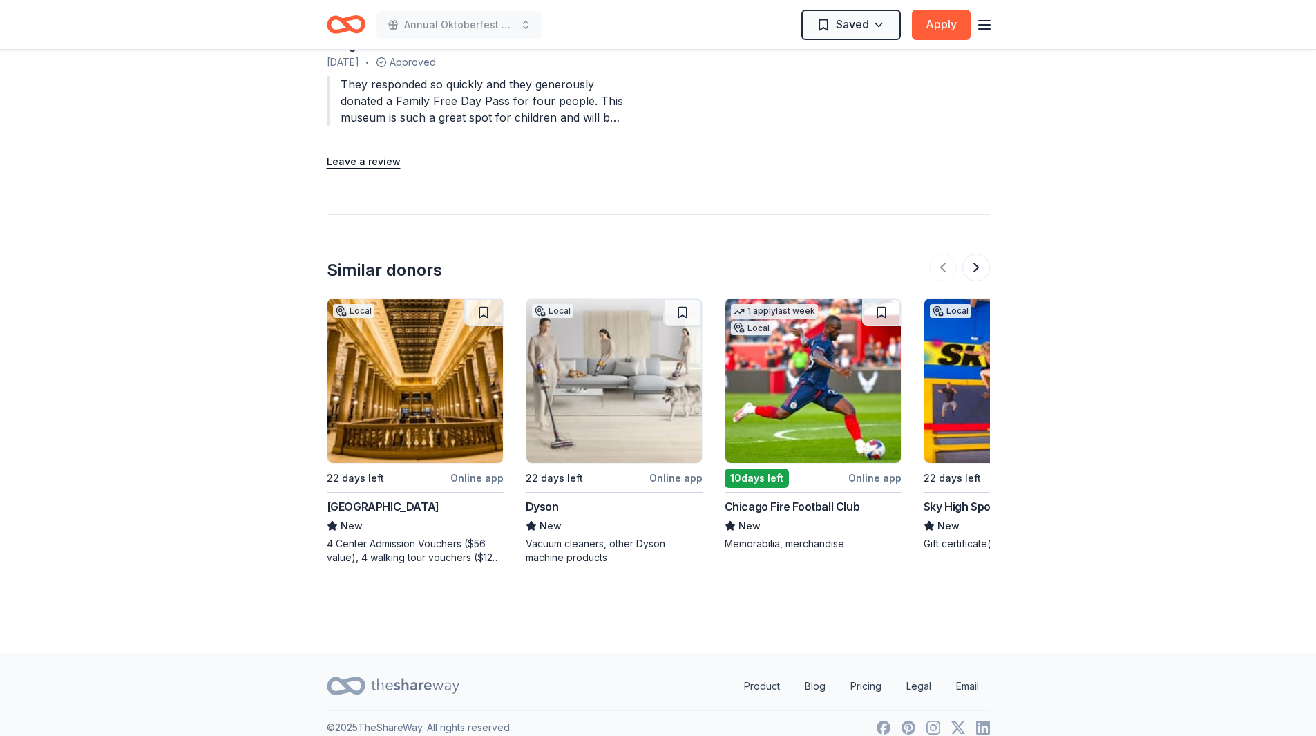
click at [417, 498] on div "[GEOGRAPHIC_DATA]" at bounding box center [383, 506] width 113 height 17
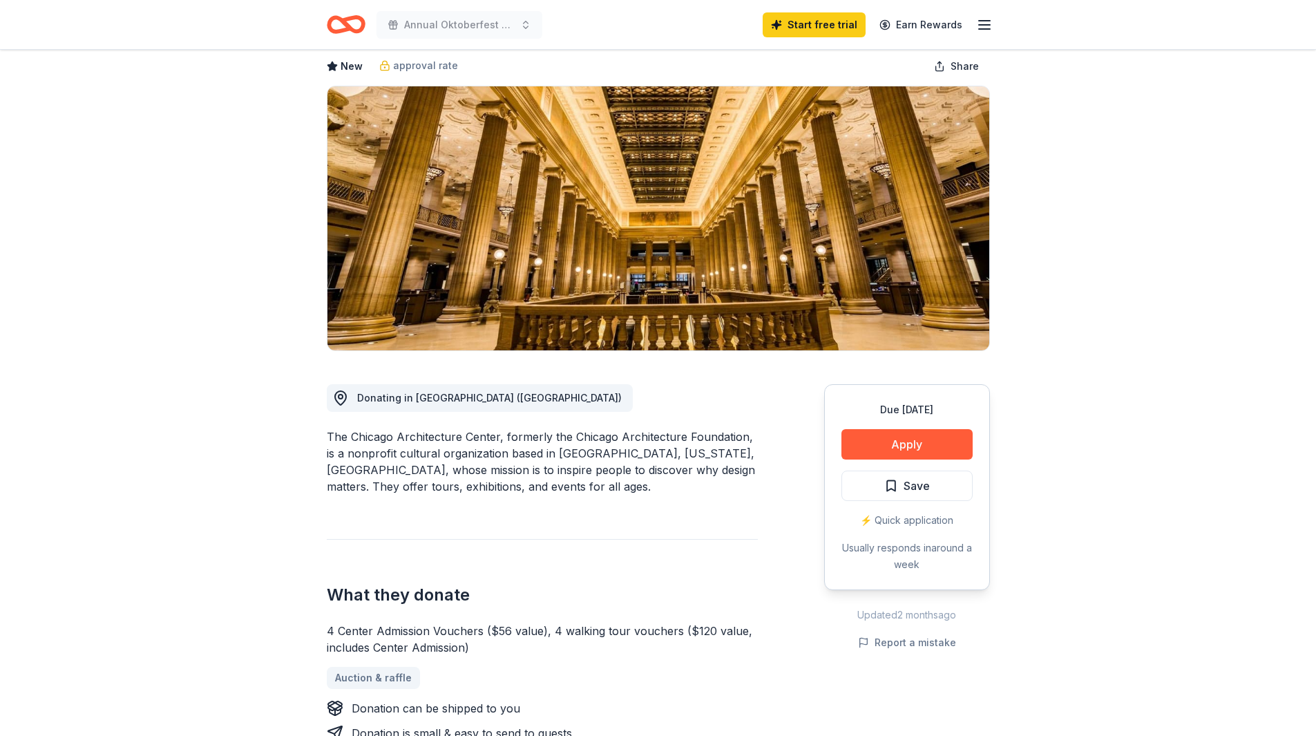
scroll to position [138, 0]
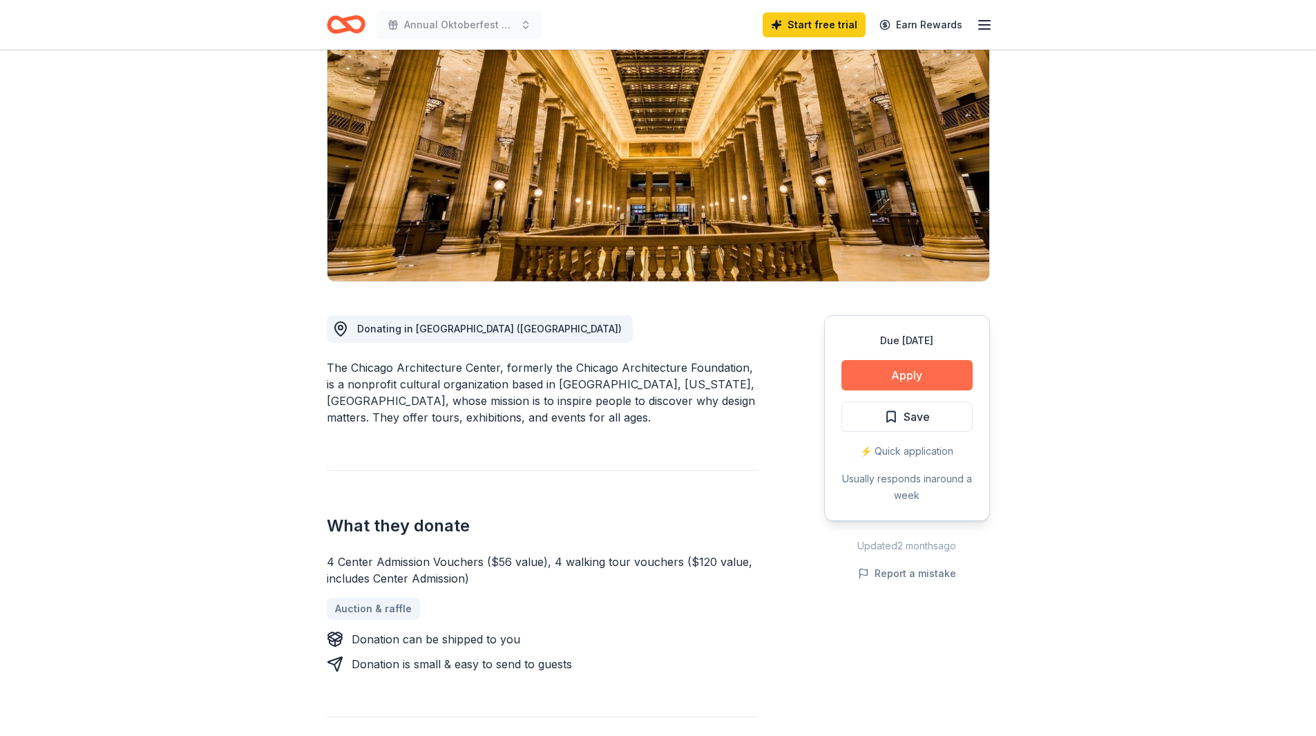
click at [906, 375] on button "Apply" at bounding box center [907, 375] width 131 height 30
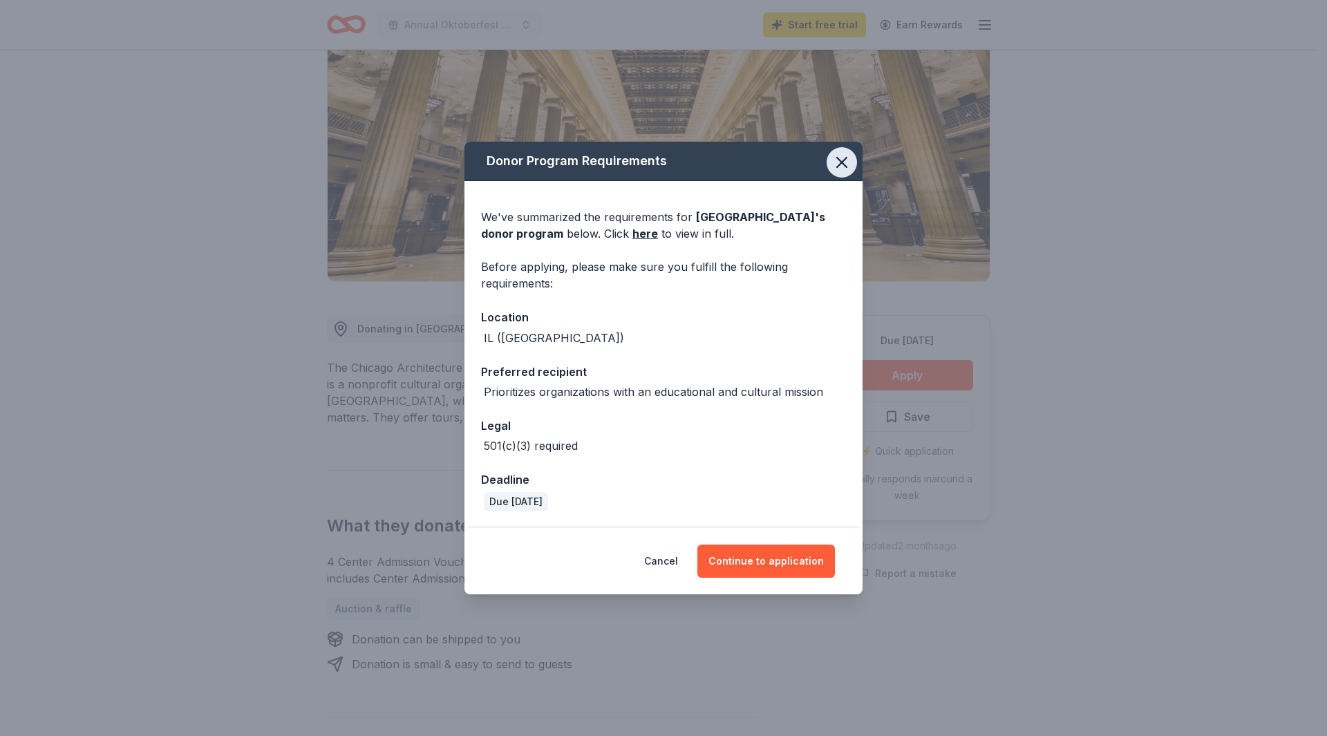
click at [844, 161] on icon "button" at bounding box center [841, 162] width 19 height 19
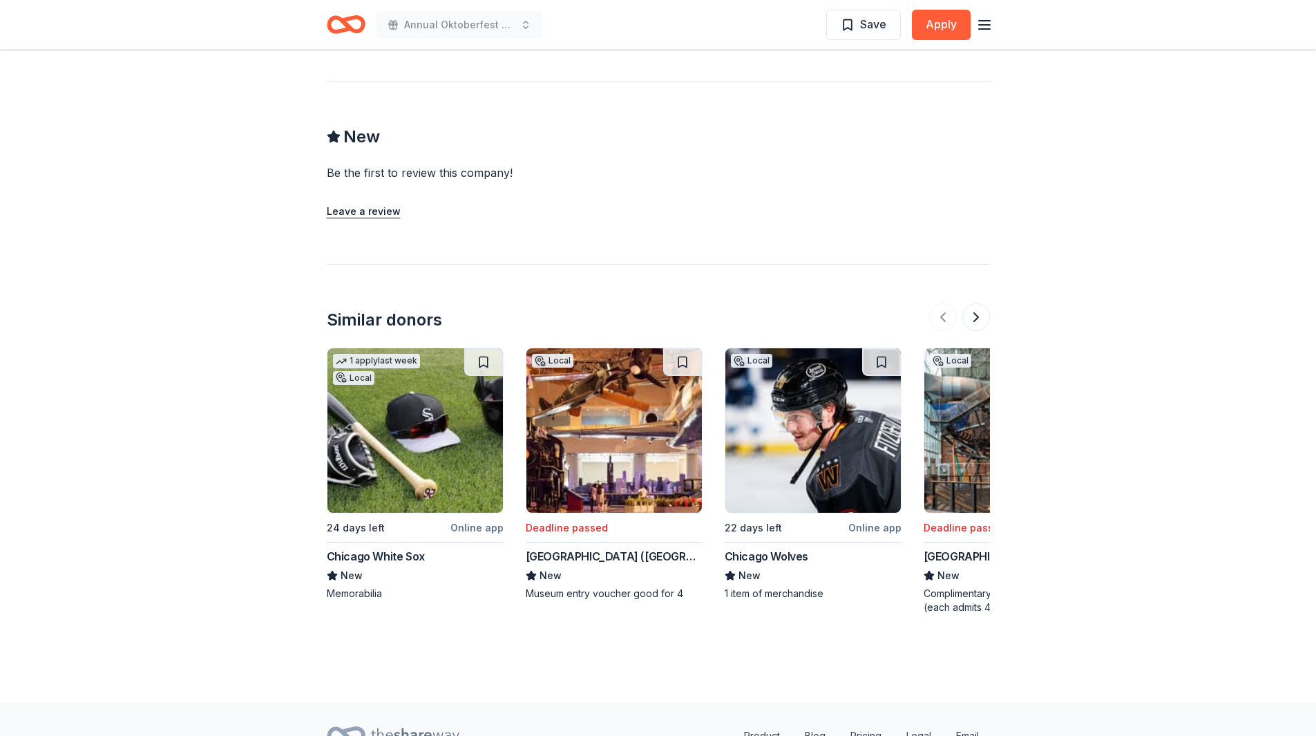
scroll to position [1379, 0]
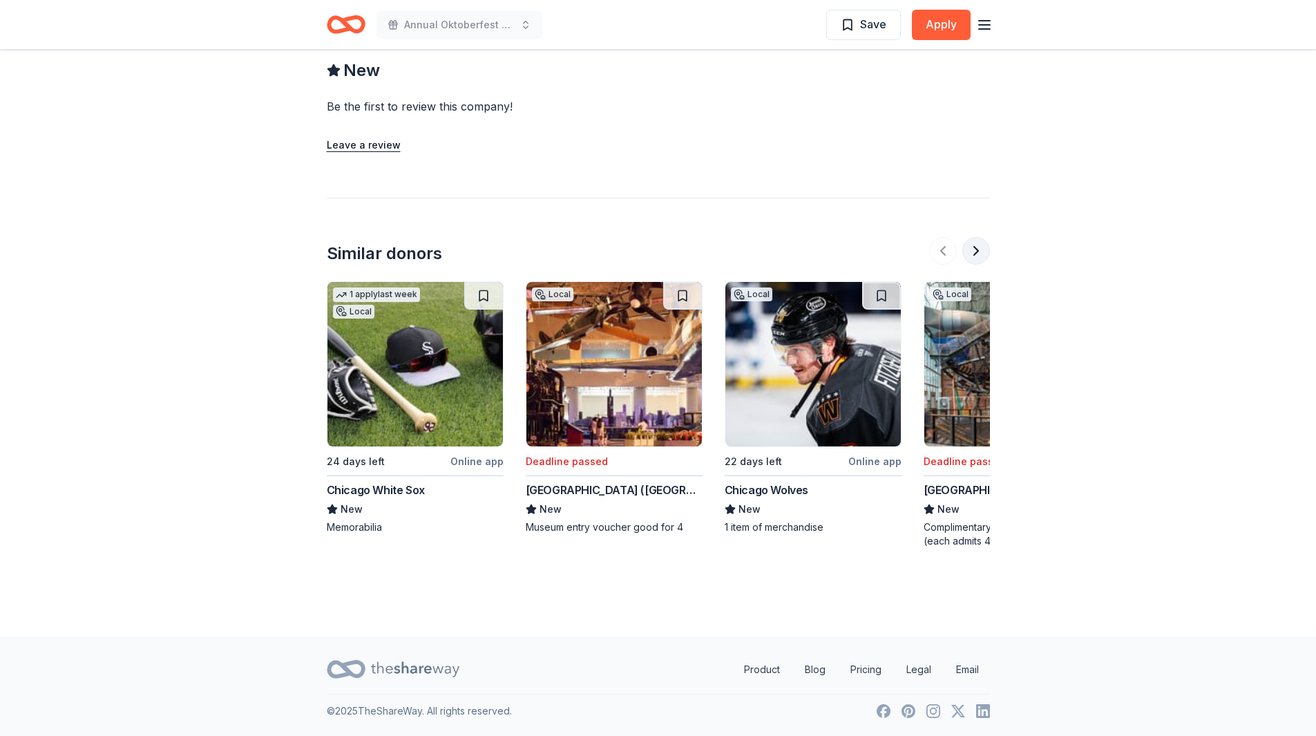
click at [979, 254] on button at bounding box center [977, 251] width 28 height 28
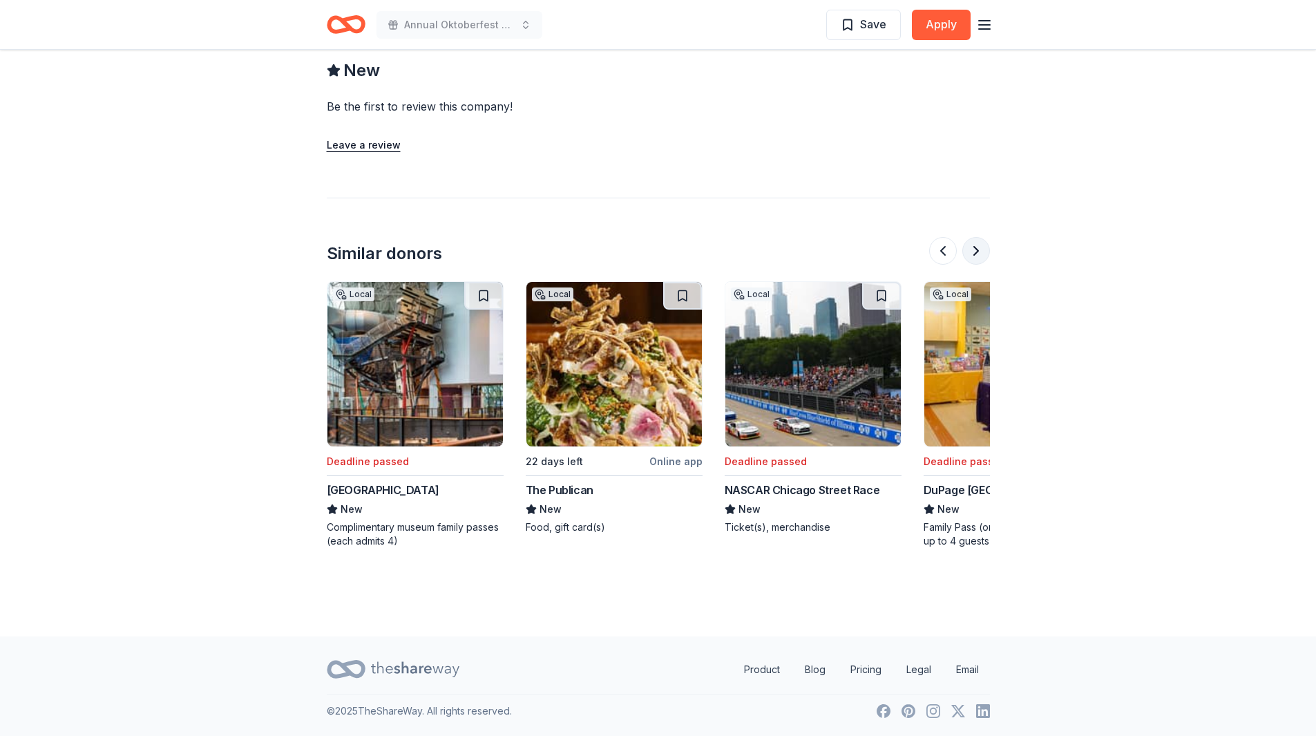
click at [979, 254] on button at bounding box center [977, 251] width 28 height 28
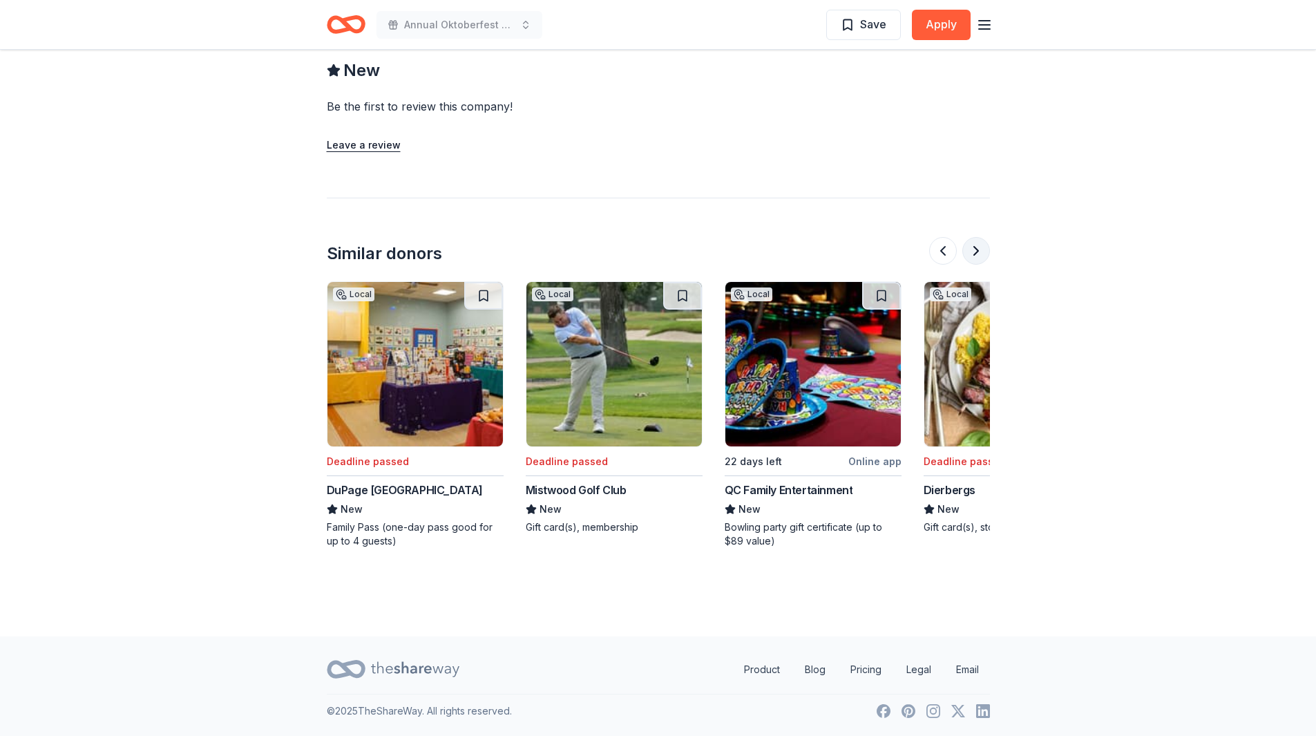
click at [979, 254] on button at bounding box center [977, 251] width 28 height 28
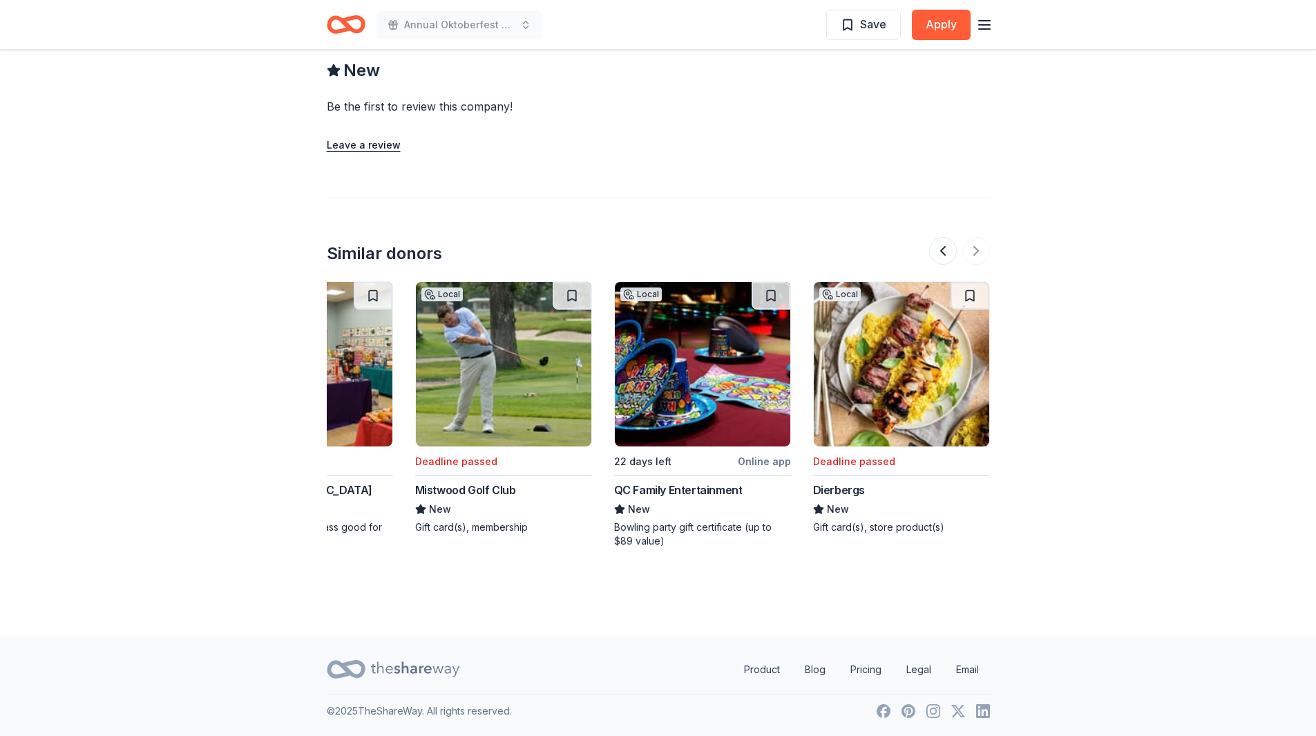
drag, startPoint x: 979, startPoint y: 249, endPoint x: 911, endPoint y: 251, distance: 67.7
click at [978, 249] on div at bounding box center [959, 251] width 61 height 28
click at [942, 251] on button at bounding box center [943, 251] width 28 height 28
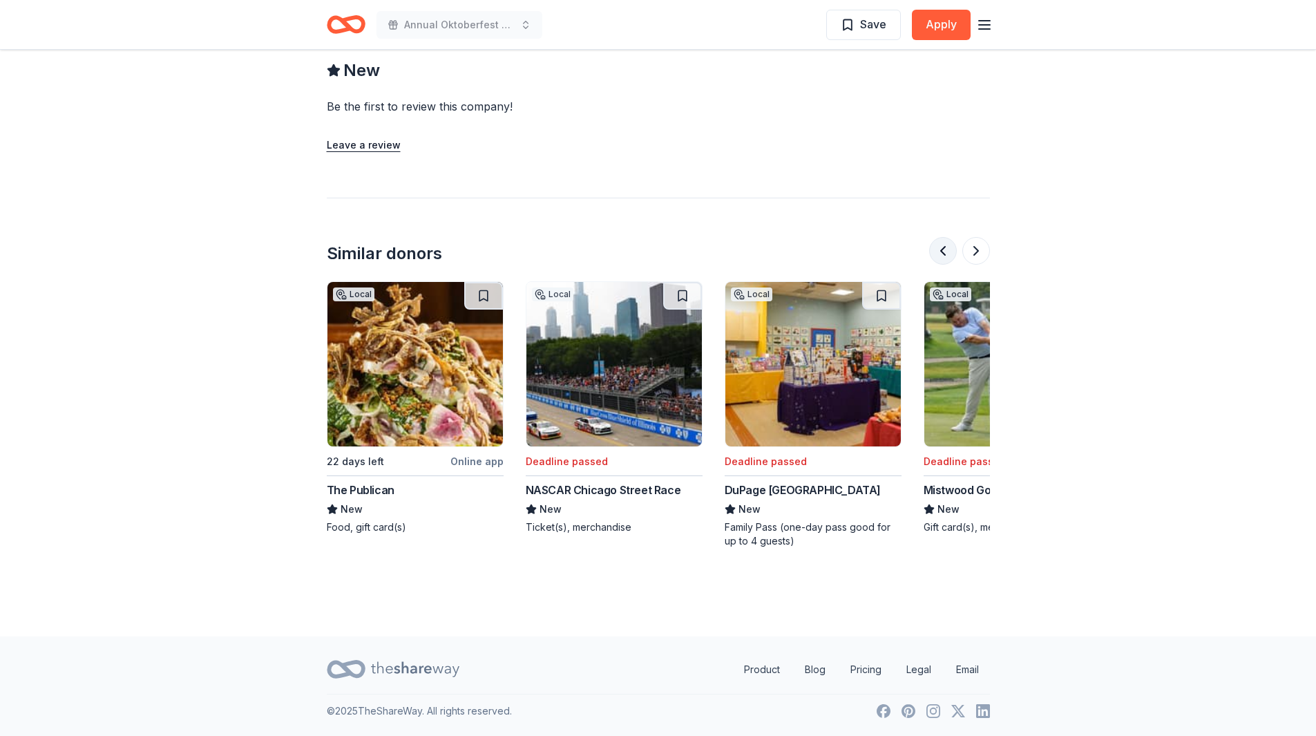
click at [942, 251] on button at bounding box center [943, 251] width 28 height 28
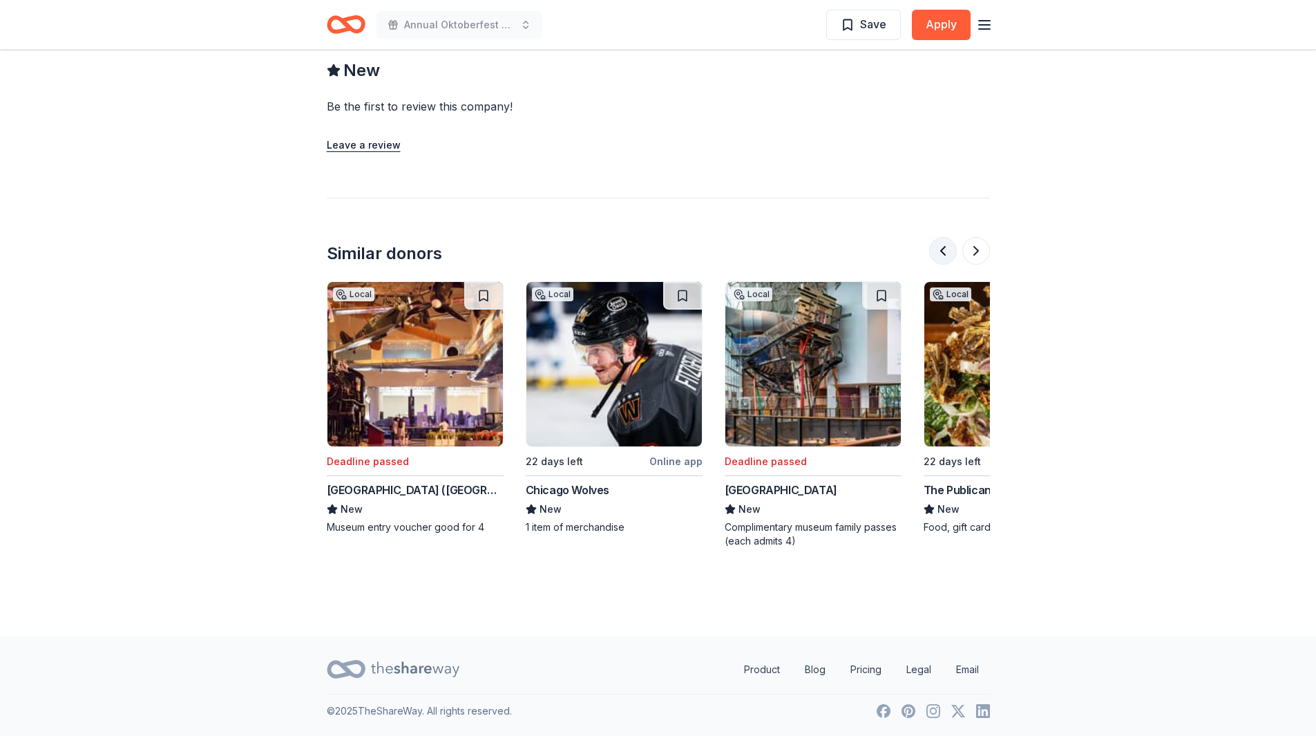
click at [942, 251] on button at bounding box center [943, 251] width 28 height 28
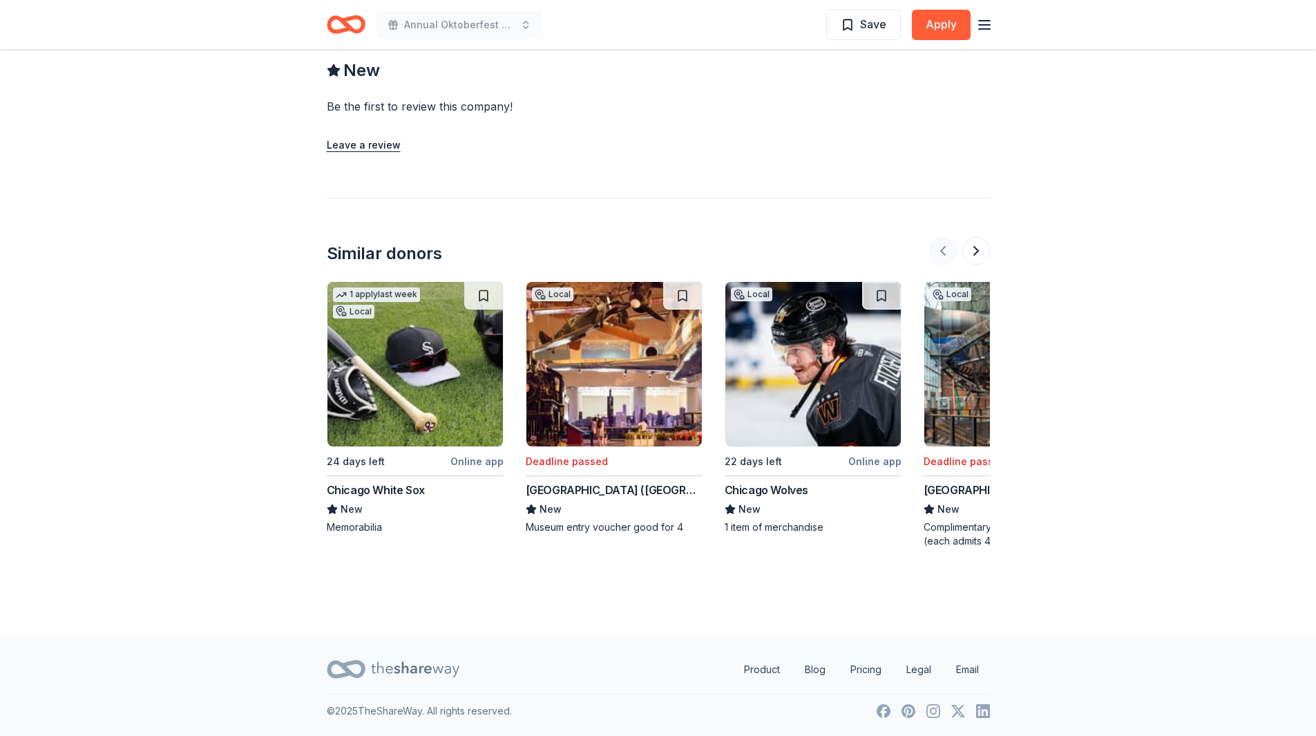
click at [942, 251] on div at bounding box center [959, 251] width 61 height 28
click at [348, 498] on div "Chicago White Sox New Memorabilia" at bounding box center [415, 508] width 177 height 53
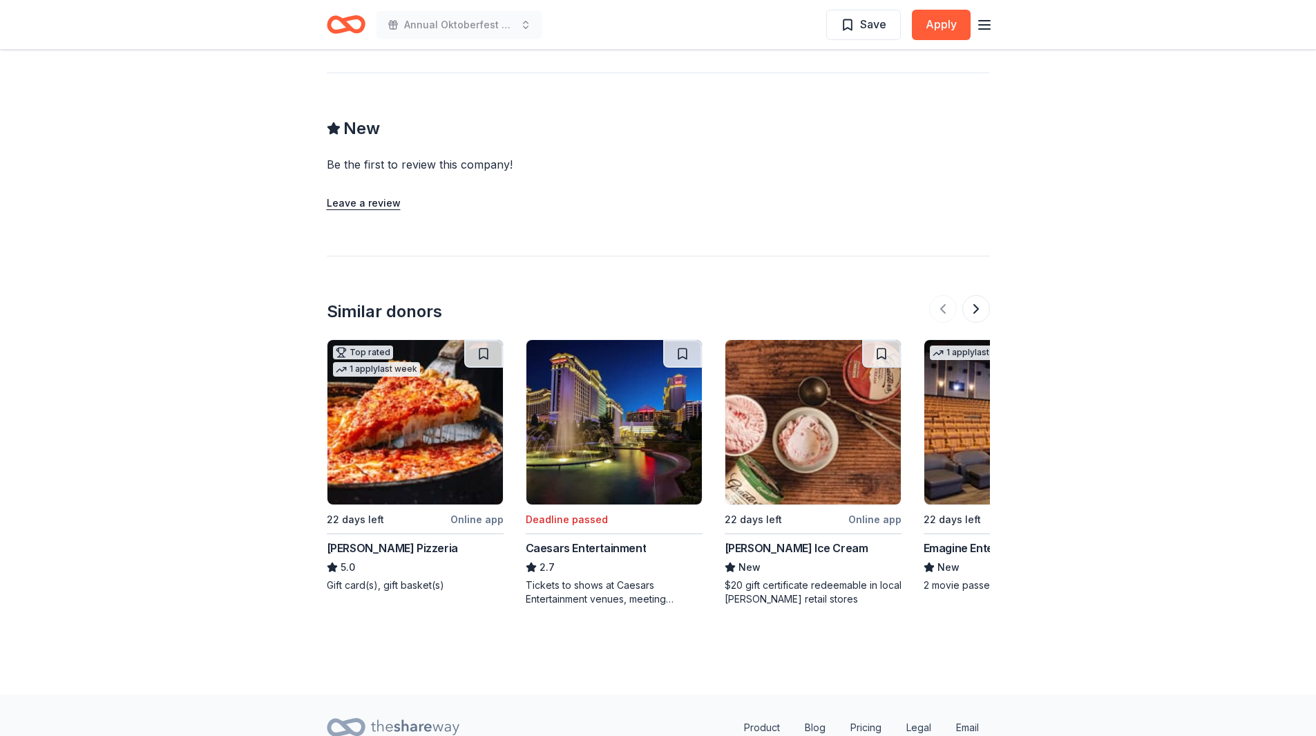
scroll to position [1440, 0]
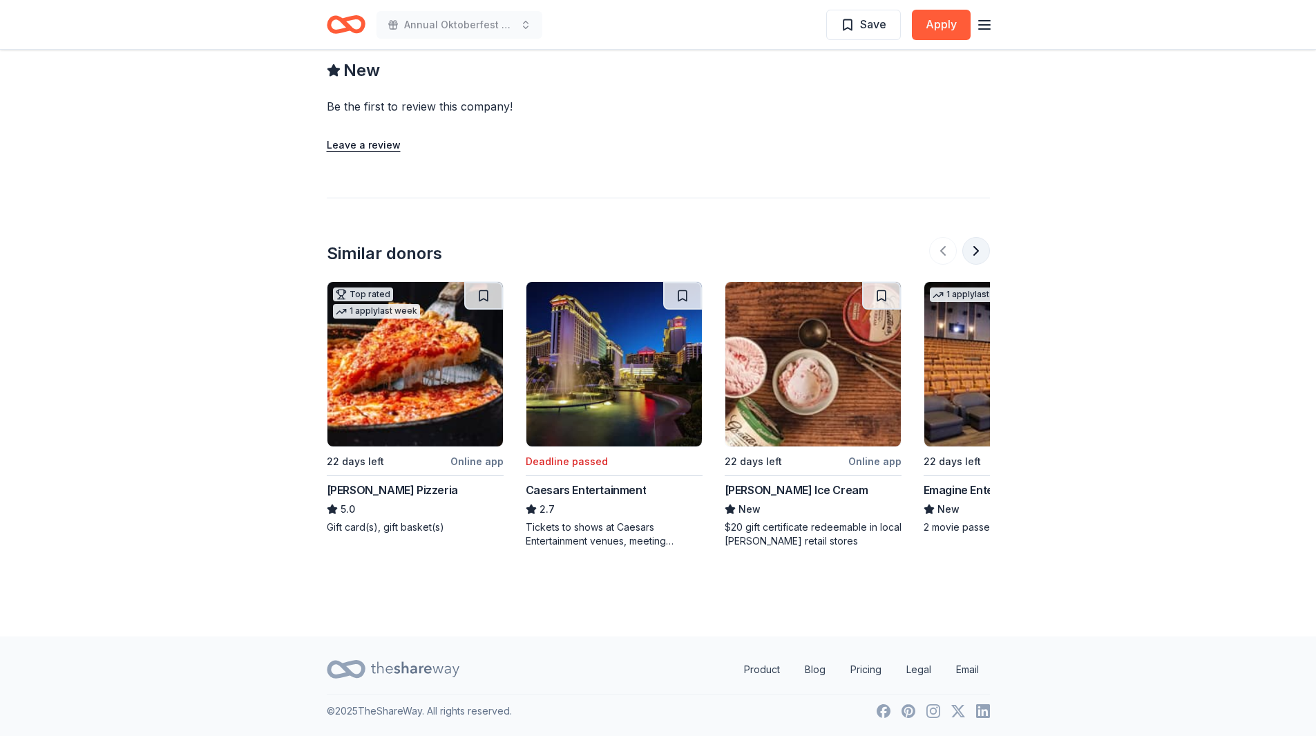
click at [974, 245] on button at bounding box center [977, 251] width 28 height 28
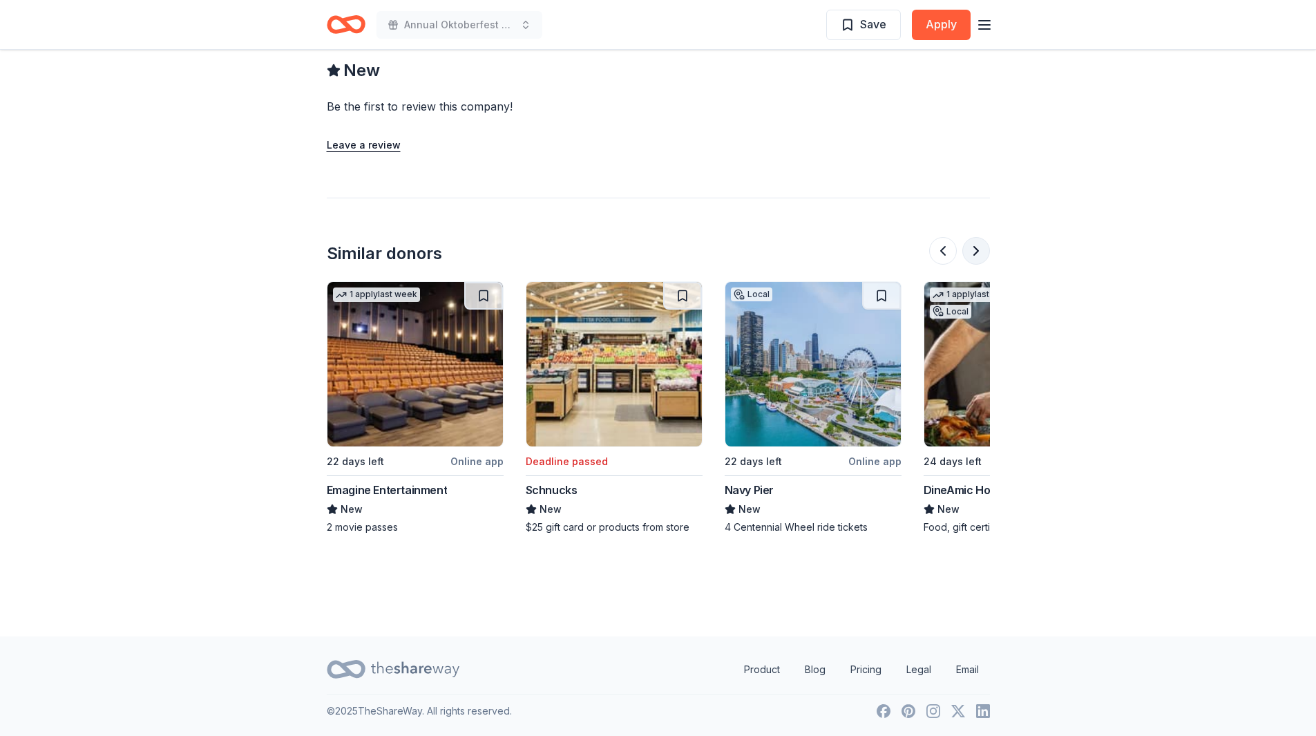
click at [976, 250] on button at bounding box center [977, 251] width 28 height 28
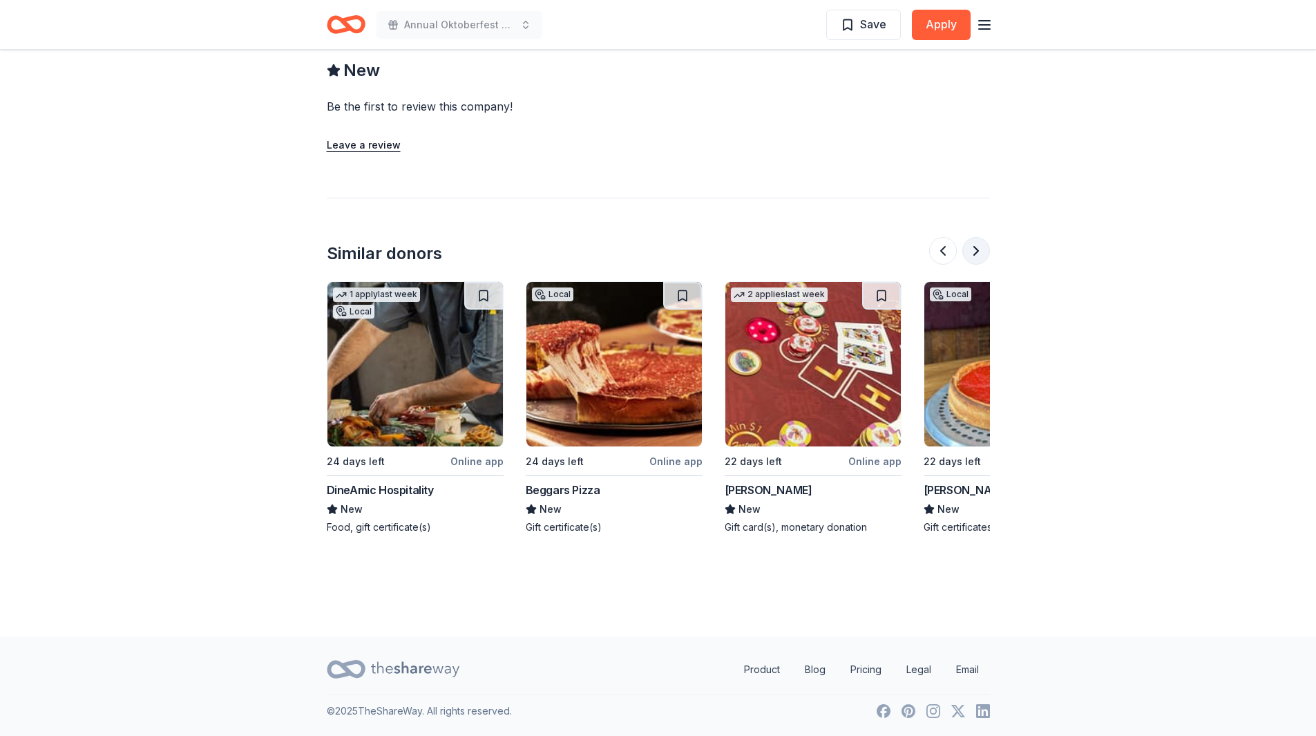
click at [976, 250] on button at bounding box center [977, 251] width 28 height 28
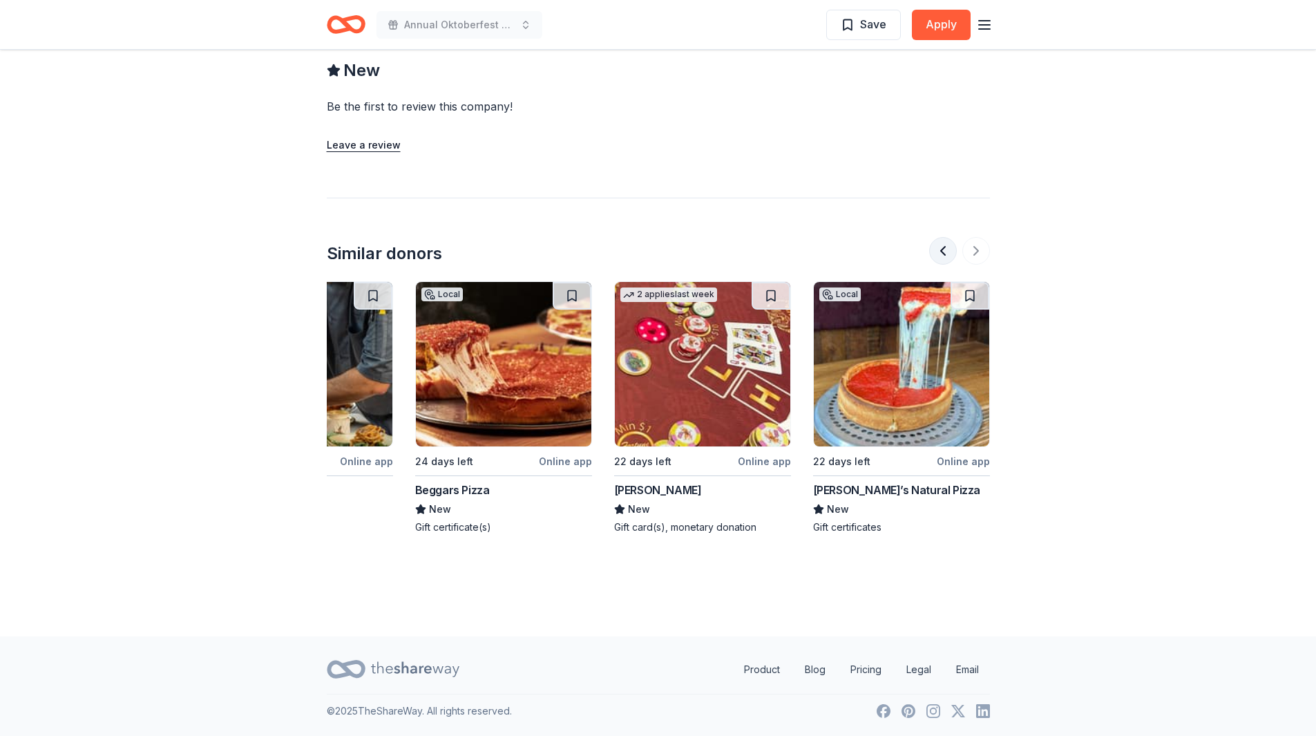
click at [941, 251] on button at bounding box center [943, 251] width 28 height 28
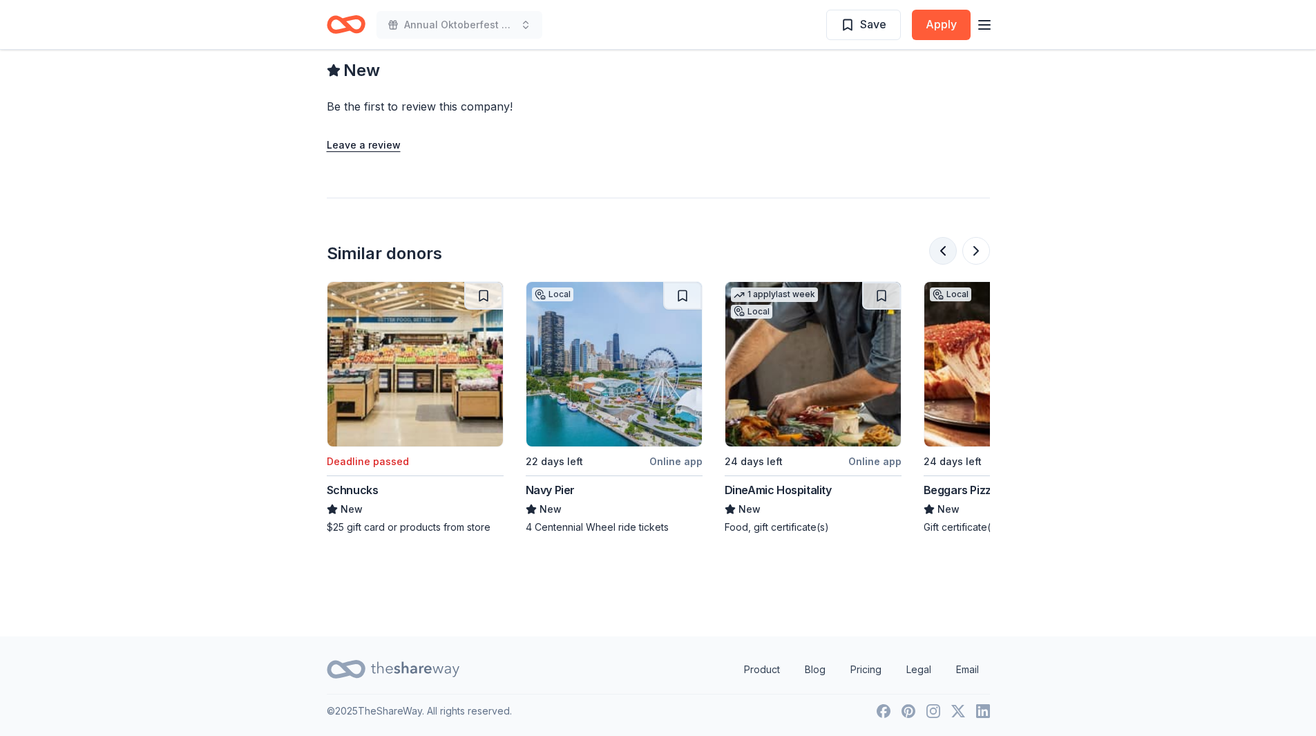
click at [941, 251] on button at bounding box center [943, 251] width 28 height 28
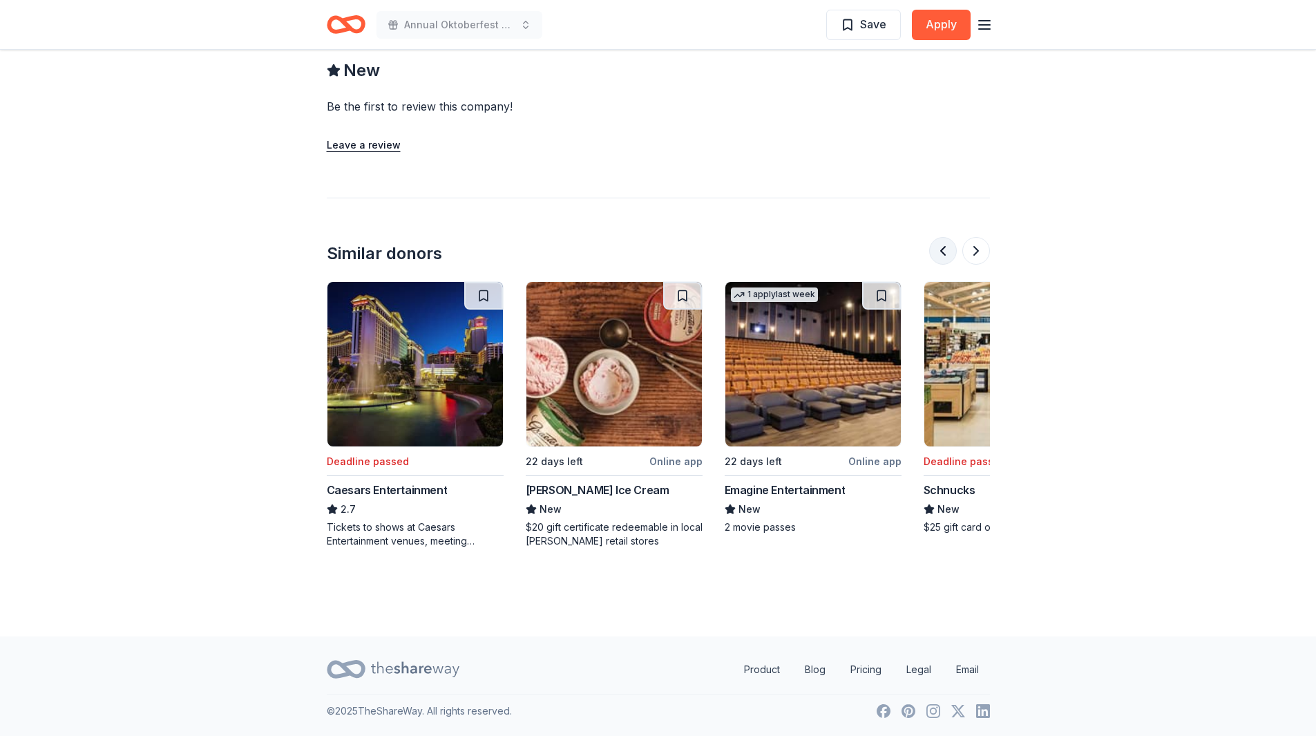
click at [941, 251] on button at bounding box center [943, 251] width 28 height 28
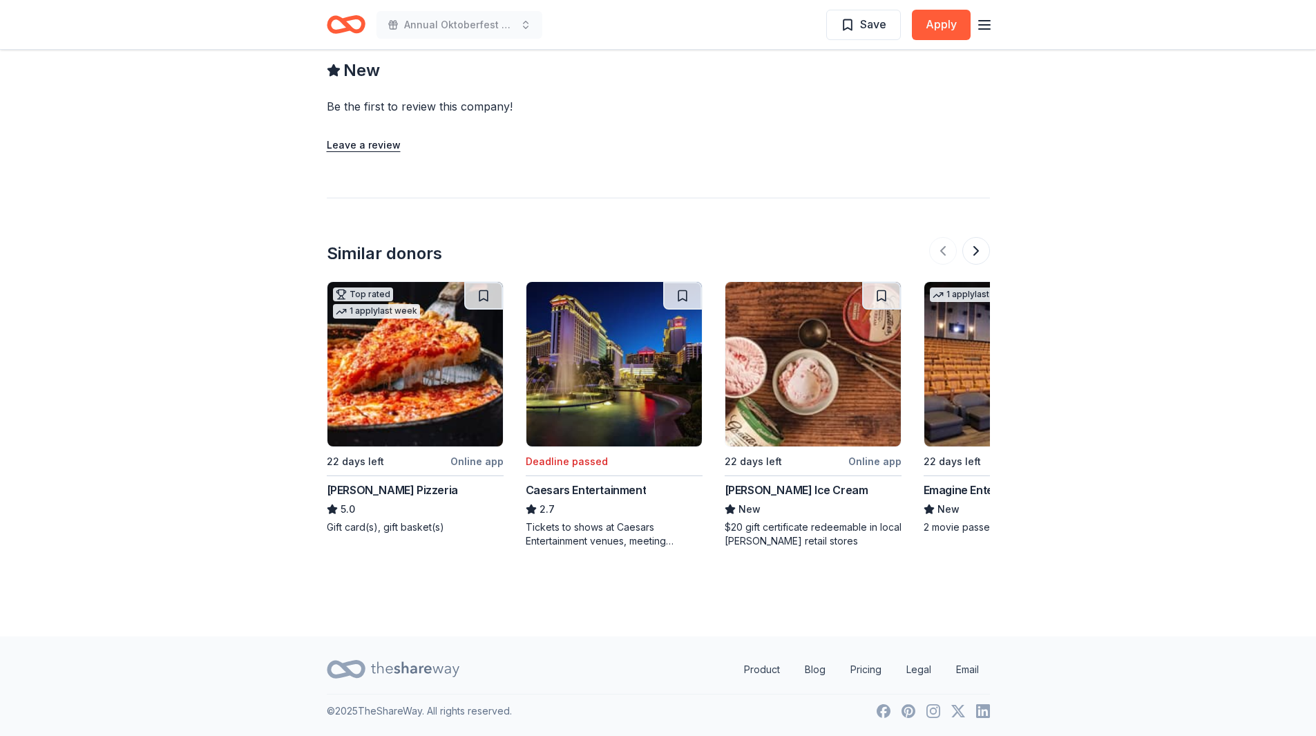
click at [376, 489] on div "[PERSON_NAME] Pizzeria" at bounding box center [392, 490] width 131 height 17
click at [485, 292] on button at bounding box center [483, 296] width 39 height 28
click at [485, 292] on div at bounding box center [483, 296] width 39 height 28
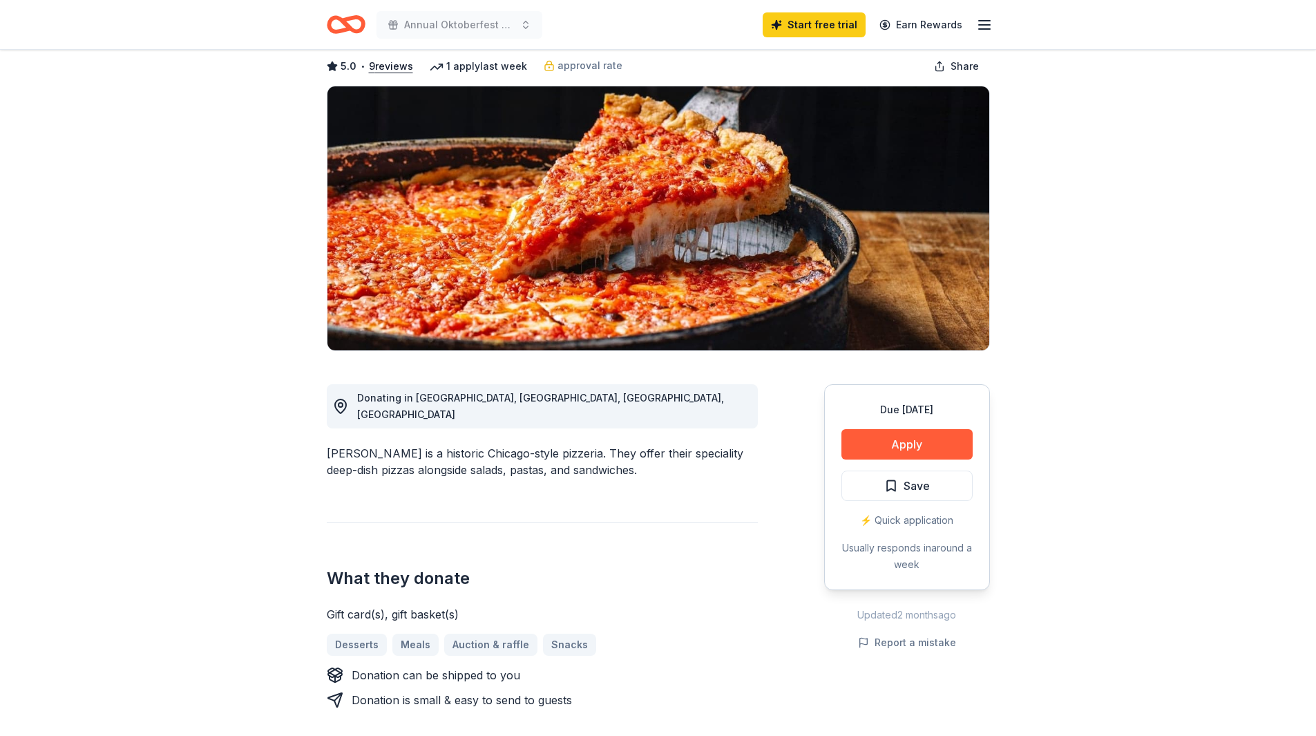
scroll to position [138, 0]
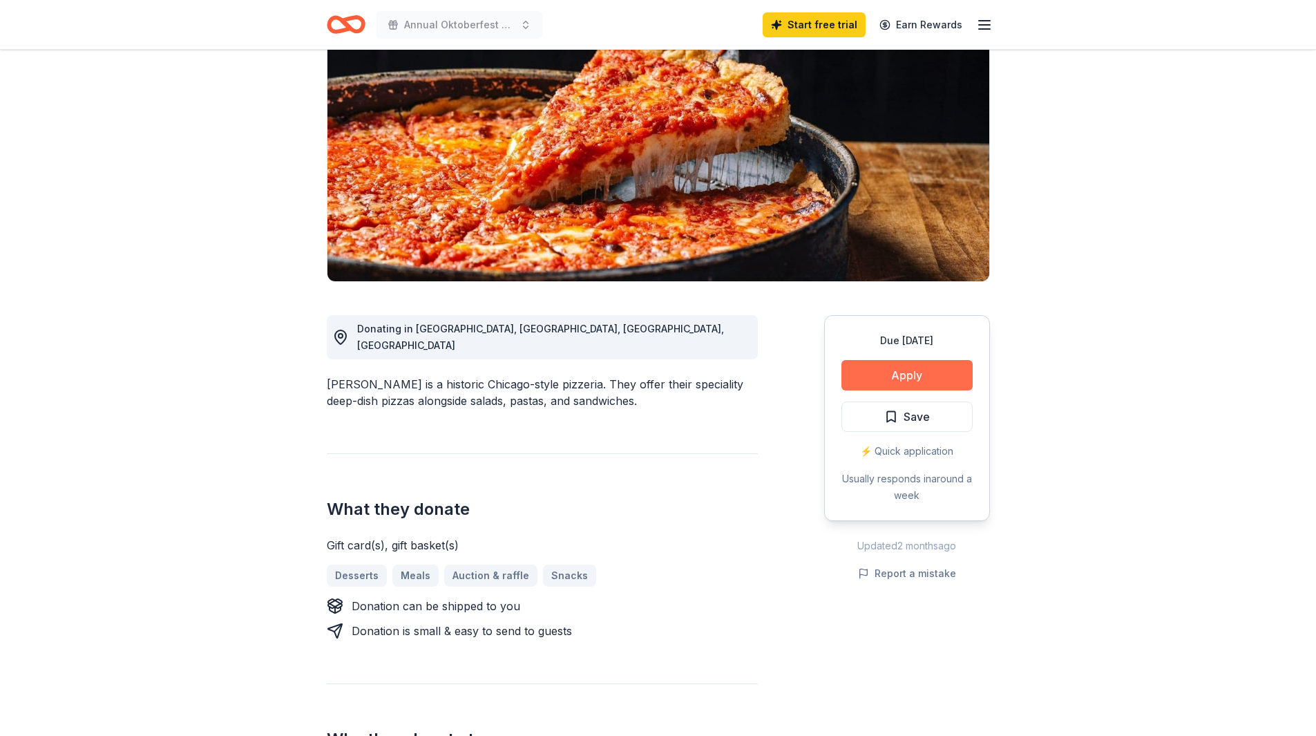
click at [922, 368] on button "Apply" at bounding box center [907, 375] width 131 height 30
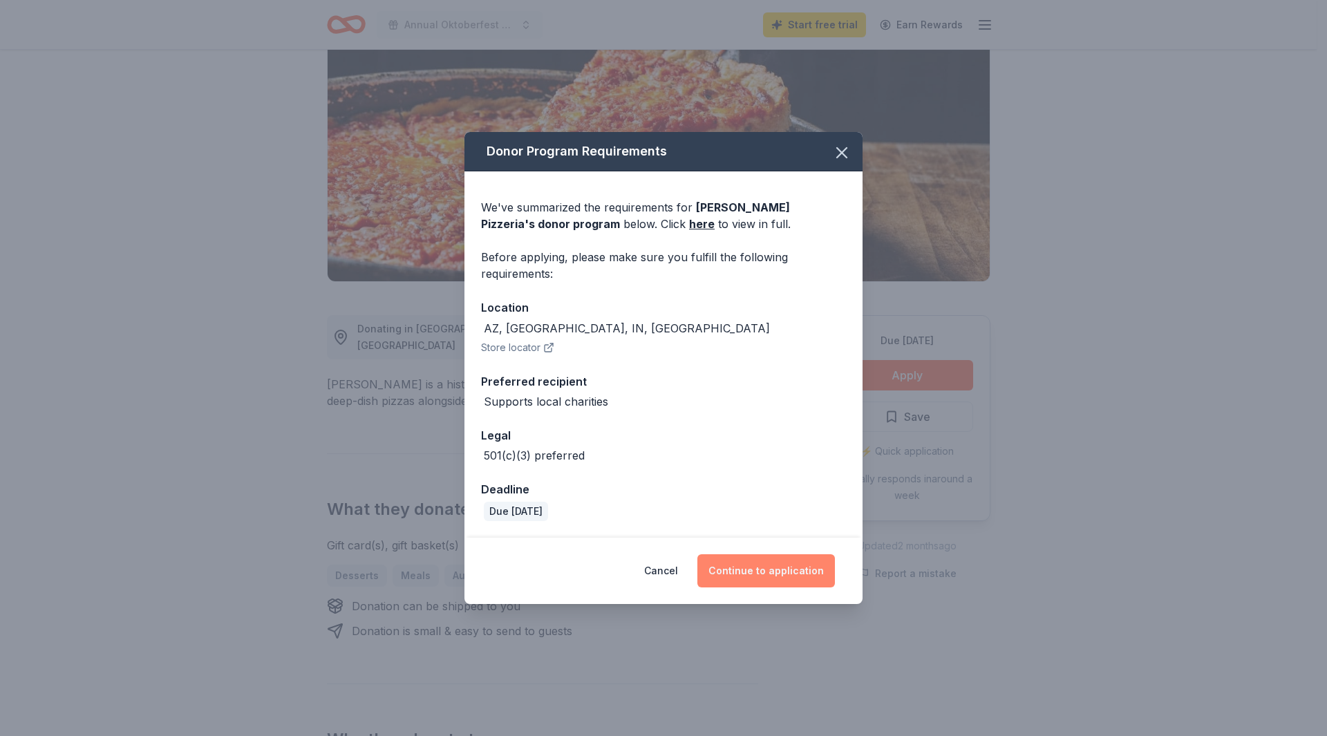
click at [770, 571] on button "Continue to application" at bounding box center [766, 570] width 138 height 33
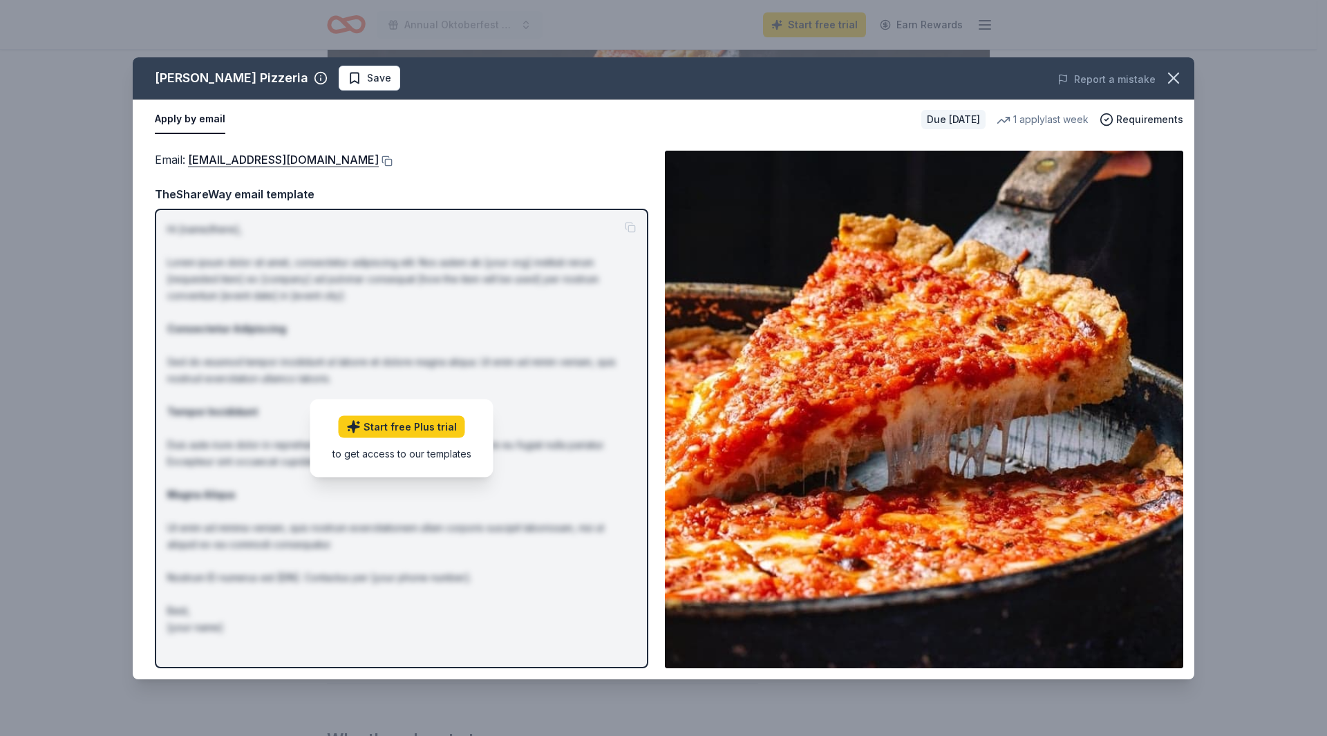
click at [386, 455] on div "to get access to our templates" at bounding box center [401, 453] width 139 height 15
drag, startPoint x: 645, startPoint y: 153, endPoint x: 630, endPoint y: 153, distance: 14.5
click at [634, 153] on div "Email : [EMAIL_ADDRESS][DOMAIN_NAME] Email : [EMAIL_ADDRESS][DOMAIN_NAME] TheSh…" at bounding box center [663, 410] width 1061 height 540
click at [446, 177] on div "Email : [EMAIL_ADDRESS][DOMAIN_NAME] TheShareWay email template Hi [name/there]…" at bounding box center [401, 410] width 493 height 518
click at [311, 196] on div "TheShareWay email template" at bounding box center [401, 194] width 493 height 18
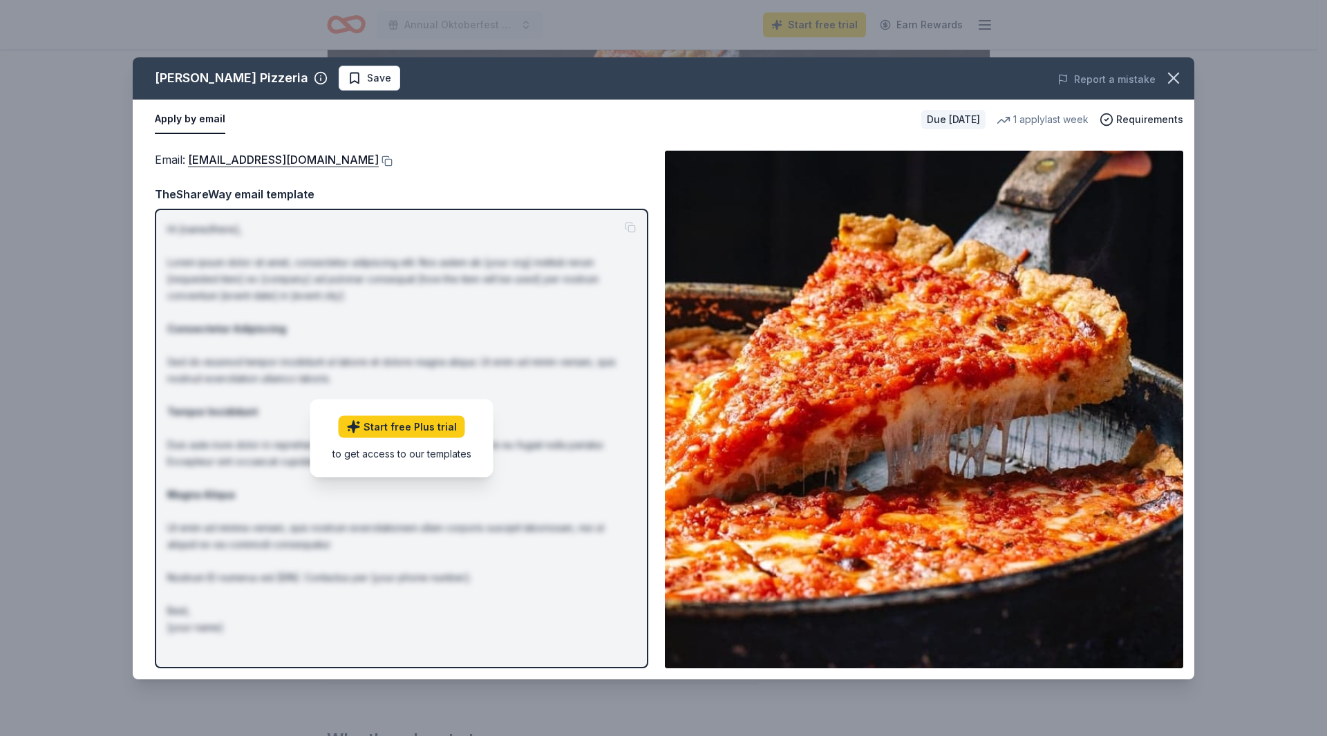
click at [265, 201] on div "TheShareWay email template" at bounding box center [401, 194] width 493 height 18
click at [1180, 76] on icon "button" at bounding box center [1173, 77] width 19 height 19
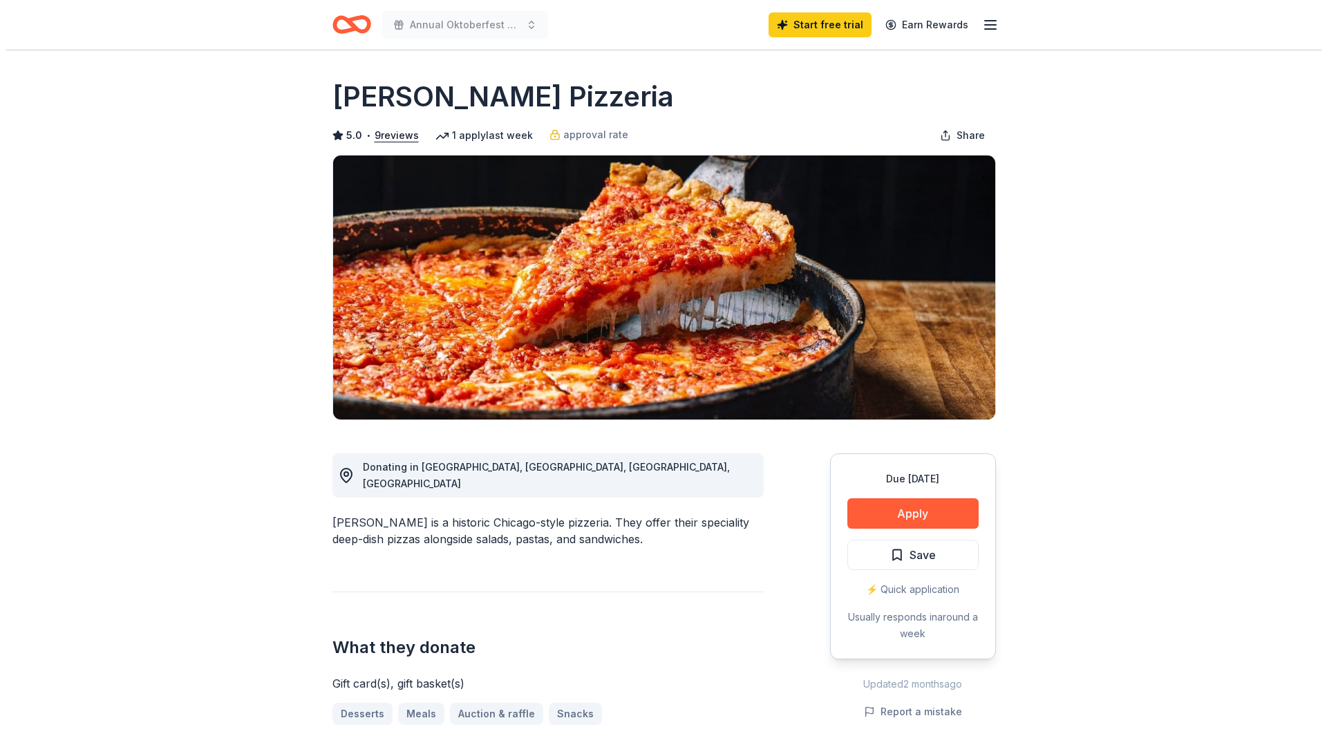
scroll to position [553, 0]
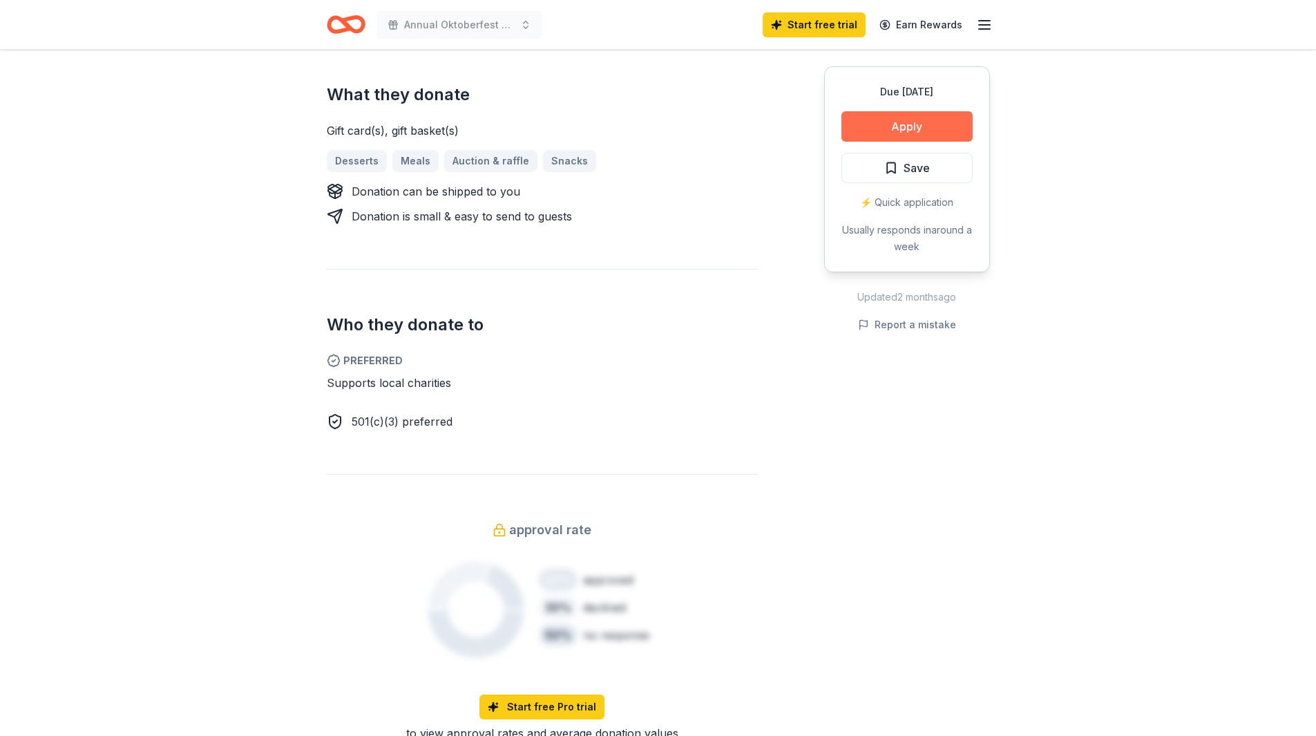
click at [898, 120] on button "Apply" at bounding box center [907, 126] width 131 height 30
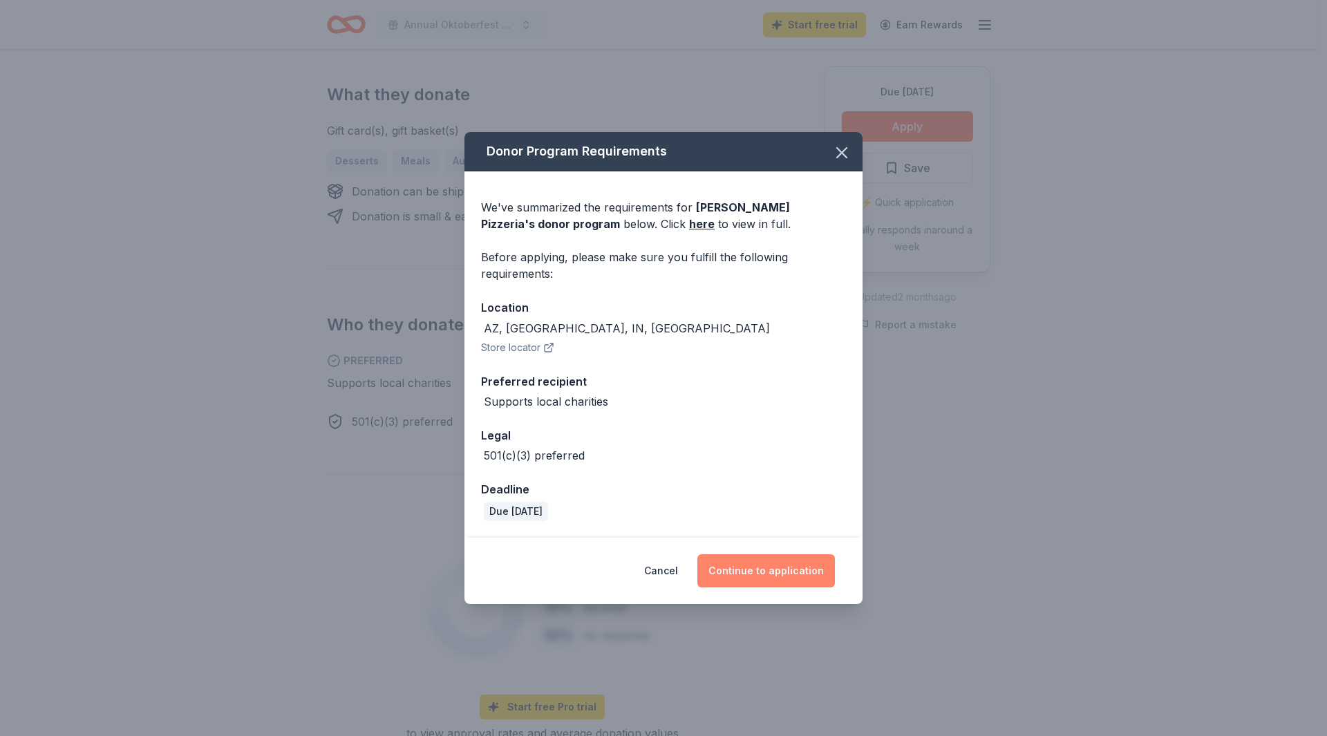
click at [761, 569] on button "Continue to application" at bounding box center [766, 570] width 138 height 33
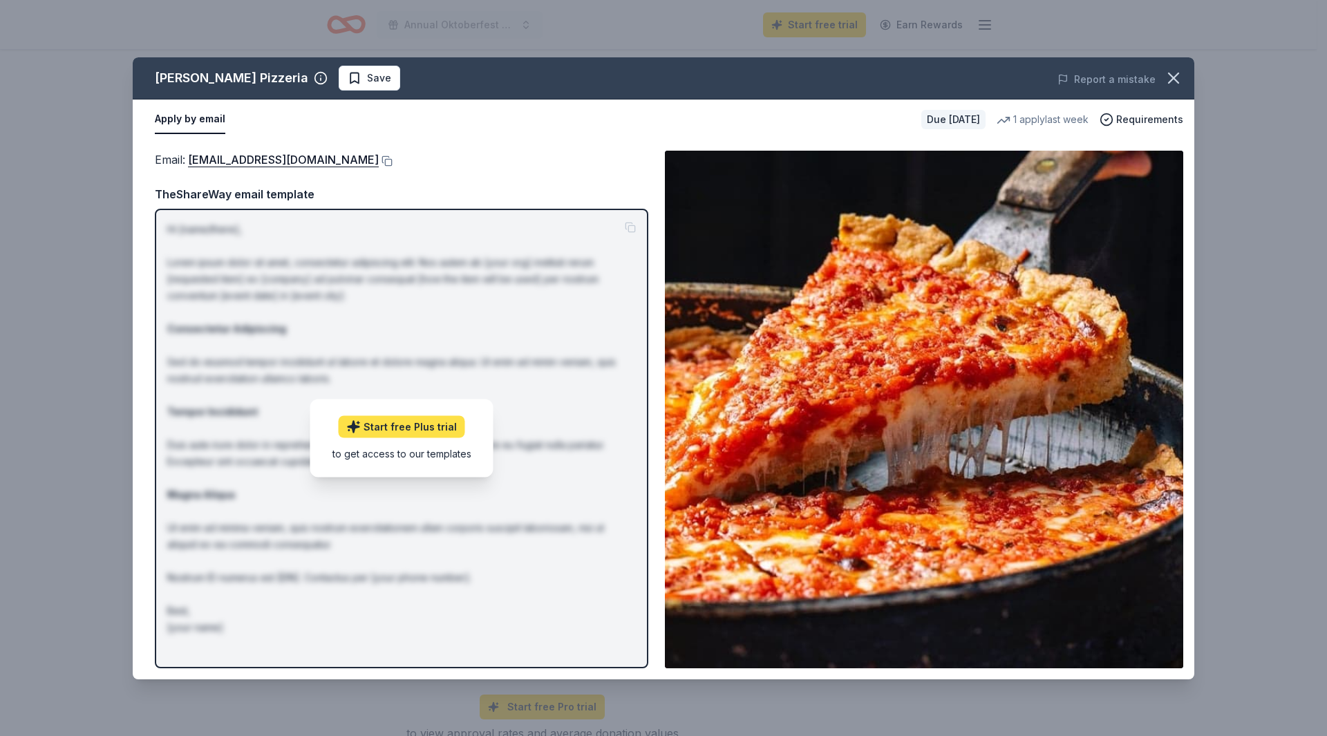
click at [395, 428] on link "Start free Plus trial" at bounding box center [402, 427] width 126 height 22
click at [403, 145] on div "Email : donations@loumalnatis.com Email : donations@loumalnatis.com TheShareWay…" at bounding box center [663, 410] width 1061 height 540
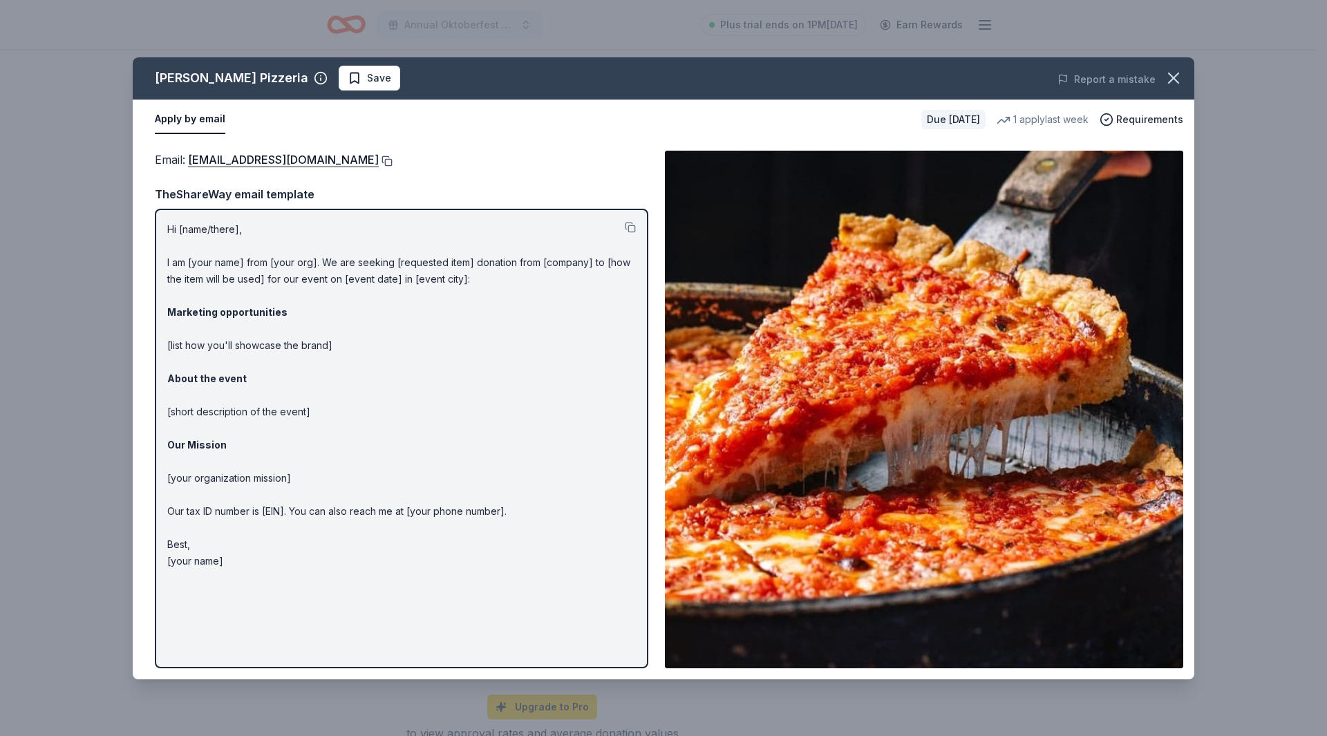
click at [379, 157] on button at bounding box center [386, 160] width 14 height 11
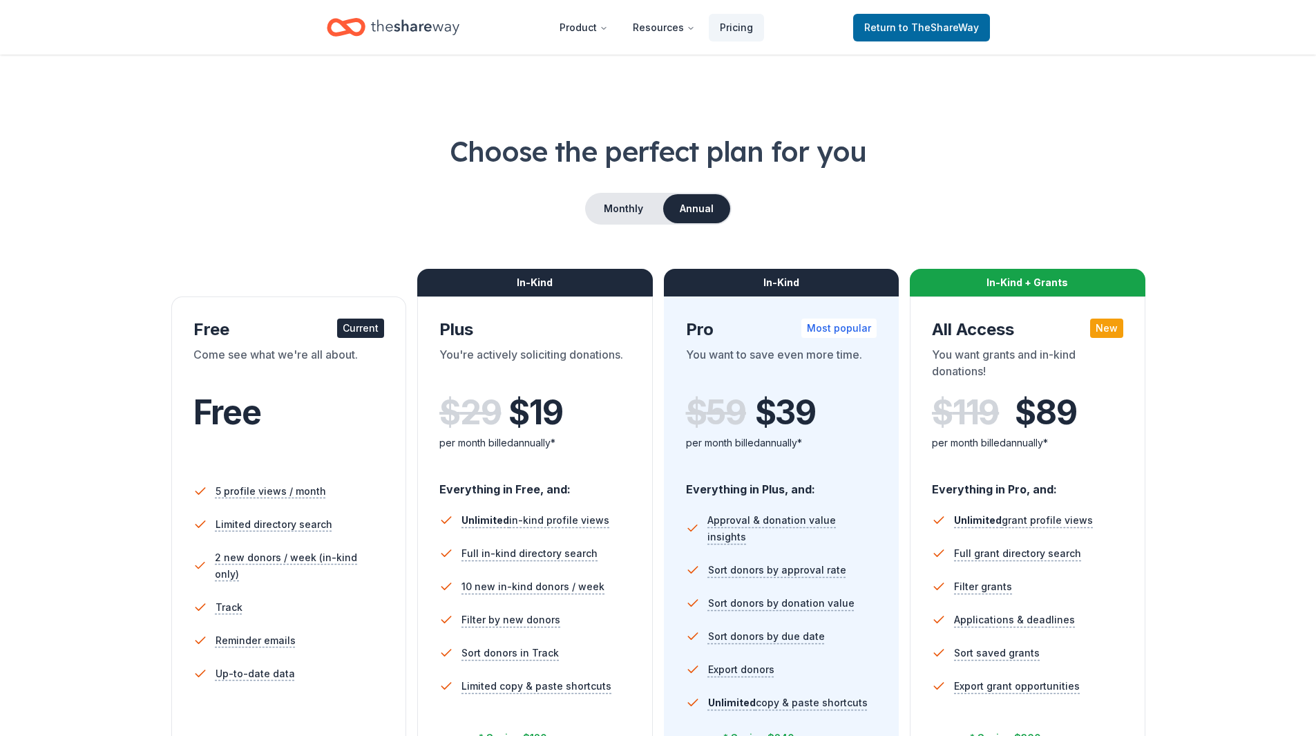
click at [363, 328] on div "Current" at bounding box center [360, 328] width 47 height 19
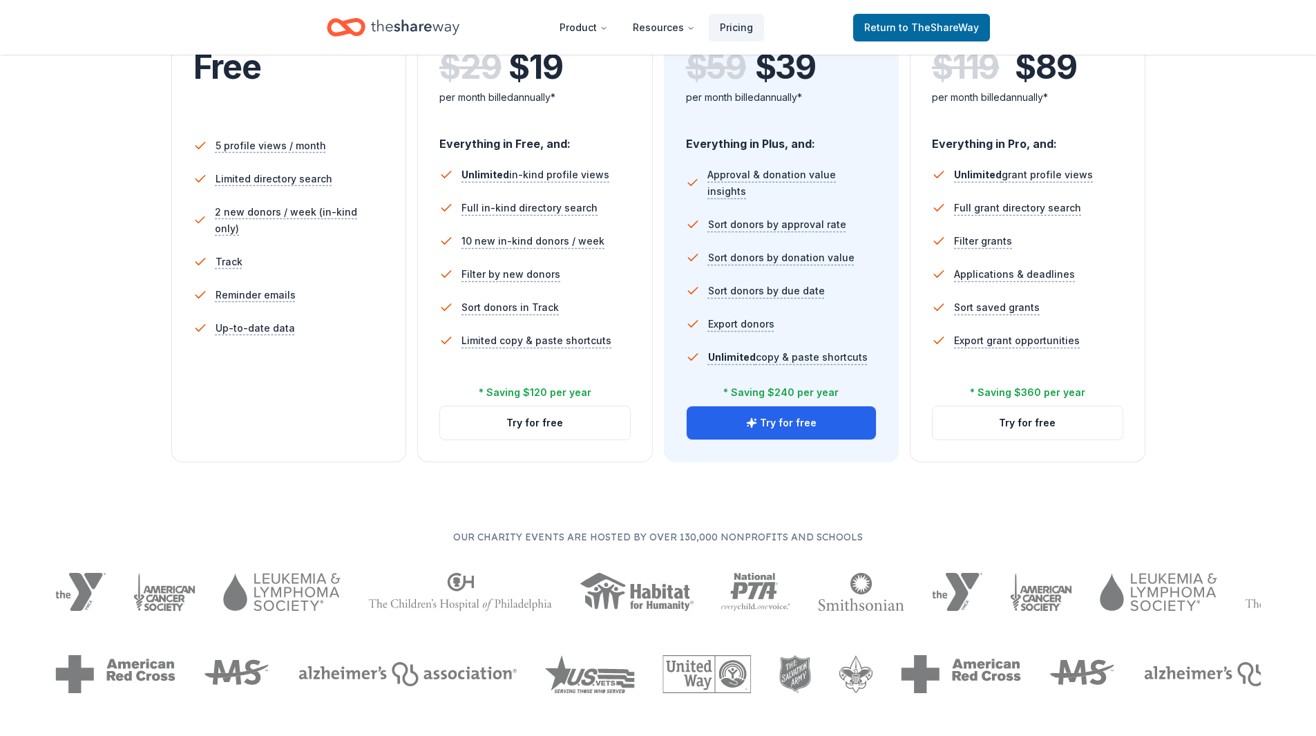
click at [289, 287] on li "Reminder emails" at bounding box center [288, 294] width 191 height 33
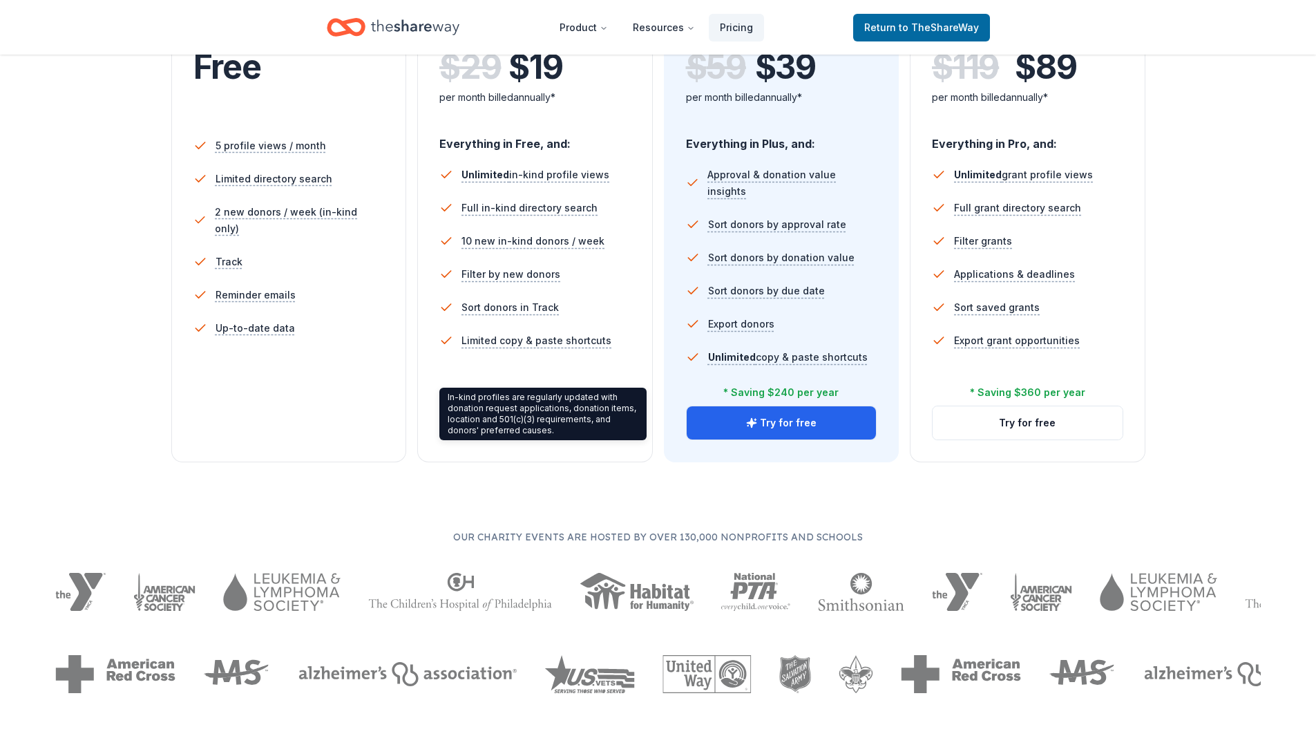
scroll to position [69, 0]
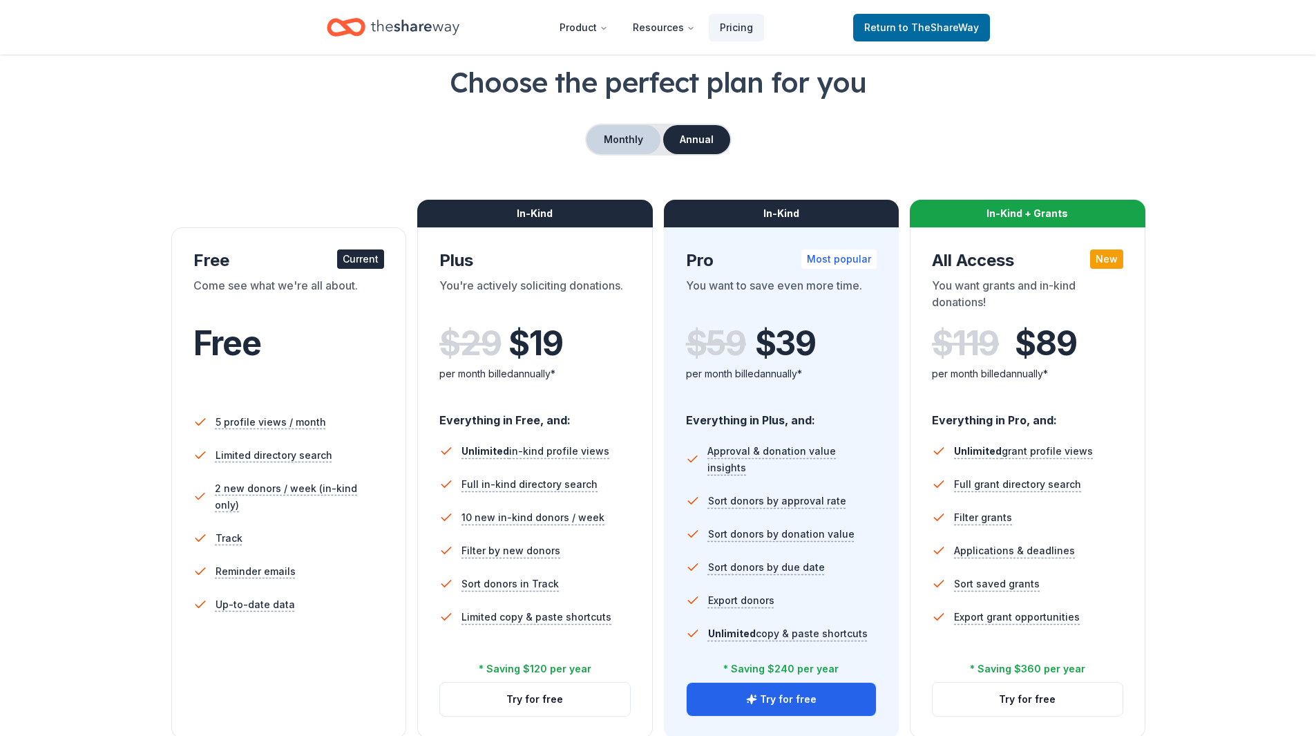
click at [620, 137] on button "Monthly" at bounding box center [624, 139] width 74 height 29
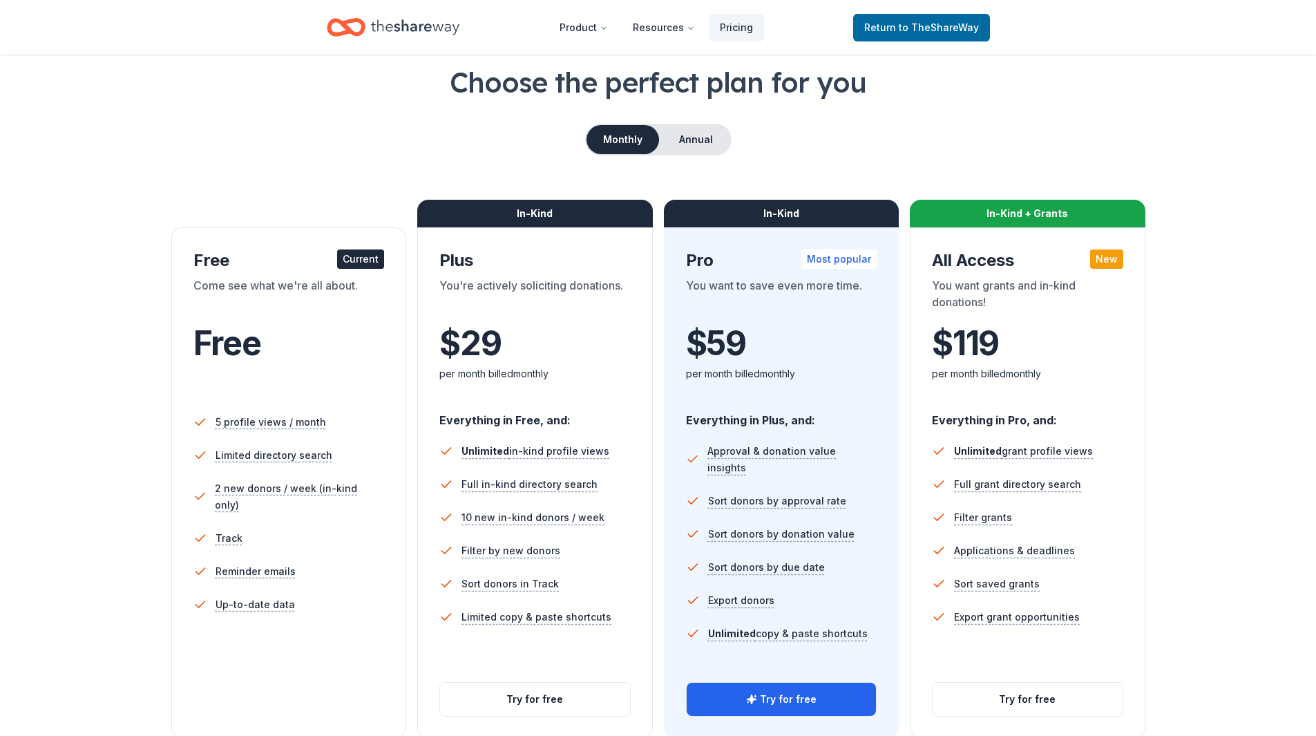
scroll to position [138, 0]
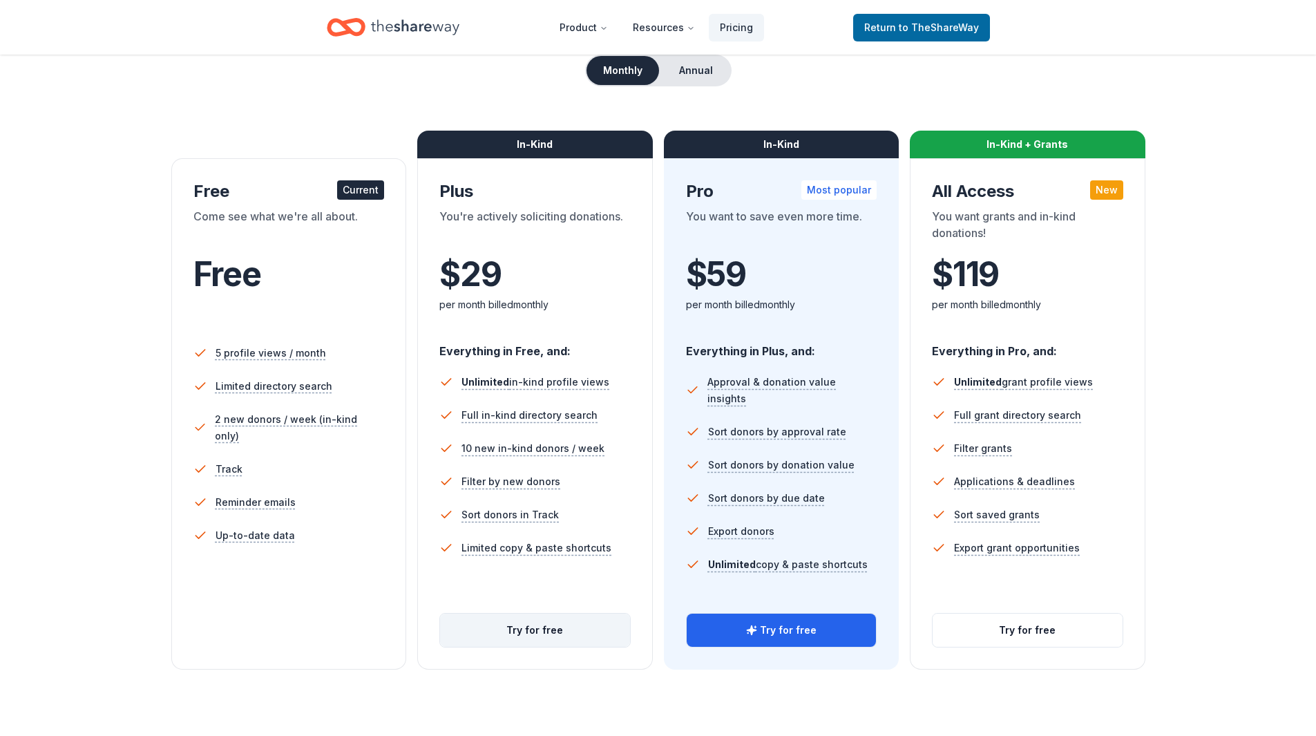
click at [524, 629] on button "Try for free" at bounding box center [535, 630] width 190 height 33
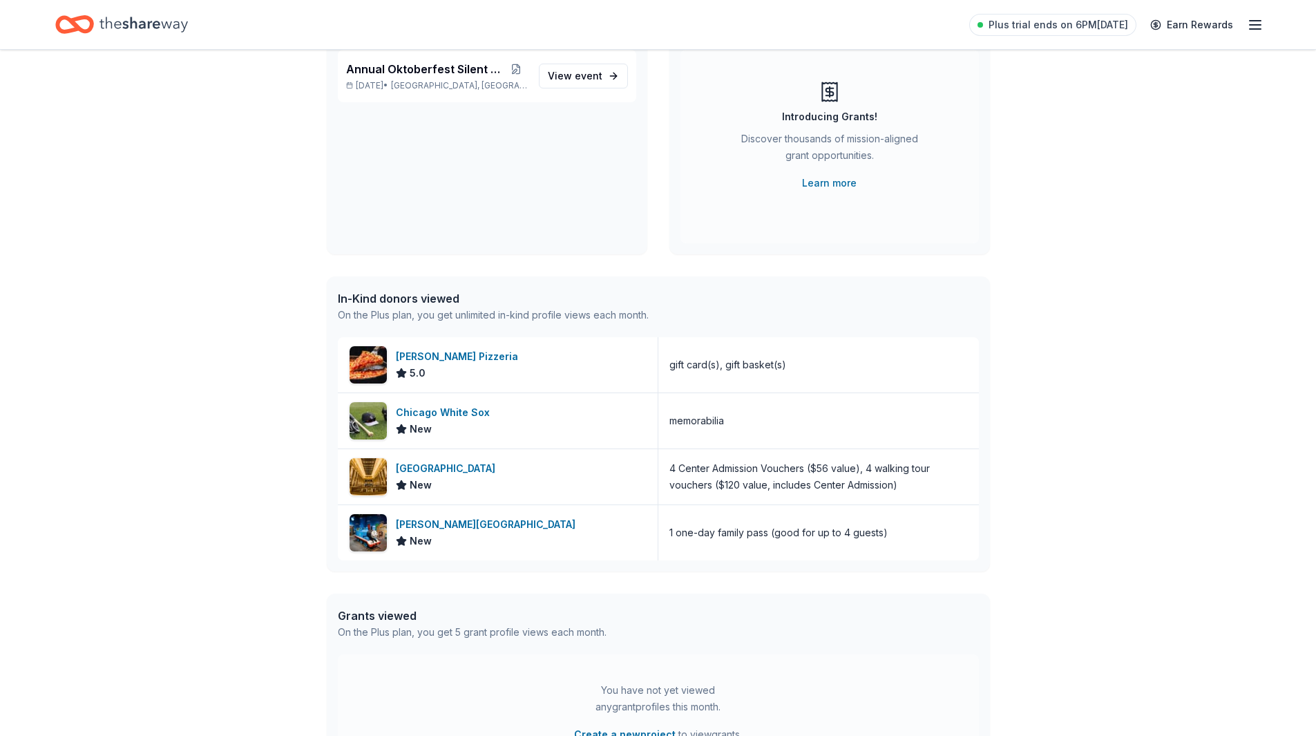
scroll to position [69, 0]
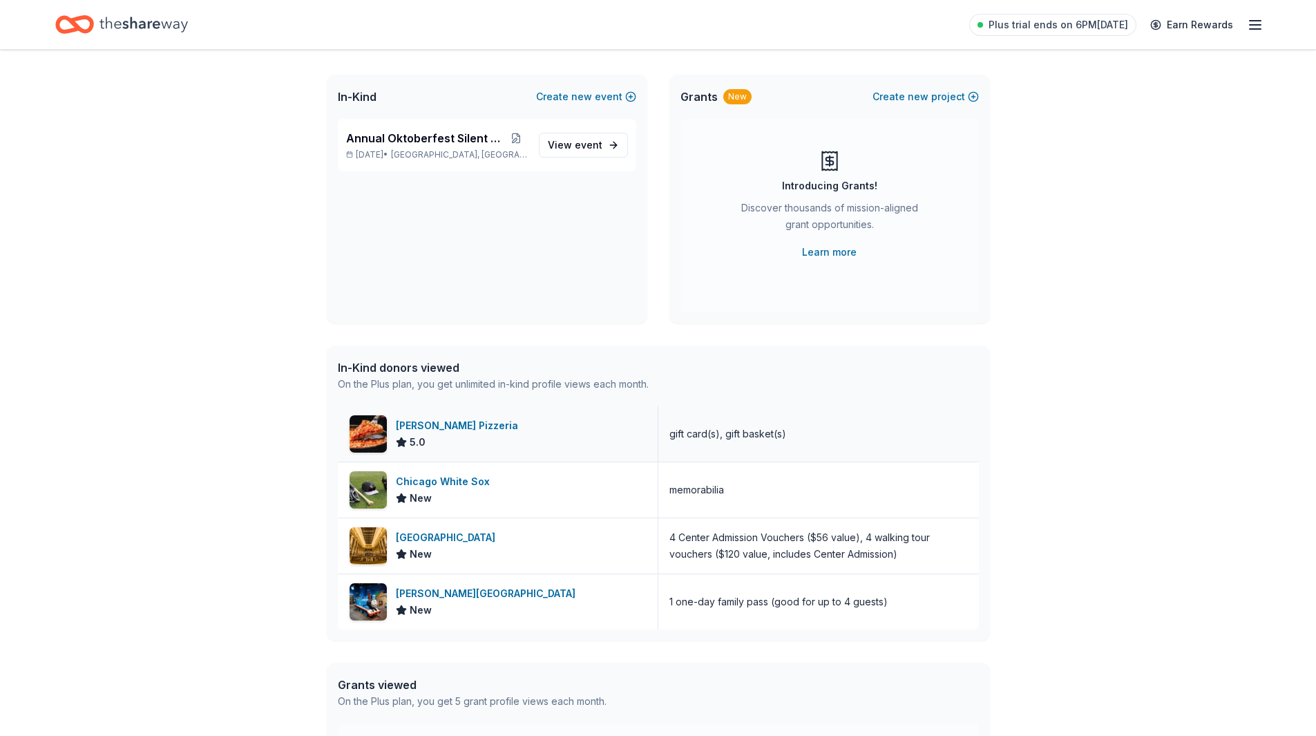
click at [429, 429] on div "[PERSON_NAME] Pizzeria" at bounding box center [460, 425] width 128 height 17
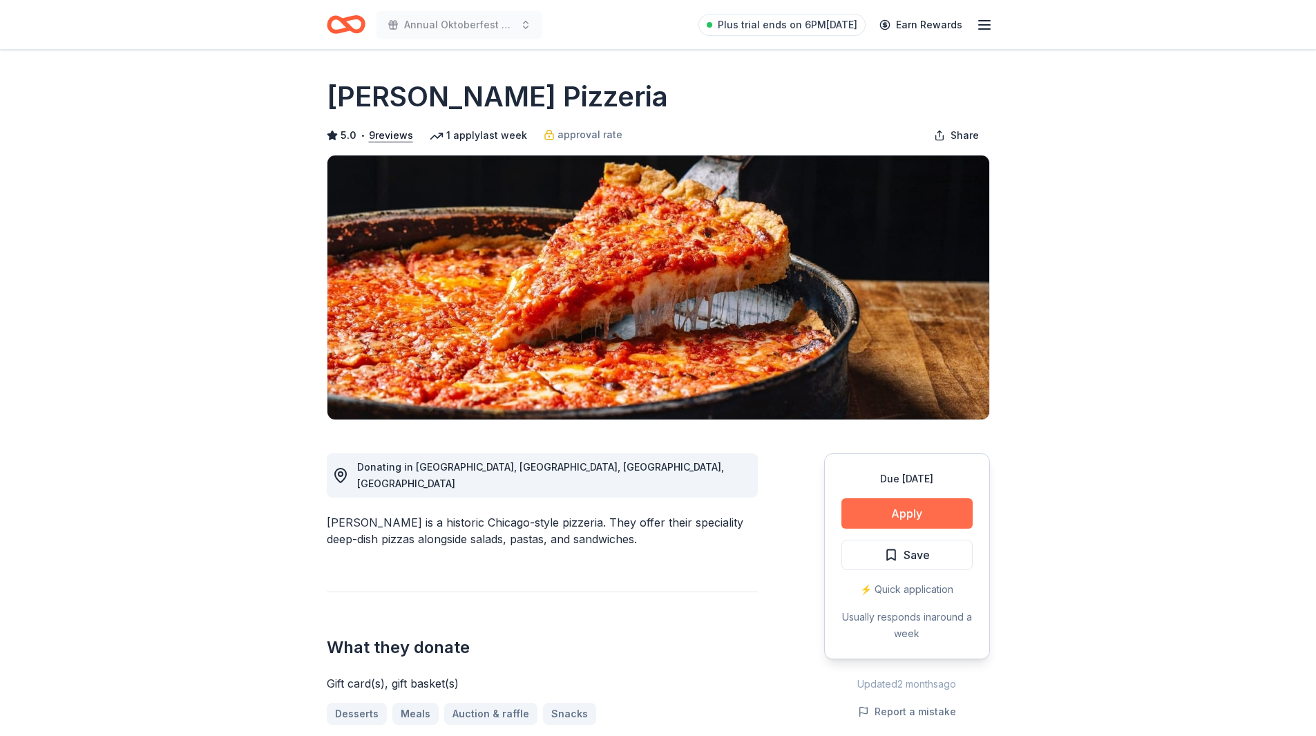
click at [910, 509] on button "Apply" at bounding box center [907, 513] width 131 height 30
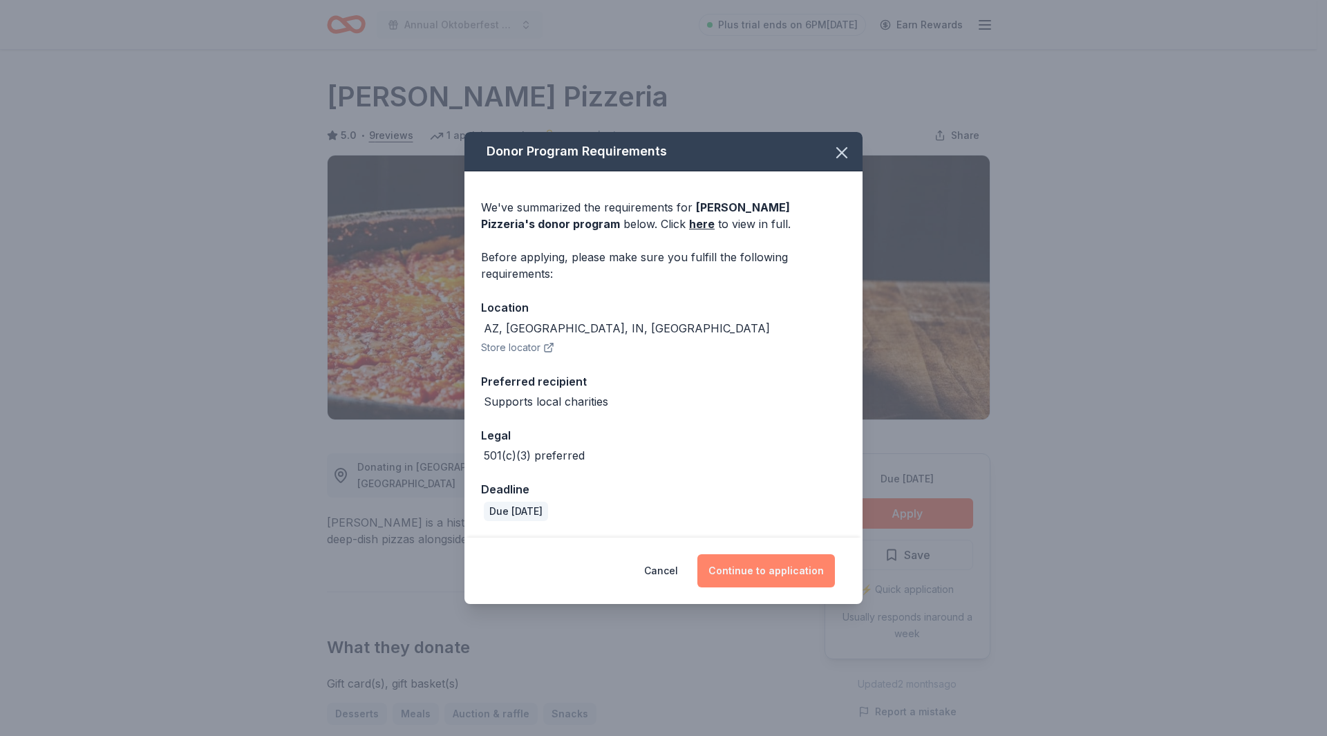
click at [763, 569] on button "Continue to application" at bounding box center [766, 570] width 138 height 33
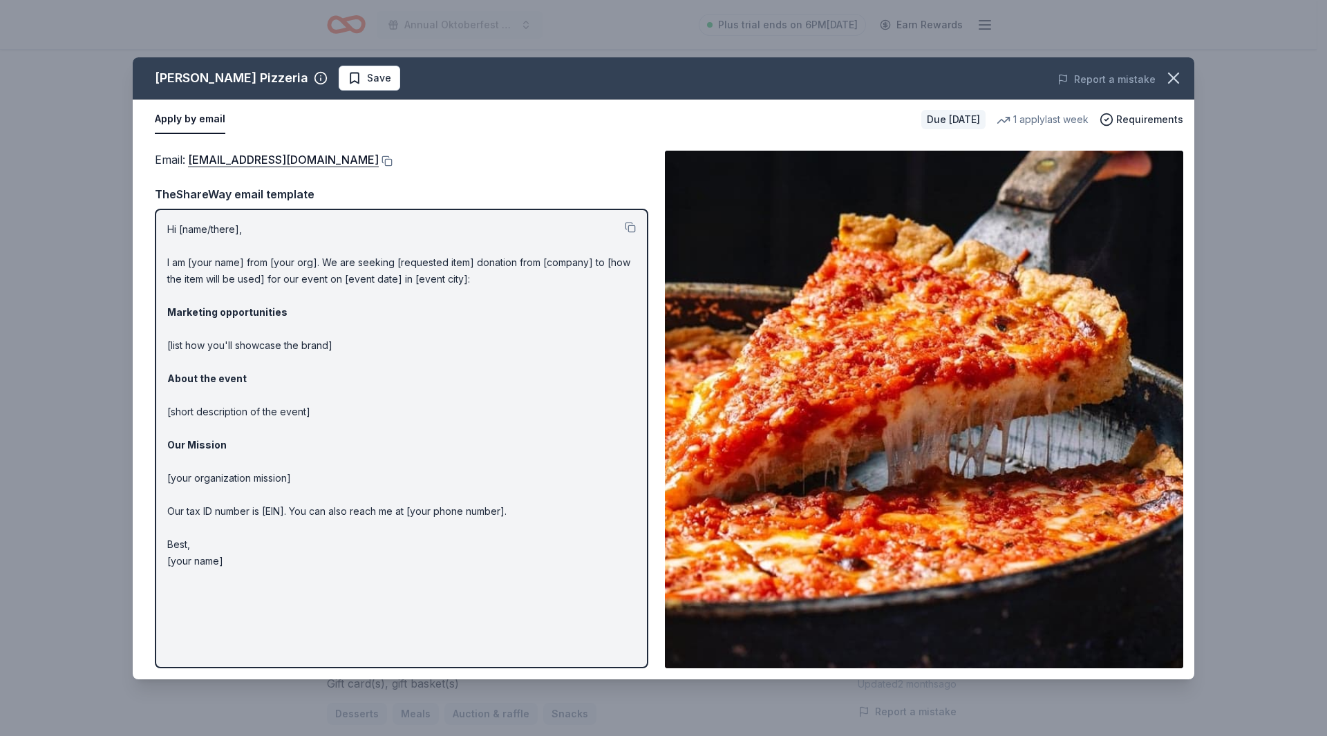
click at [232, 231] on p "Hi [name/there], I am [your name] from [your org]. We are seeking [requested it…" at bounding box center [401, 395] width 468 height 348
click at [232, 230] on p "Hi [name/there], I am [your name] from [your org]. We are seeking [requested it…" at bounding box center [401, 395] width 468 height 348
click at [232, 229] on p "Hi [name/there], I am [your name] from [your org]. We are seeking [requested it…" at bounding box center [401, 395] width 468 height 348
click at [633, 225] on button at bounding box center [630, 227] width 11 height 11
